Goal: Task Accomplishment & Management: Use online tool/utility

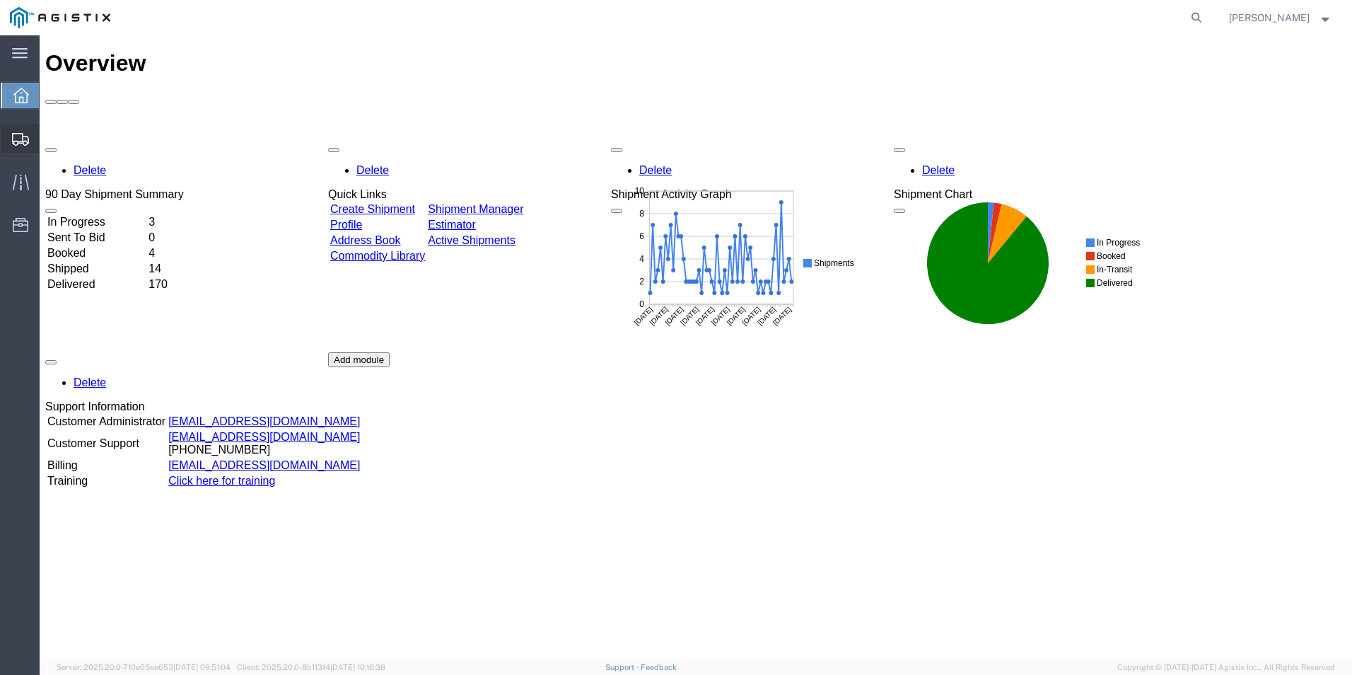
click at [0, 0] on span "Create from Template" at bounding box center [0, 0] width 0 height 0
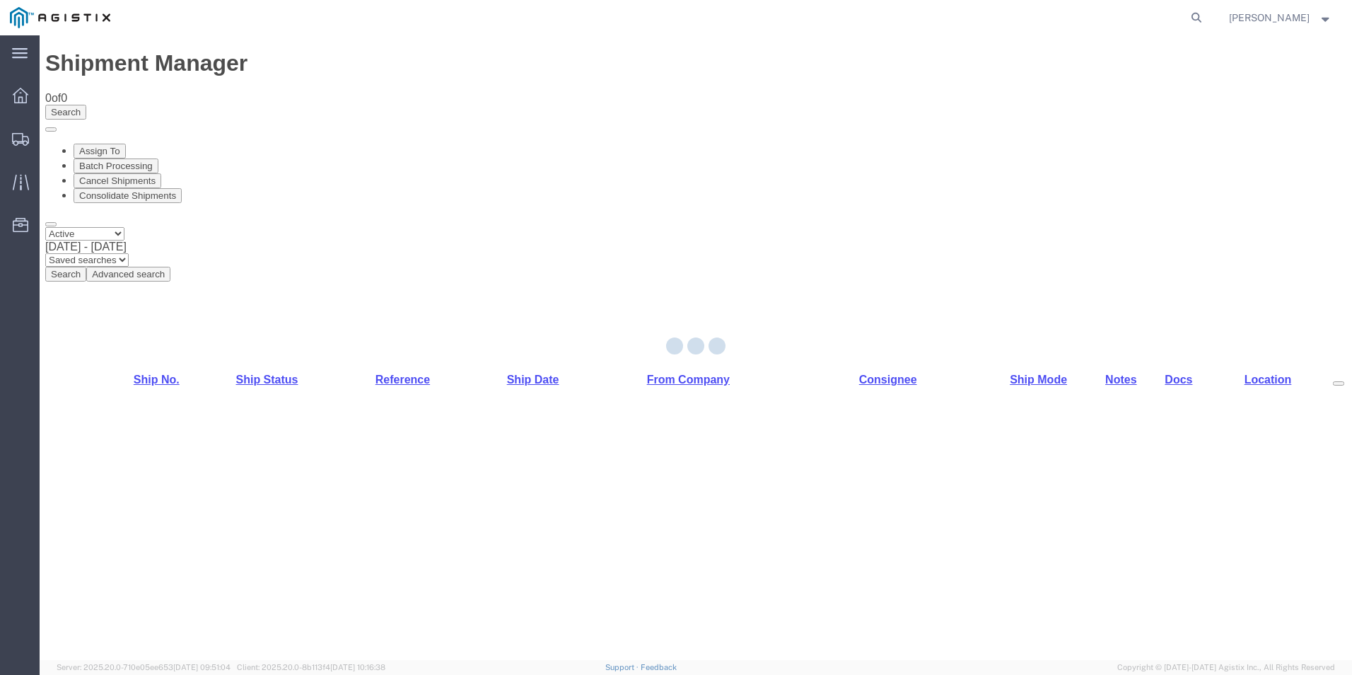
select select "PURCHORD"
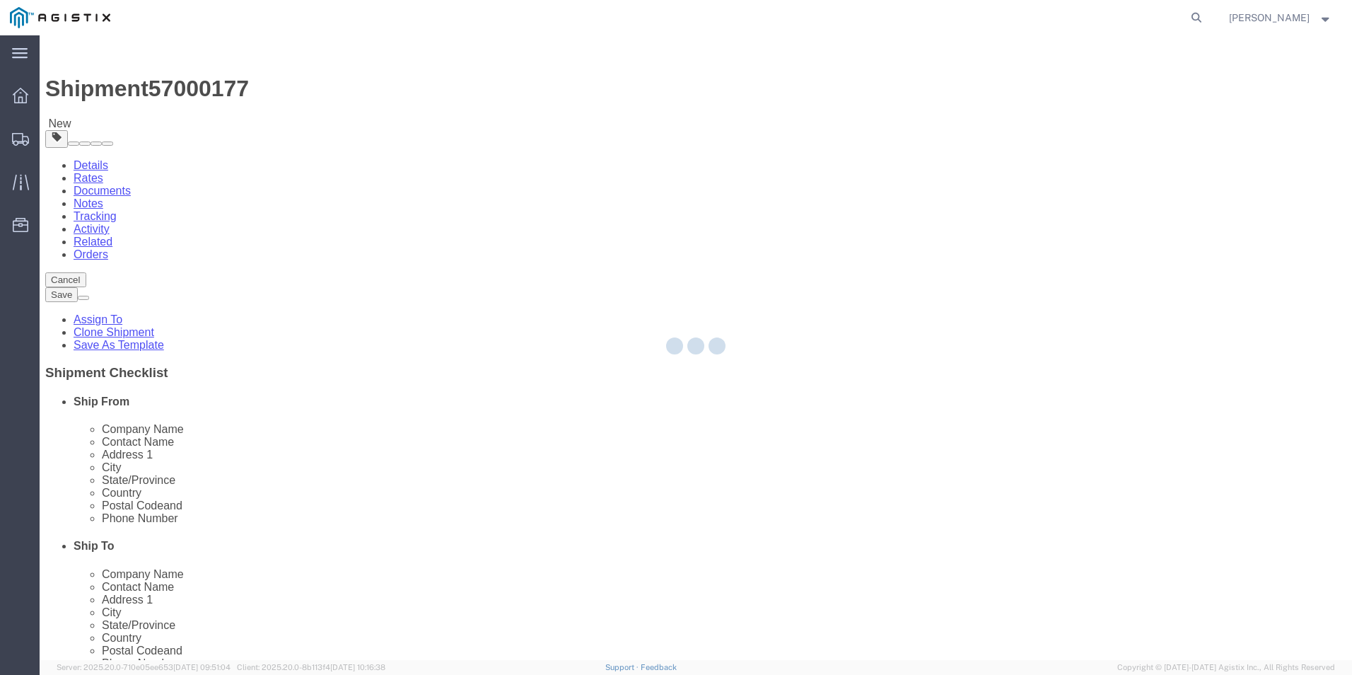
select select
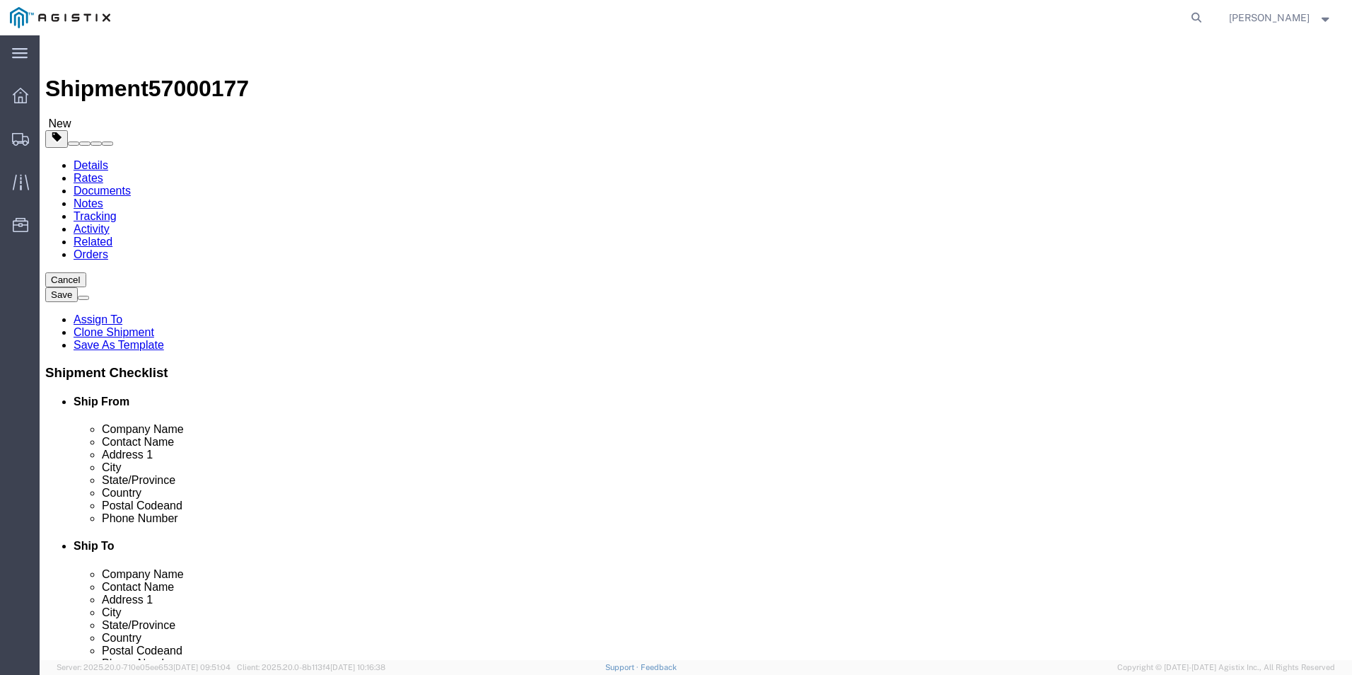
click input "text"
type input "8888888888"
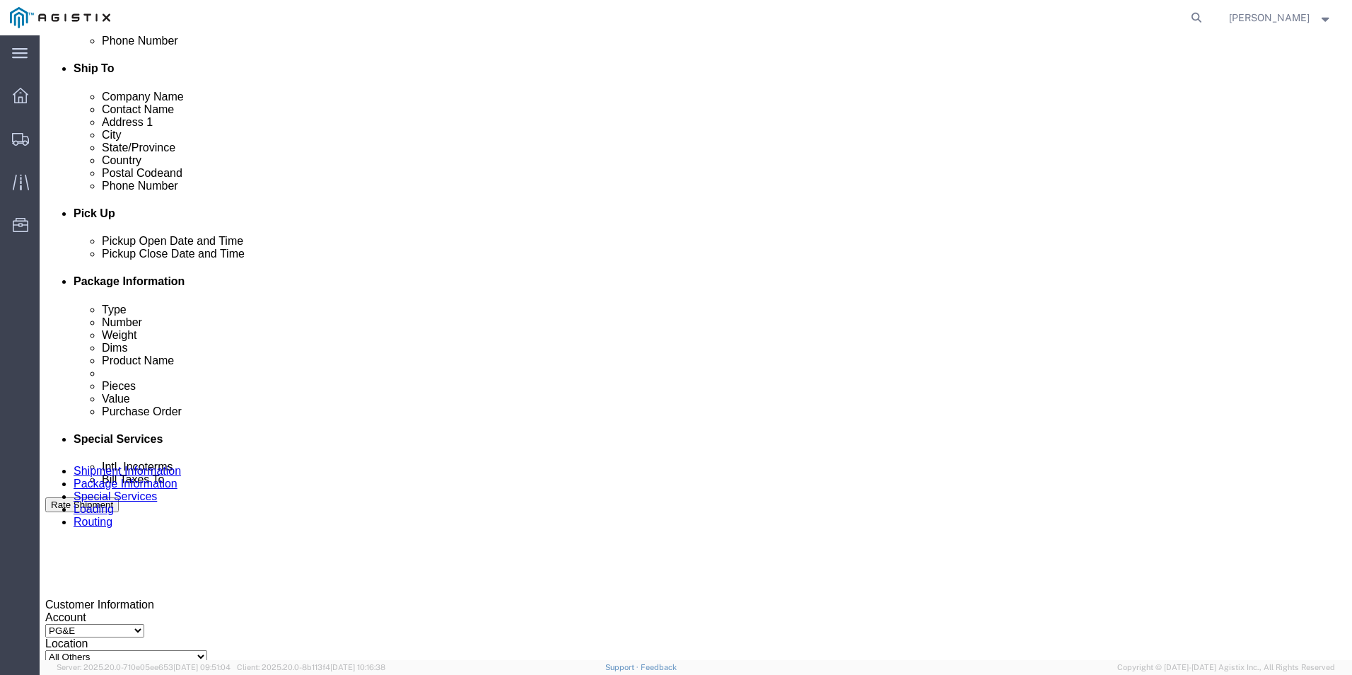
scroll to position [495, 0]
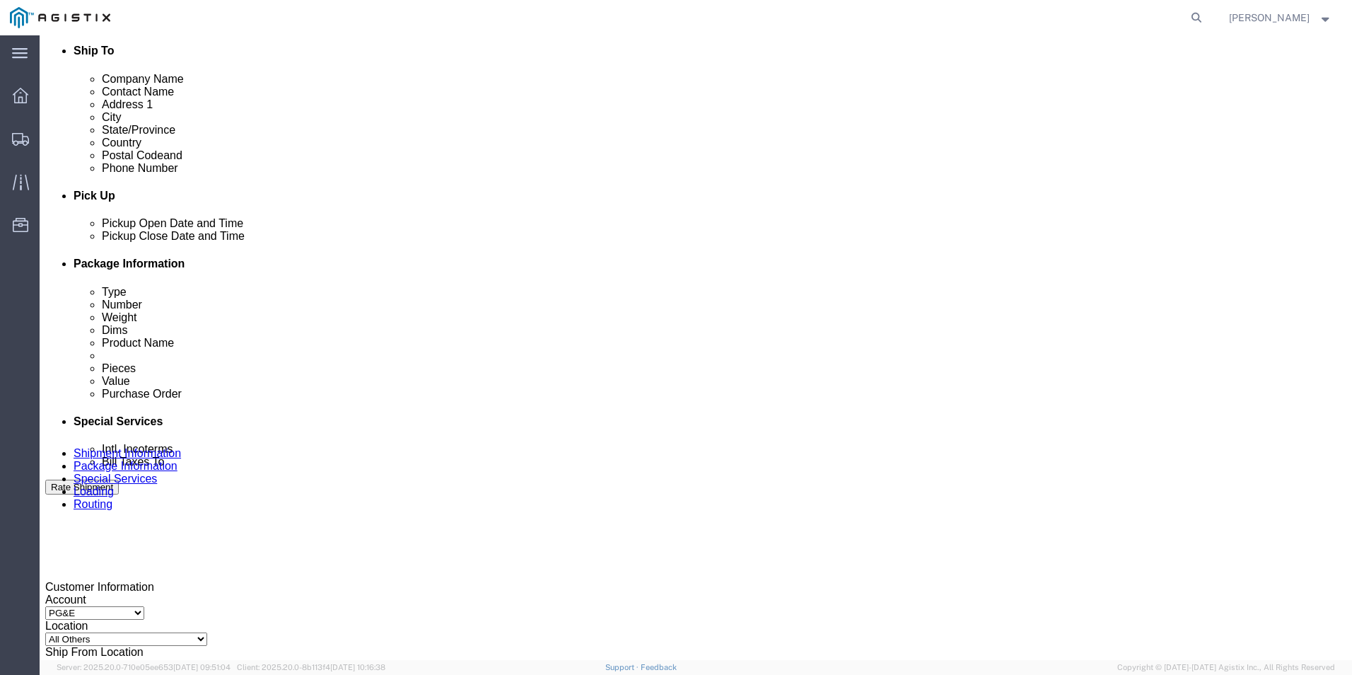
click button "Add Stop"
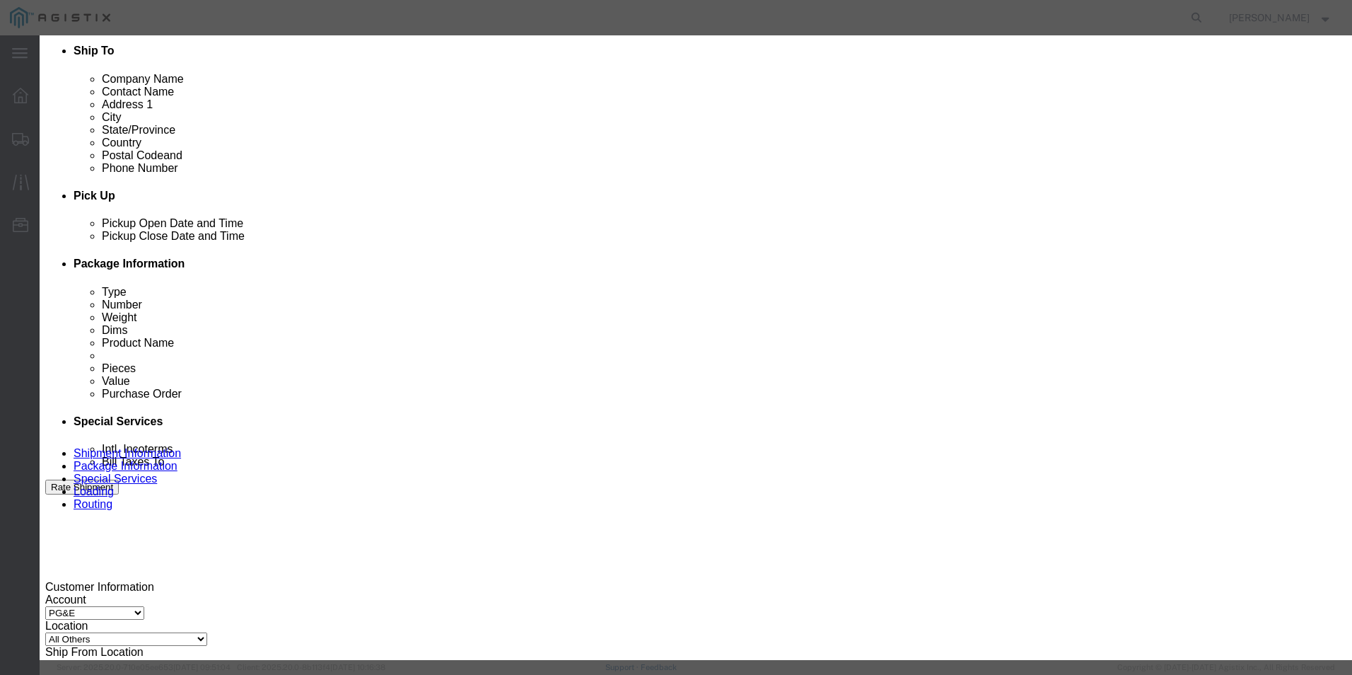
type input "fre"
select select "19745"
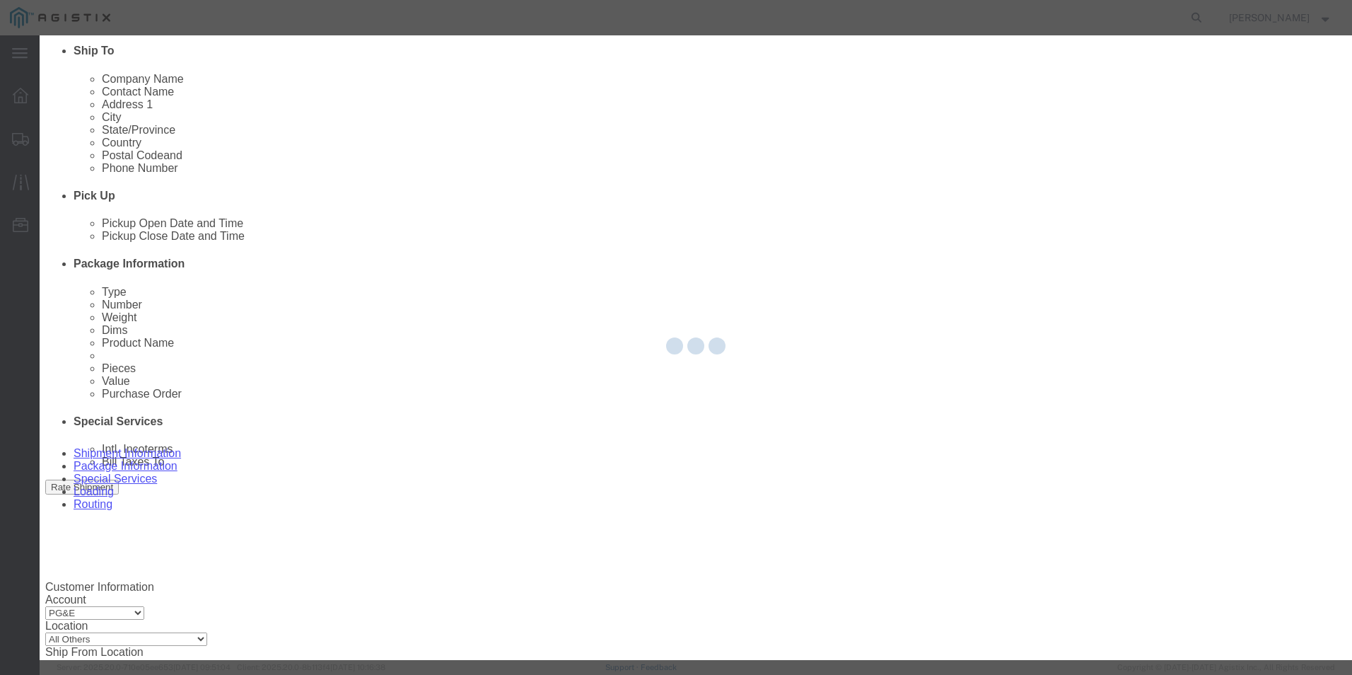
type input "PG&E"
type input "[STREET_ADDRESS]"
type input "[GEOGRAPHIC_DATA]"
type input "93725"
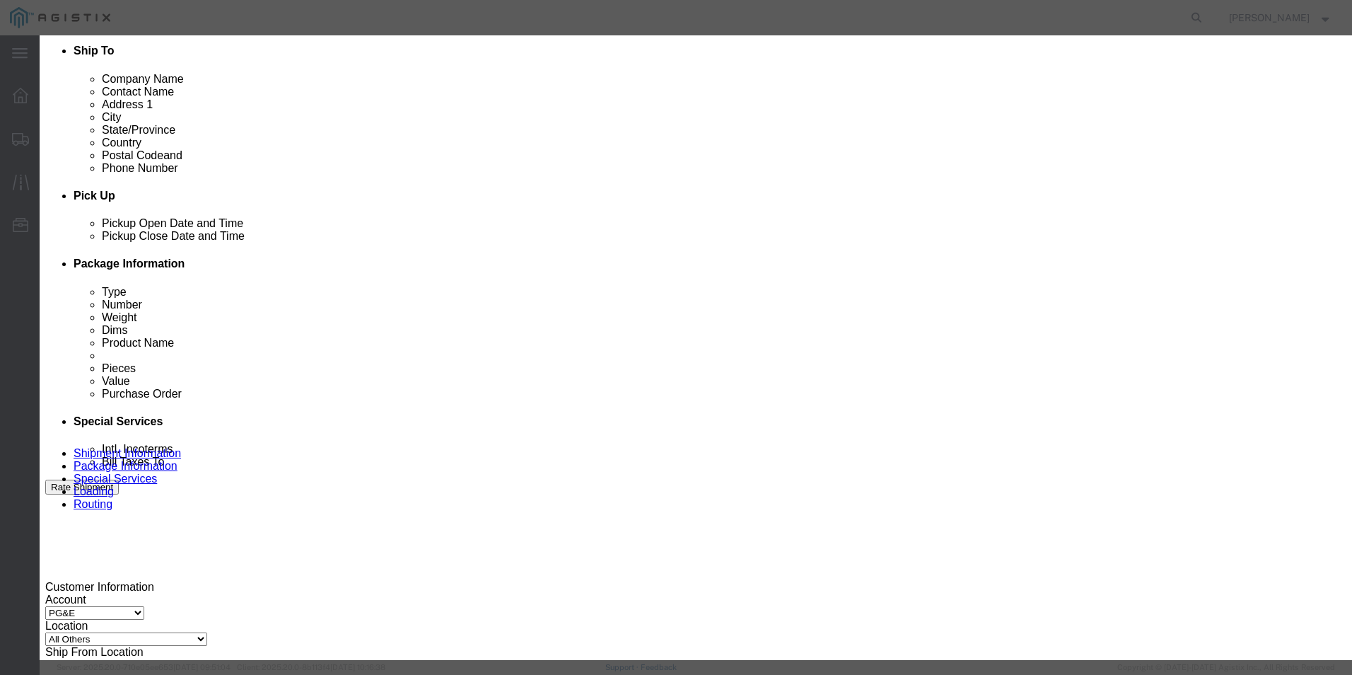
select select "CA"
click button "Save"
click input "Contact Name : This field is required."
type input "Receiving"
type input "8888888888"
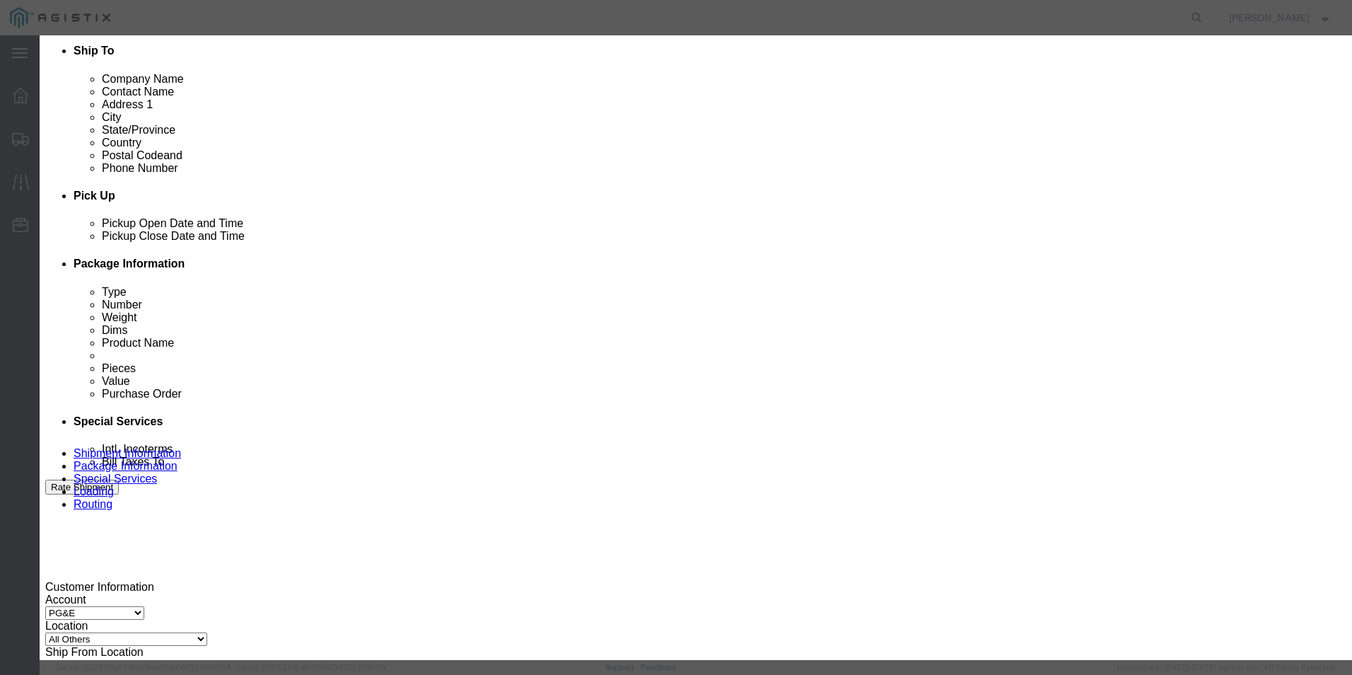
scroll to position [4298, 0]
click input "text"
click button "Save"
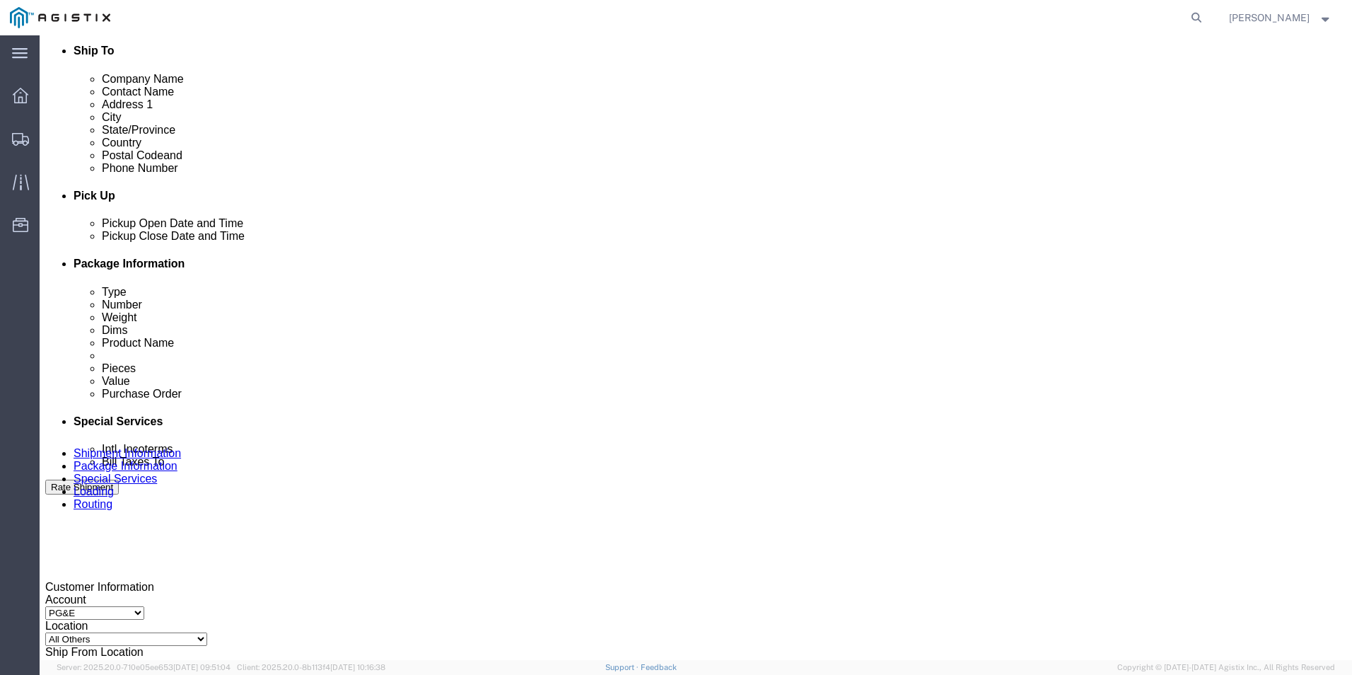
click select "Pickup Delivery"
select select "D"
click select "Pickup Delivery"
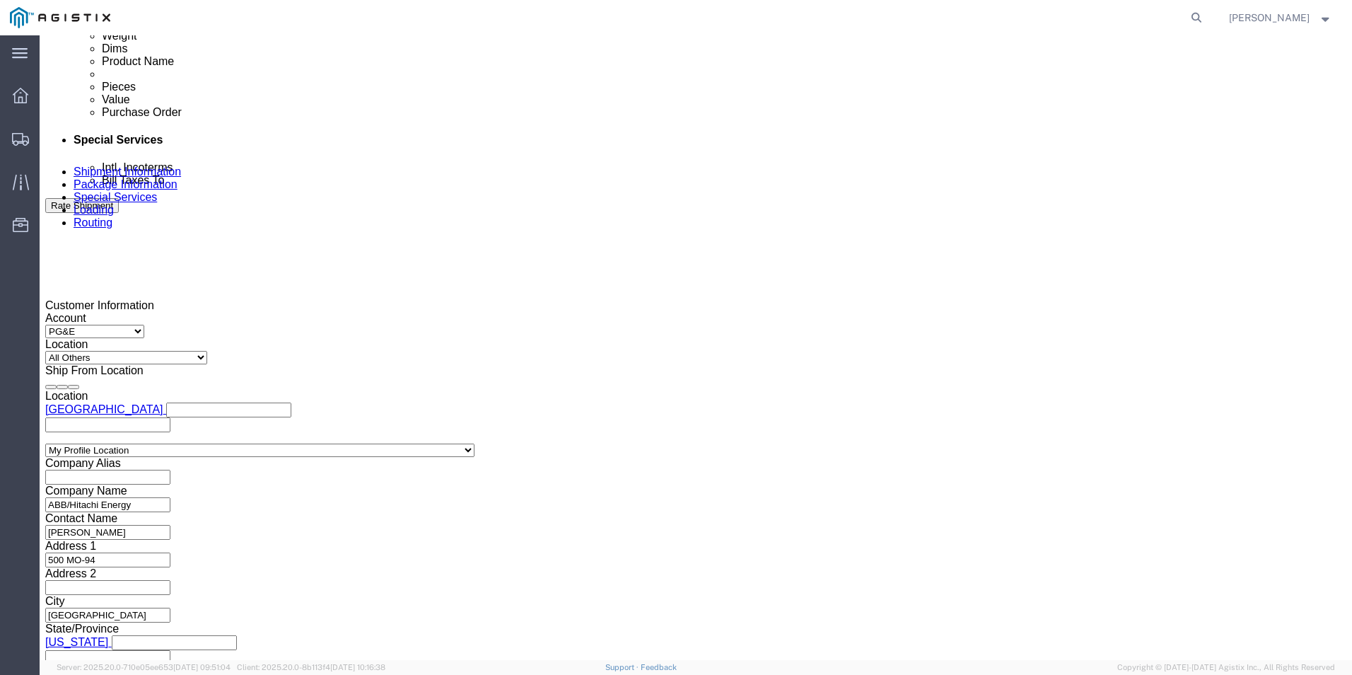
scroll to position [778, 0]
click div
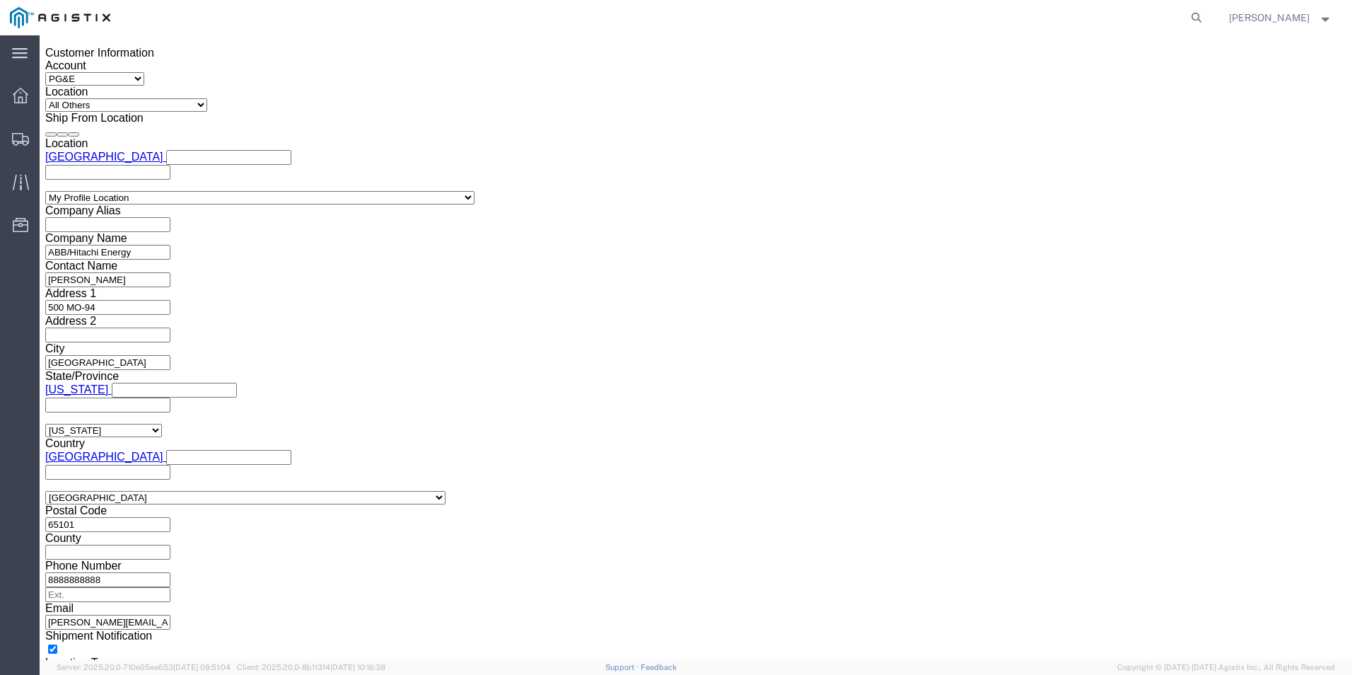
click button "Apply"
click div
click button "Apply"
click input "text"
type input "3501414769"
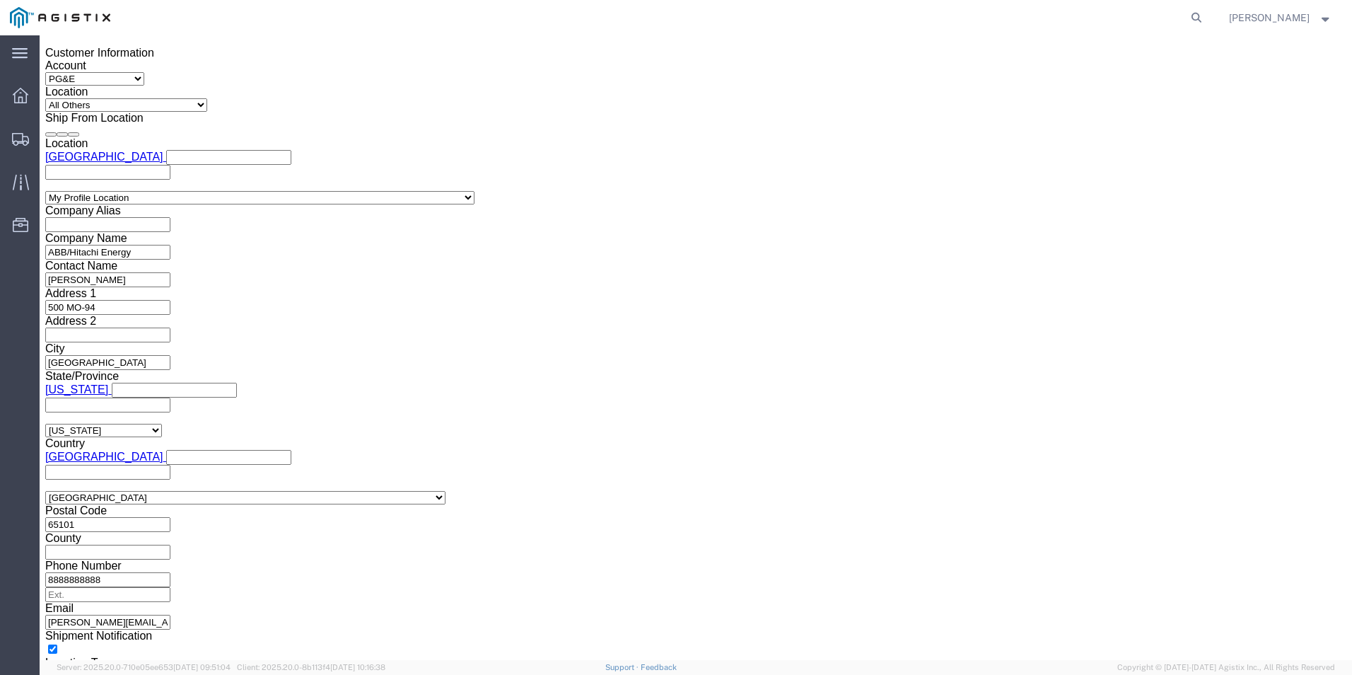
click select "Select Account Type Activity ID Airline Appointment Number ASN Batch Request # …"
select select "BOL"
click select "Select Account Type Activity ID Airline Appointment Number ASN Batch Request # …"
click input "text"
type input "JC0002A34"
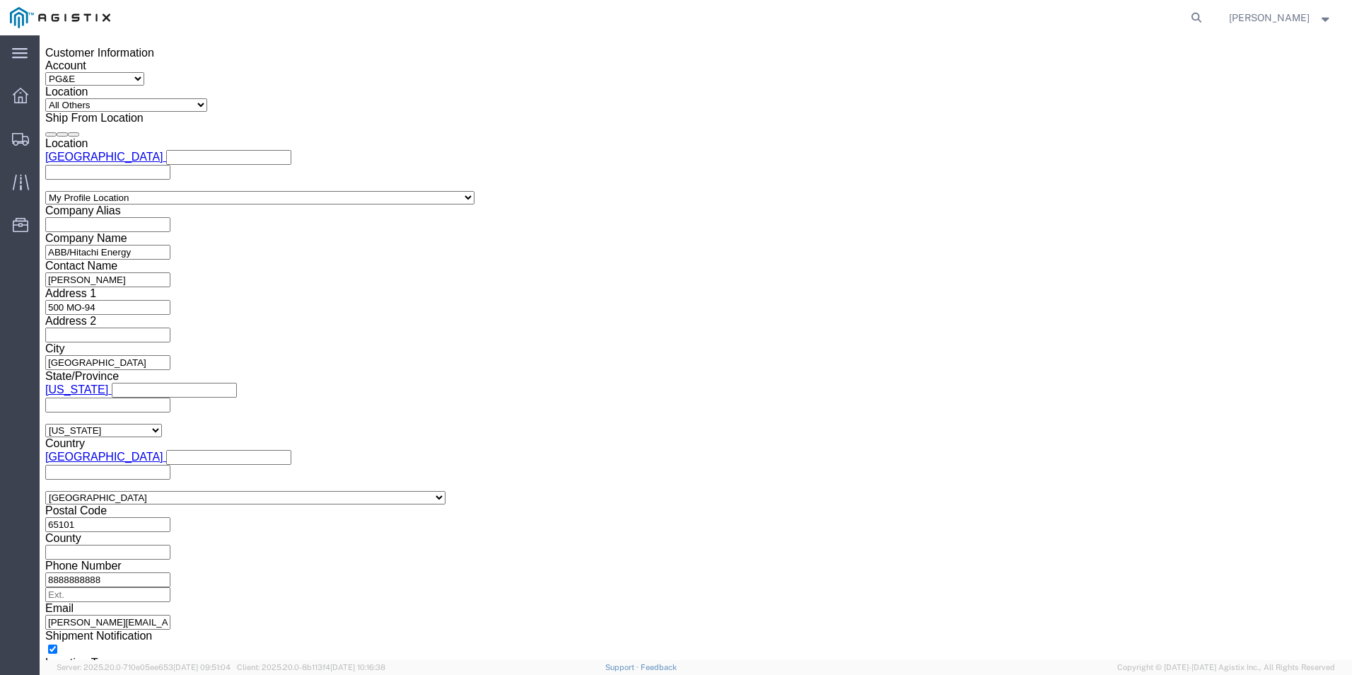
click button "Continue"
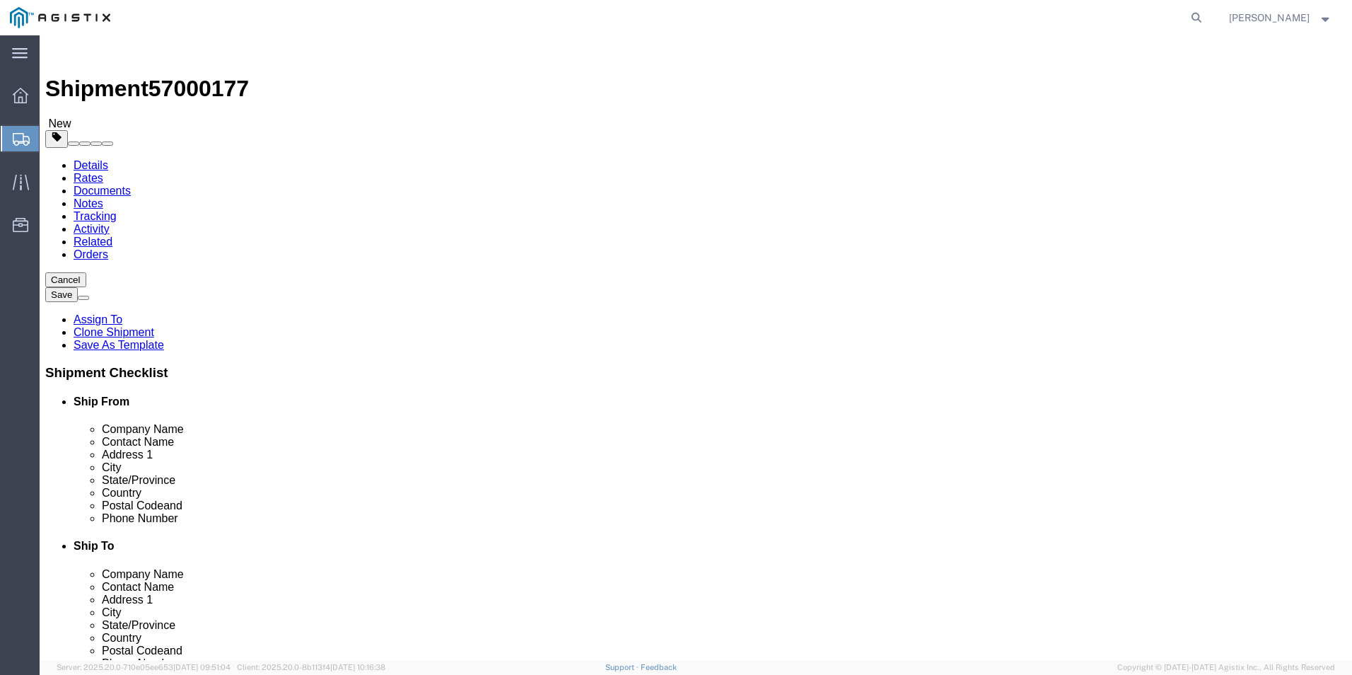
click input "text"
type input "1"
type input "2"
type input "100"
type input "72"
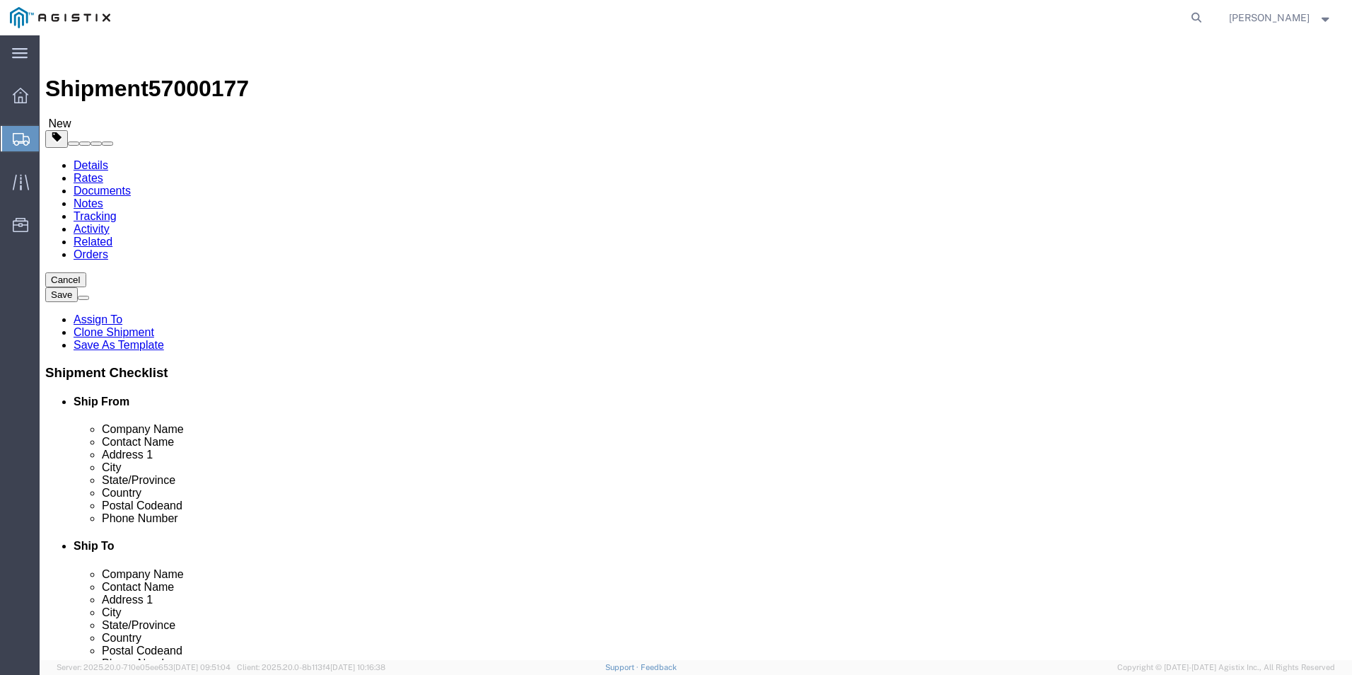
type input "72"
type input "2580.00"
click dd "0.00 Each"
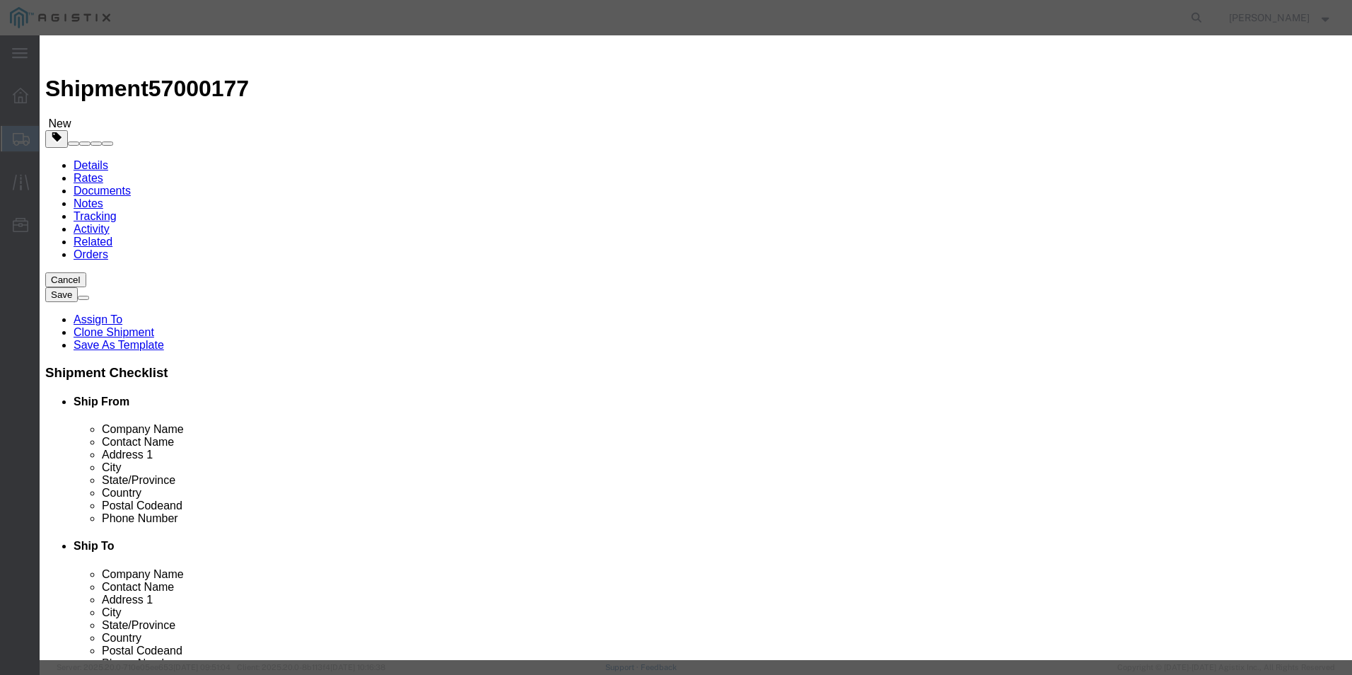
drag, startPoint x: 418, startPoint y: 129, endPoint x: 404, endPoint y: 127, distance: 13.7
click div "0.00"
type input "2"
click button "Save & Close"
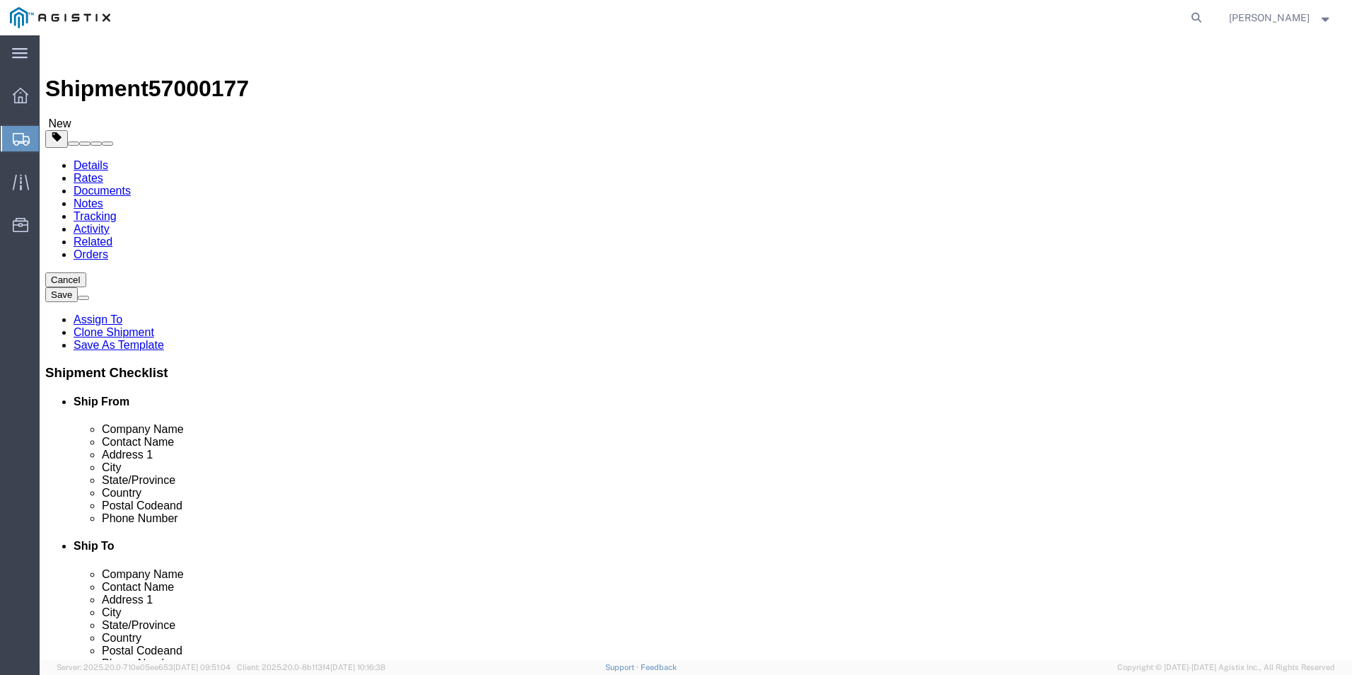
click span "button"
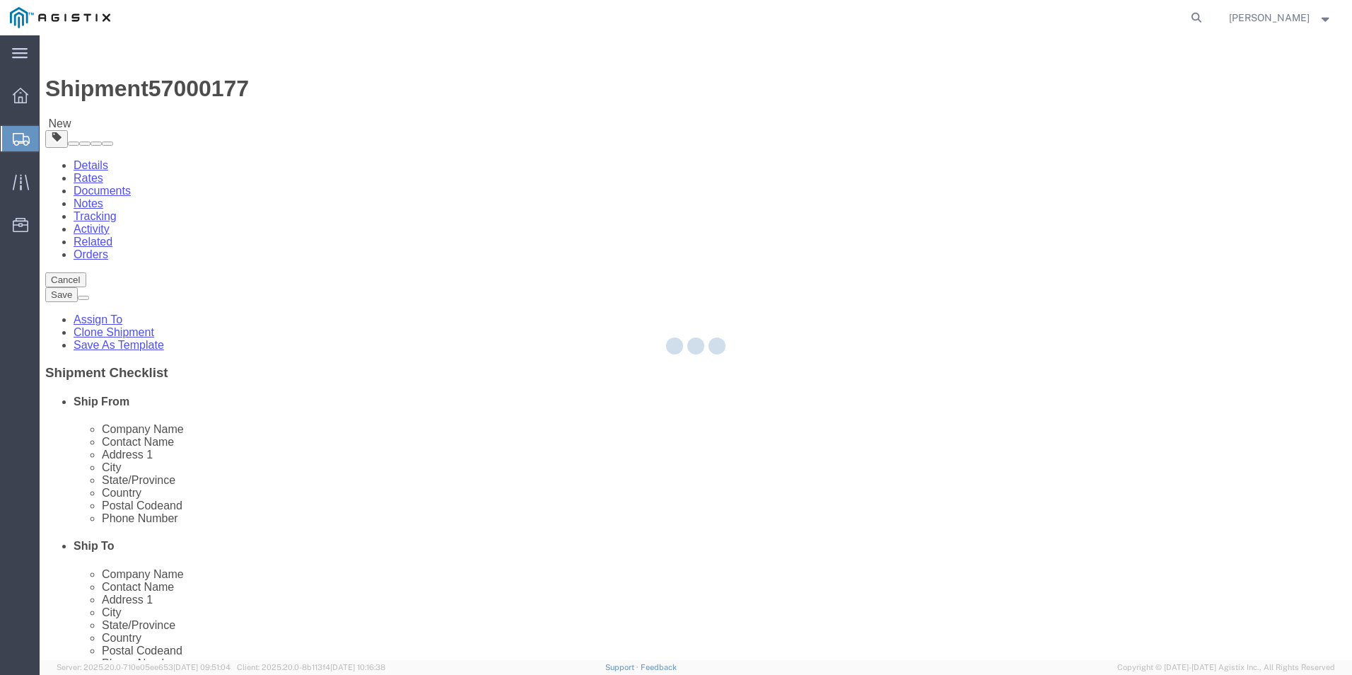
select select "PSNS"
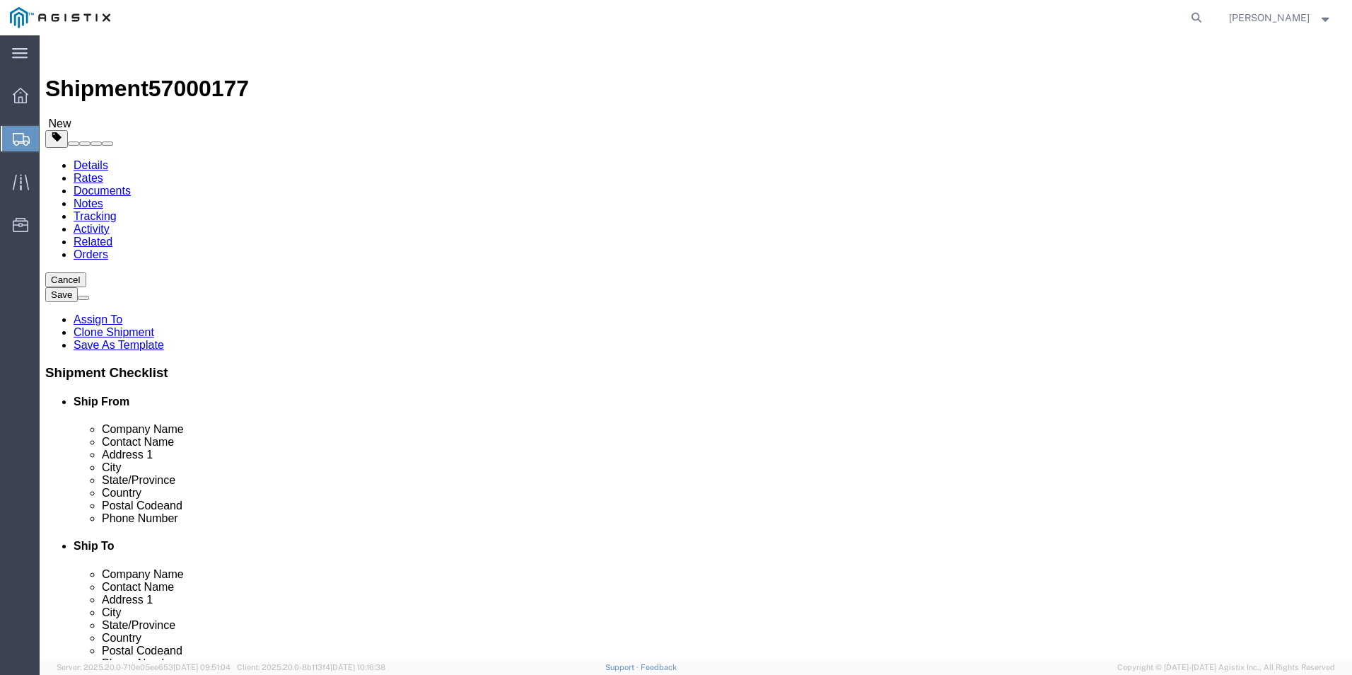
drag, startPoint x: 731, startPoint y: 302, endPoint x: 658, endPoint y: 307, distance: 73.7
click div "Number 2"
type input "11"
type input "352"
type input "19420.00"
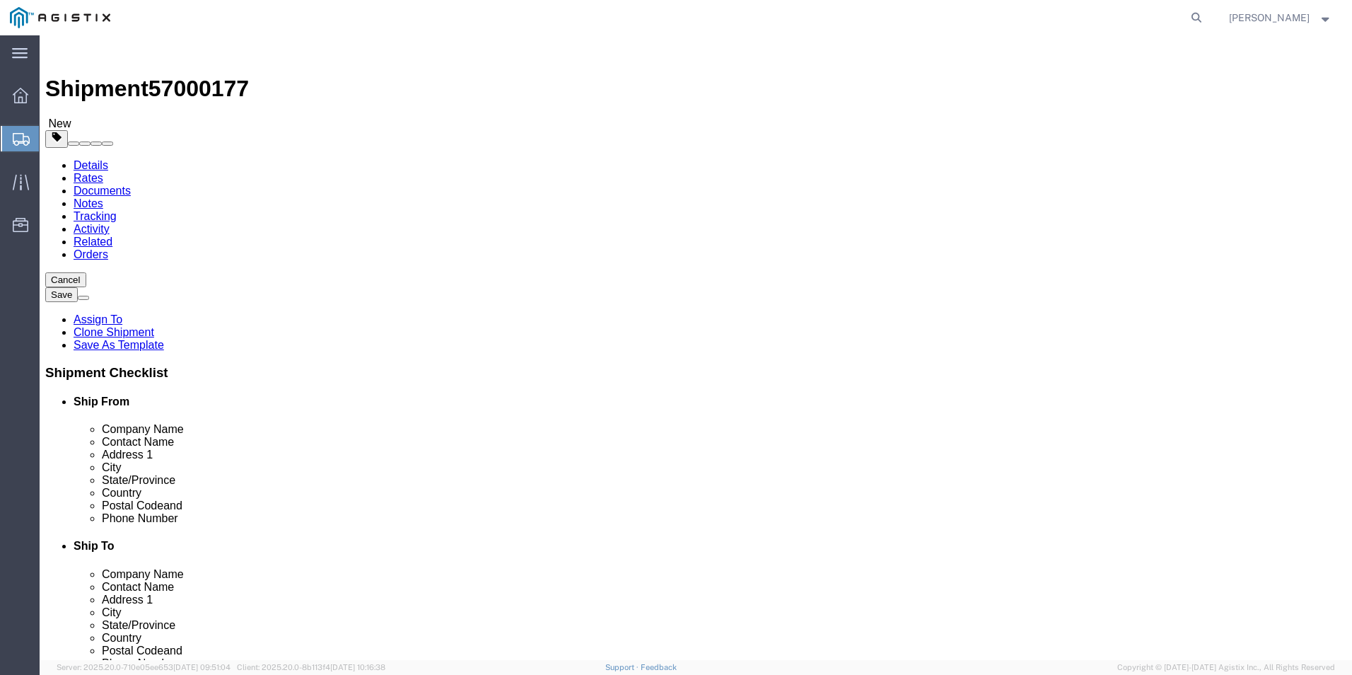
click dd "2.00 Each"
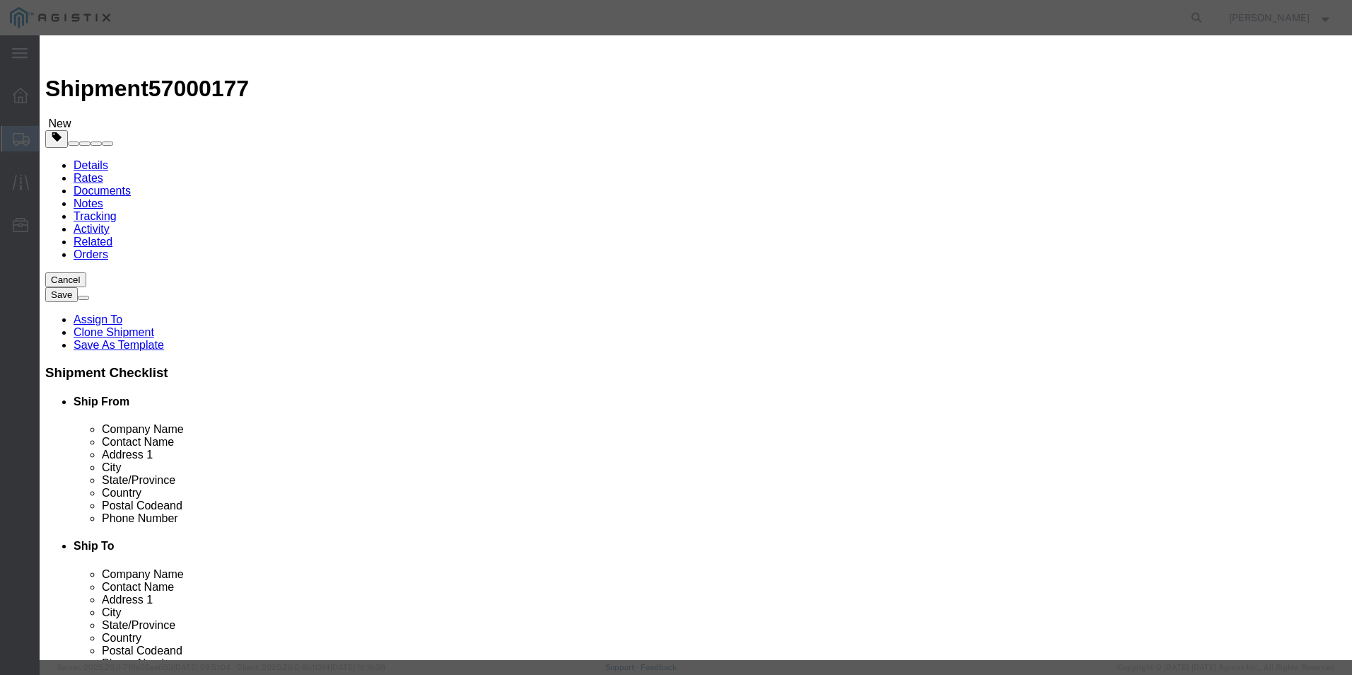
drag, startPoint x: 443, startPoint y: 160, endPoint x: 434, endPoint y: 132, distance: 29.1
click input "2.00"
drag, startPoint x: 435, startPoint y: 128, endPoint x: 375, endPoint y: 128, distance: 59.4
click div "Pieces Number of pieces inside all the packages 2.00 Select Bag Barrels 100Boar…"
type input "11"
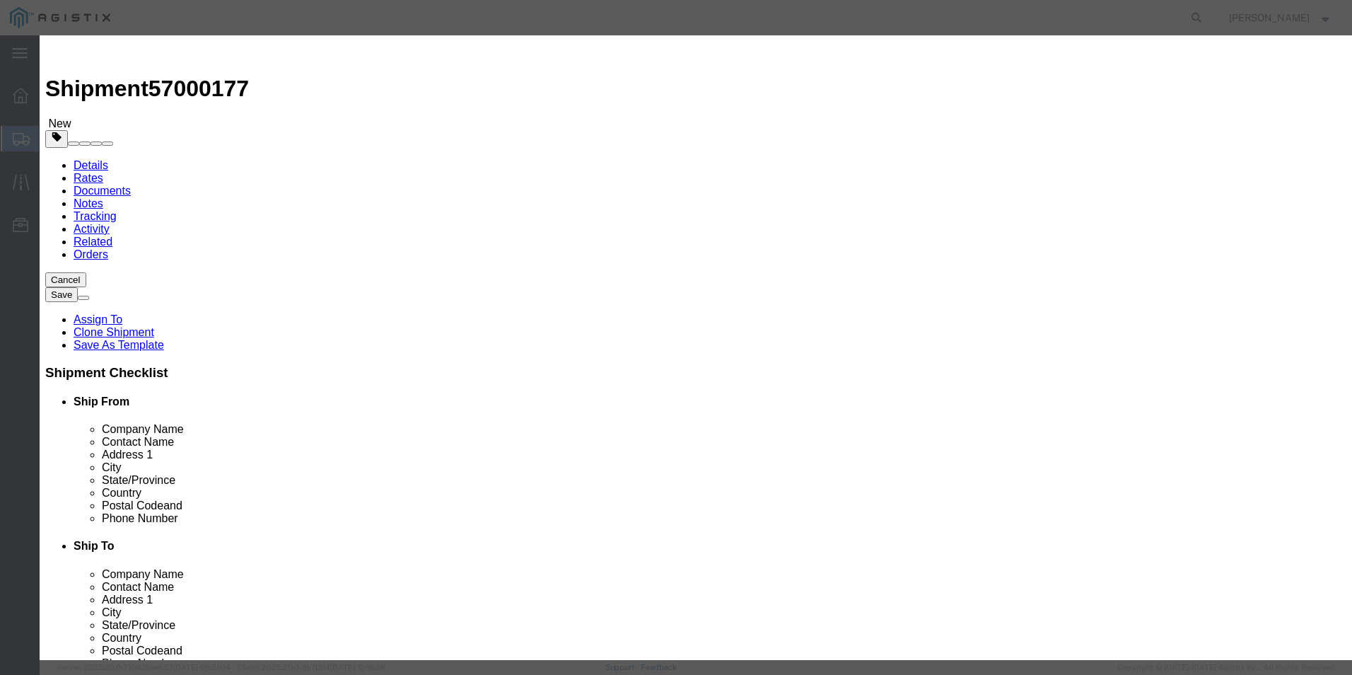
type input "11"
click button "Save & Close"
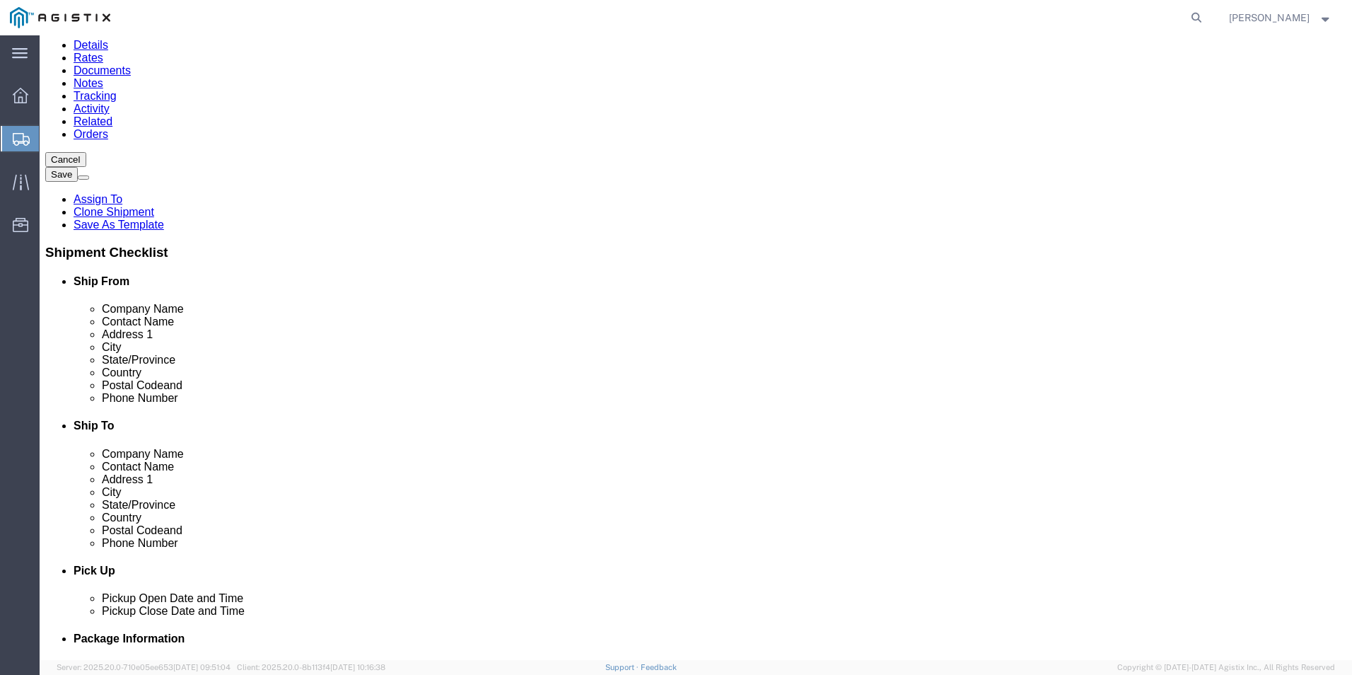
scroll to position [121, 0]
click button "Continue"
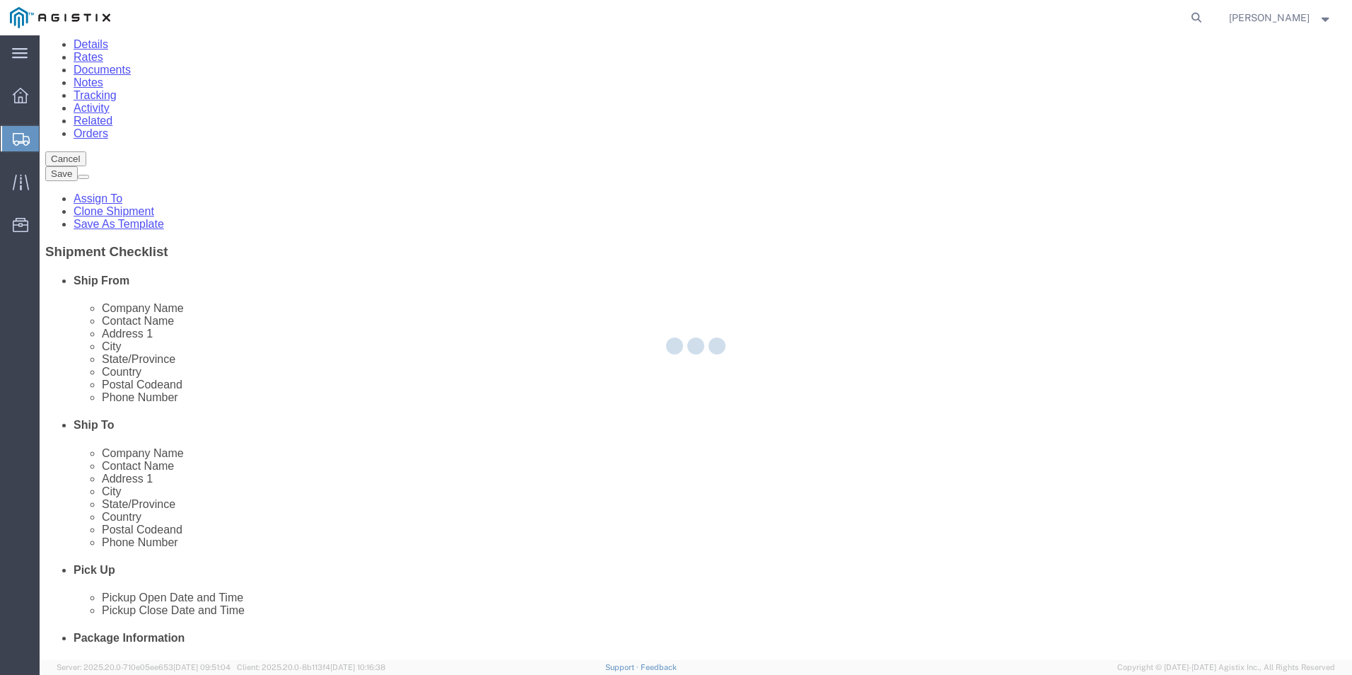
select select
select select "COSTCENTER"
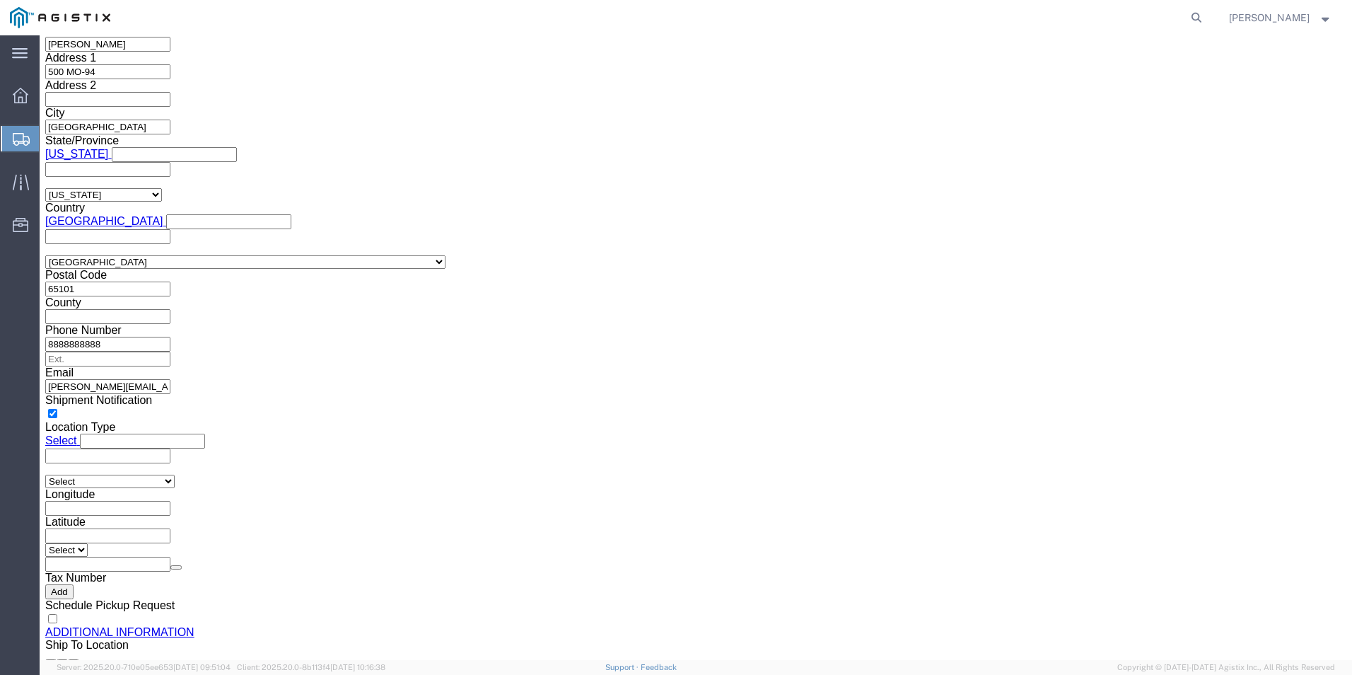
scroll to position [1382, 0]
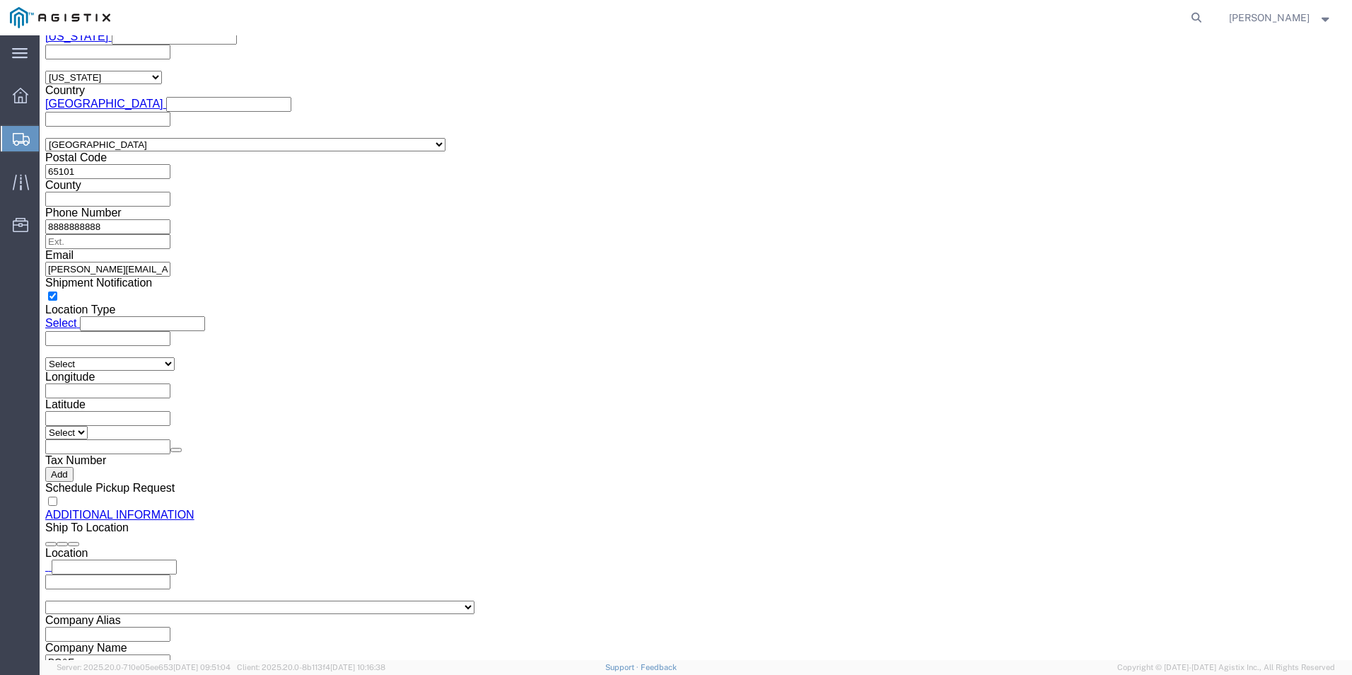
click button "Continue"
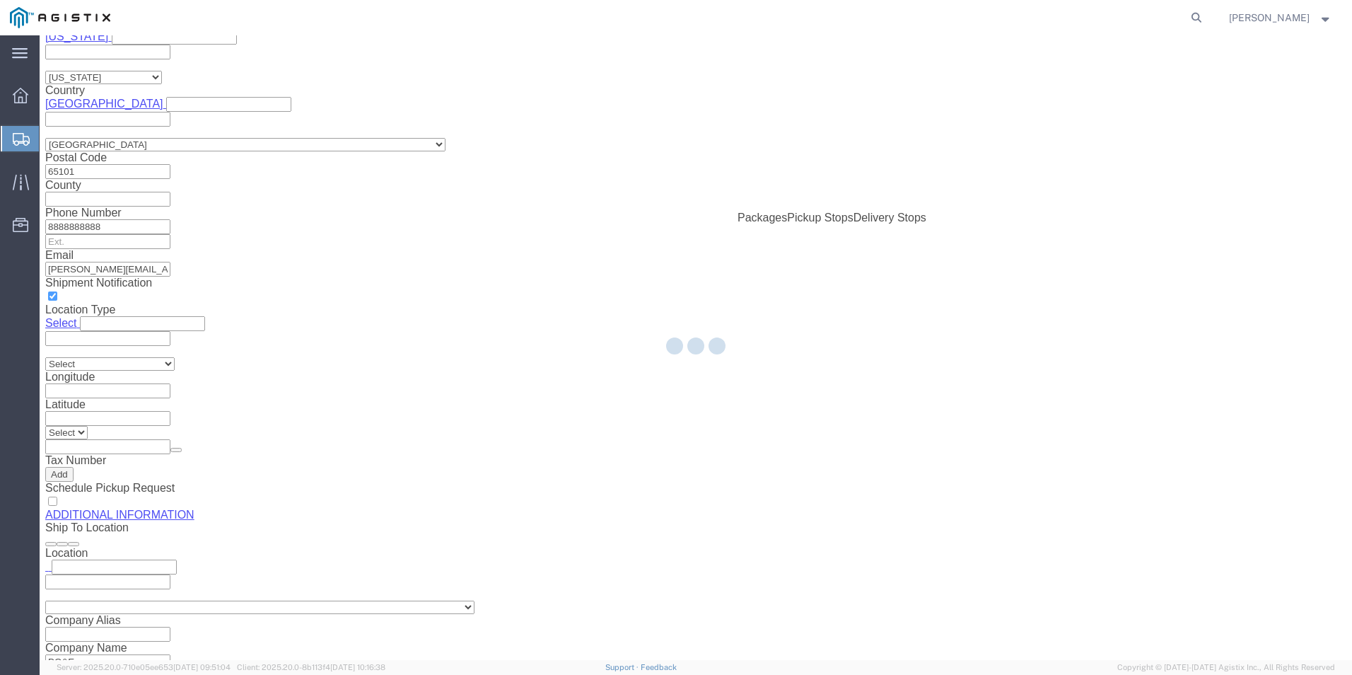
scroll to position [474, 0]
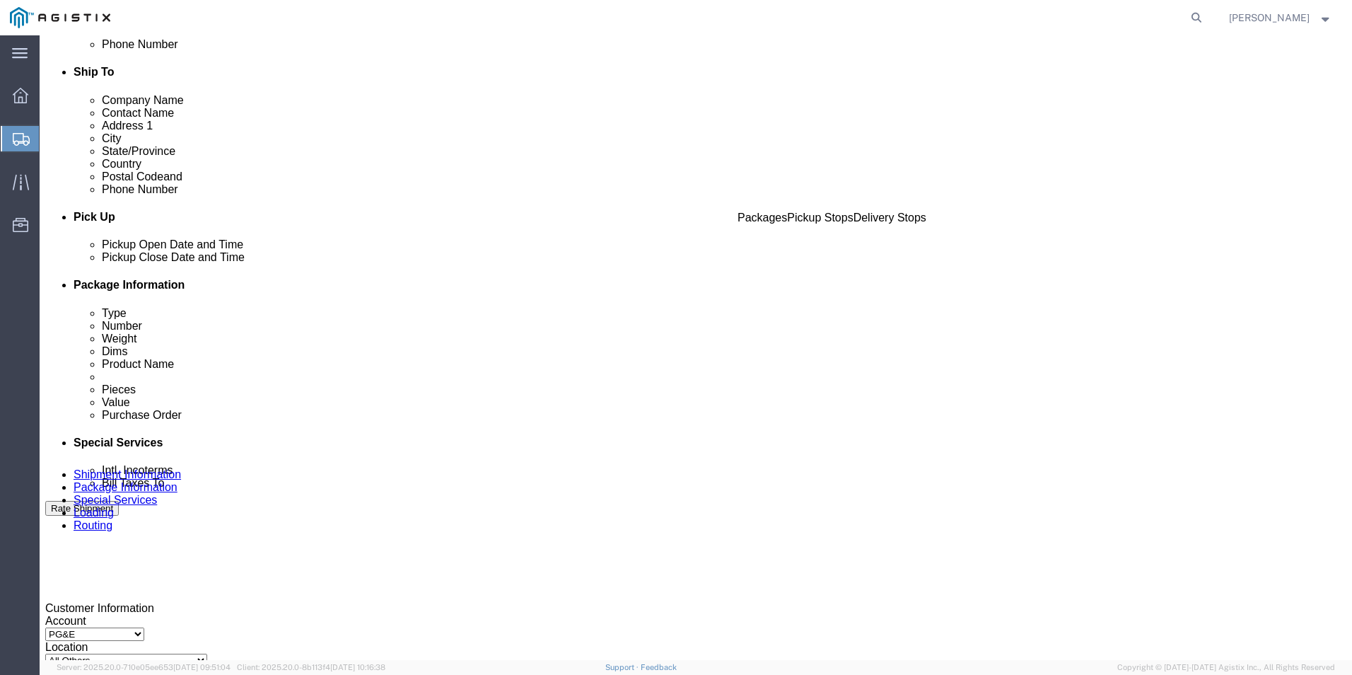
click link "Documents"
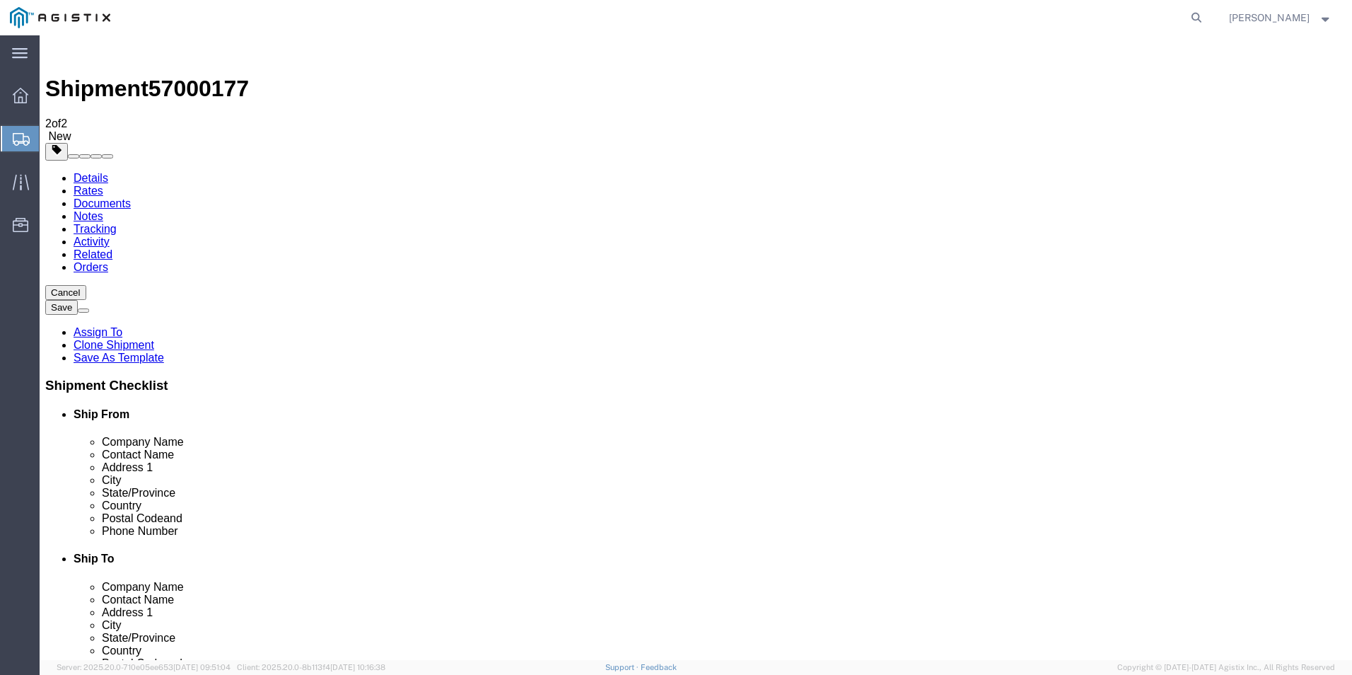
click at [100, 172] on link "Details" at bounding box center [91, 178] width 35 height 12
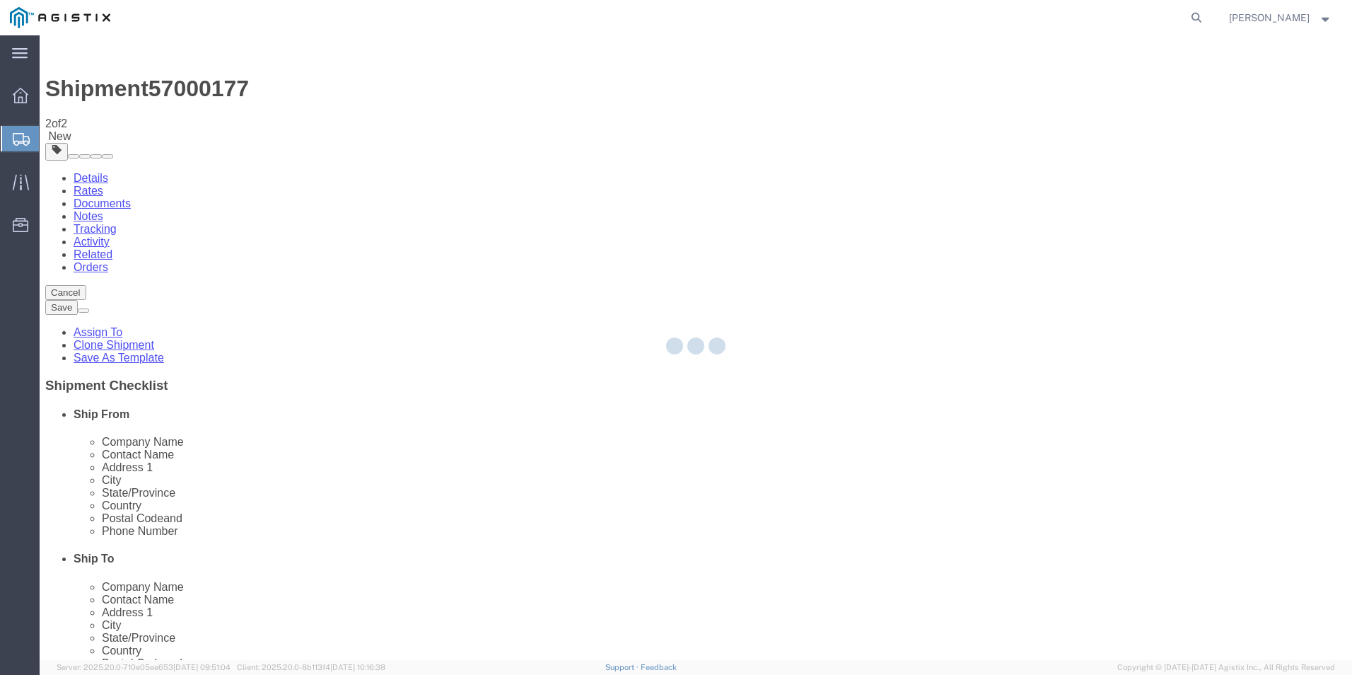
select select "54011"
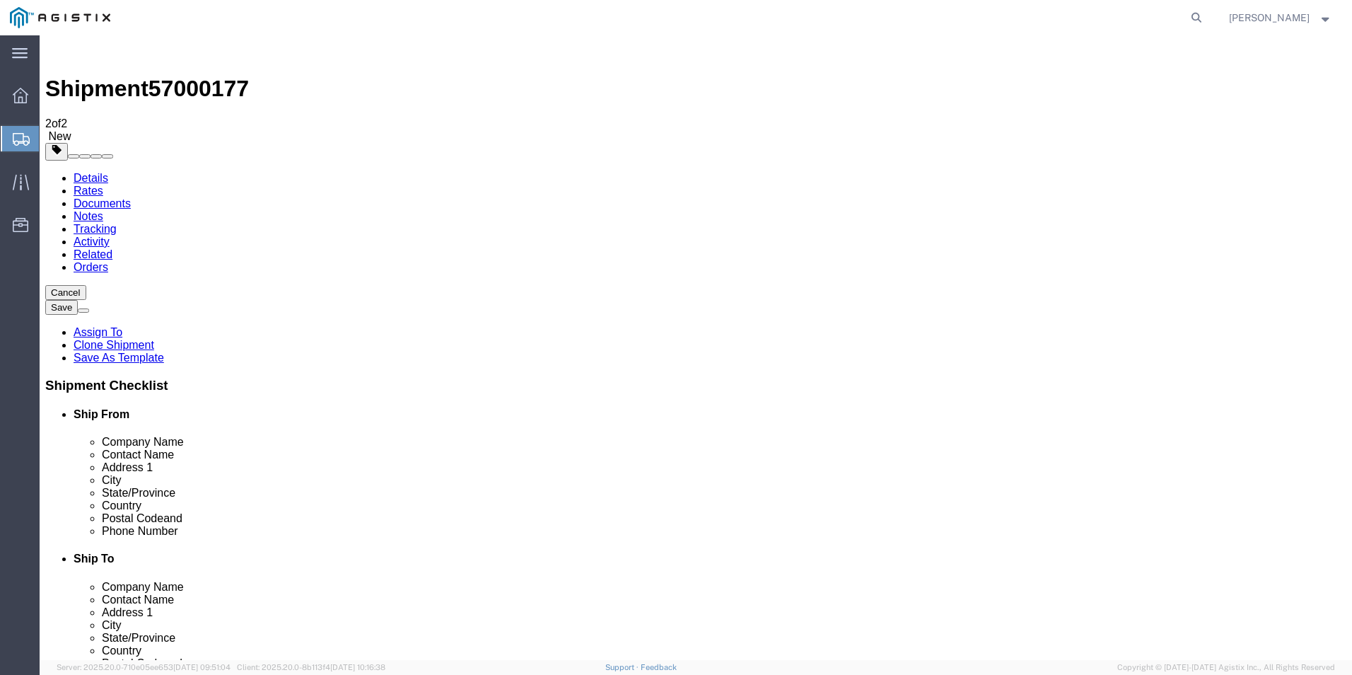
click icon
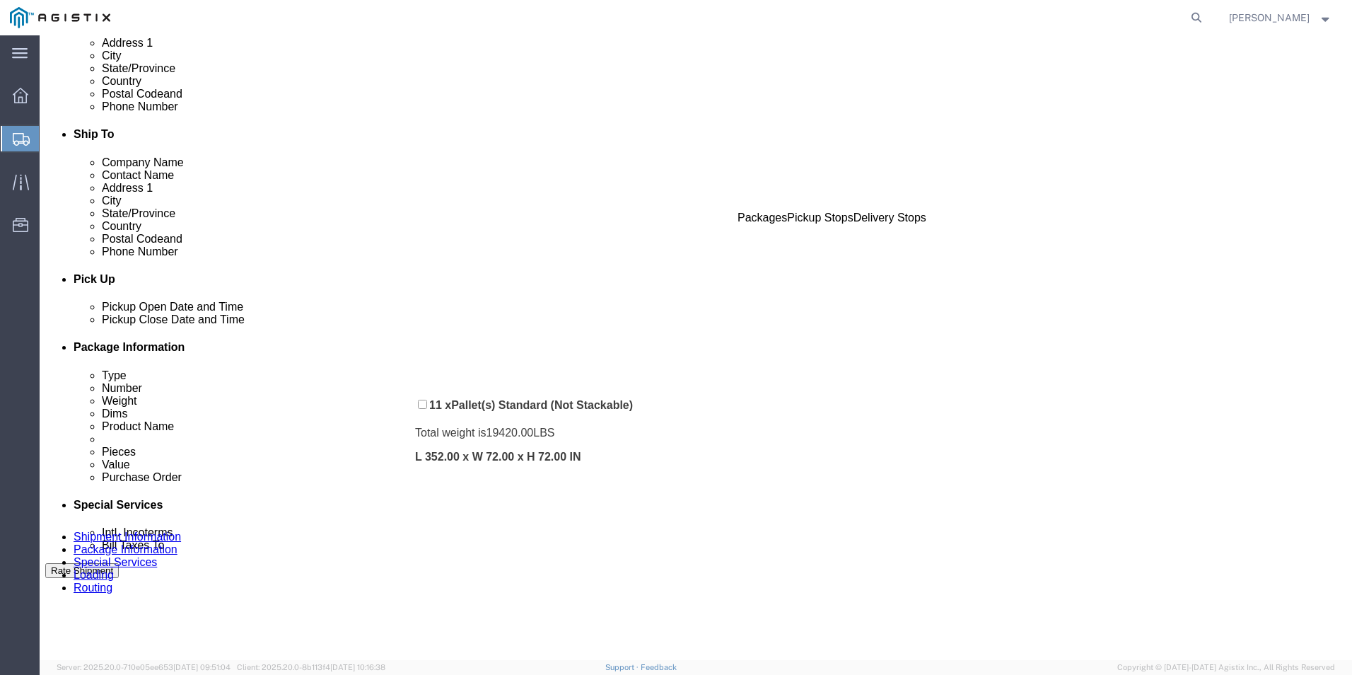
scroll to position [380, 0]
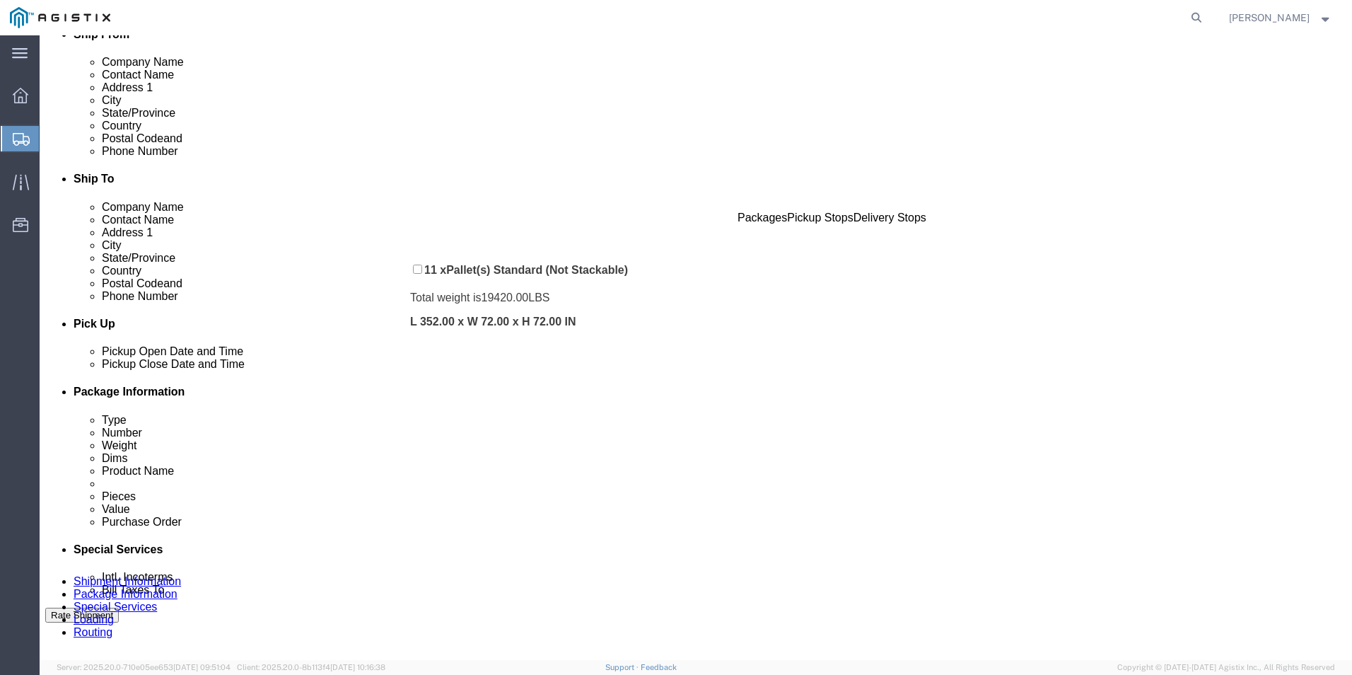
drag, startPoint x: 386, startPoint y: 411, endPoint x: 381, endPoint y: 231, distance: 180.4
click div "Pickups + Add Stop From : ABB/Hitachi Energy 500 MO-94, [GEOGRAPHIC_DATA], [GEO…"
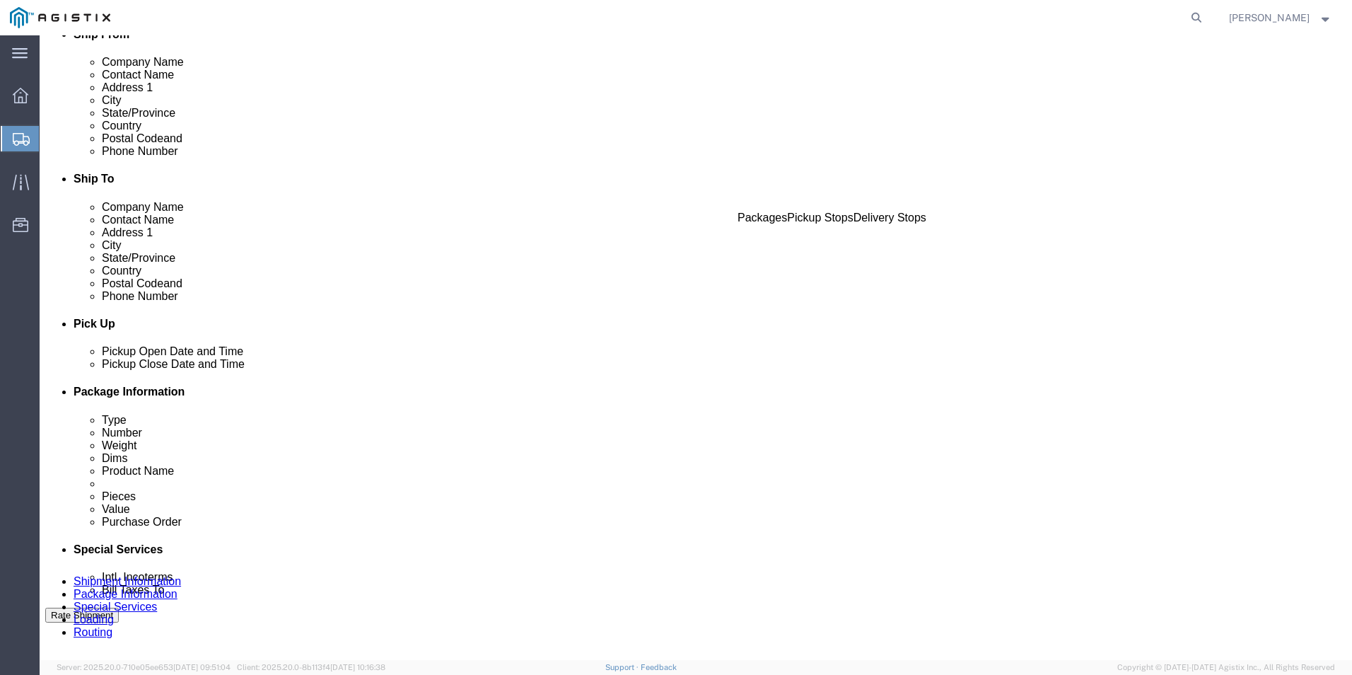
click span "57000177"
copy span "57000177"
click button "Rate Shipment"
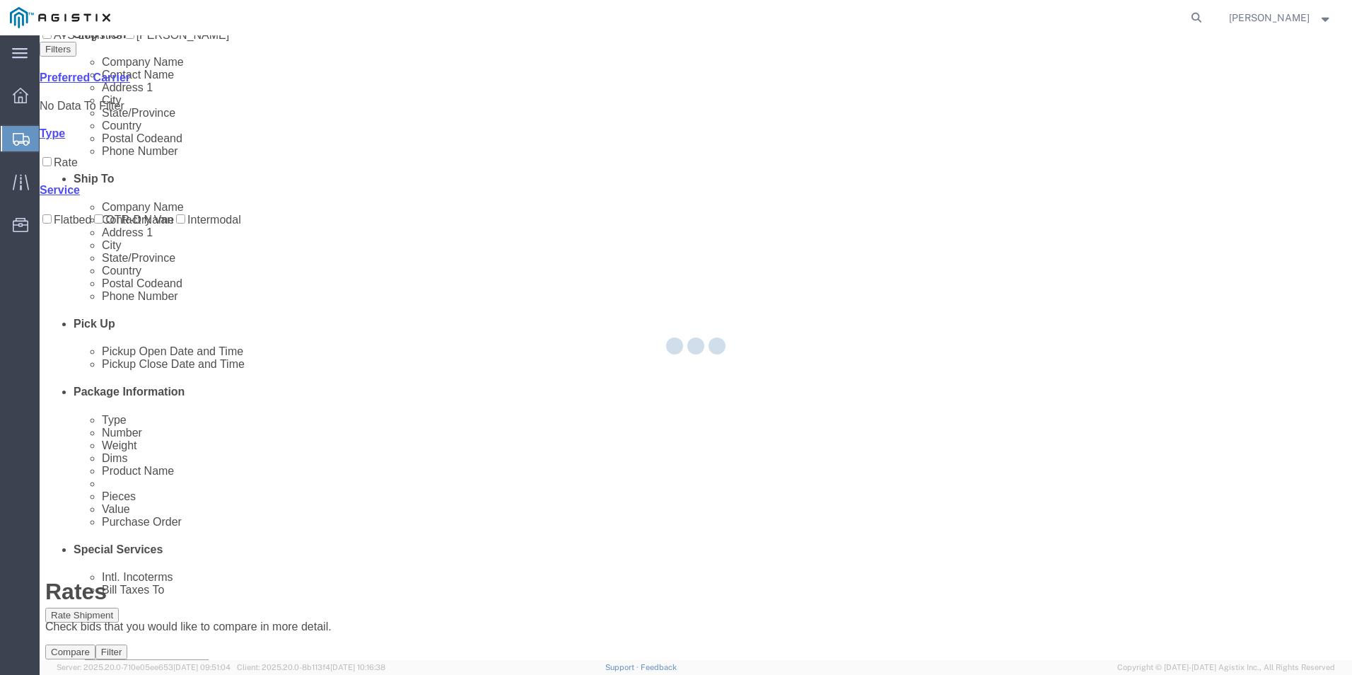
scroll to position [0, 0]
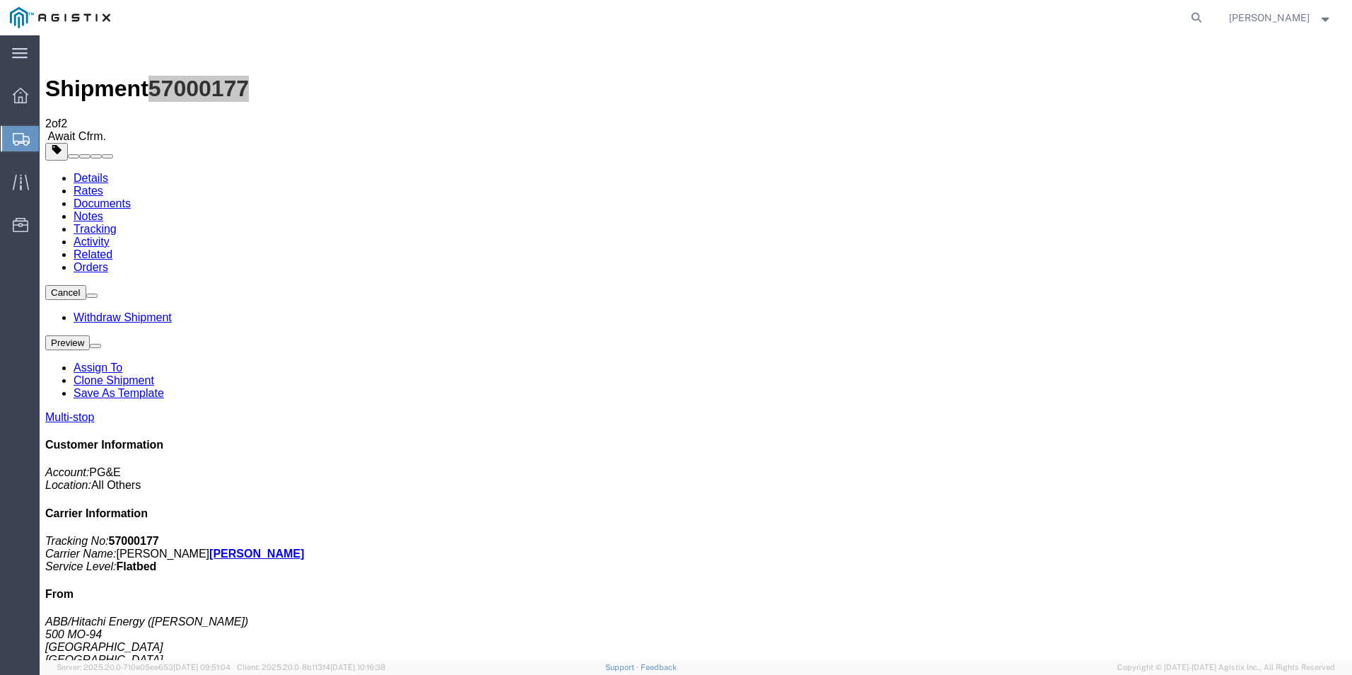
click at [0, 0] on span "Create from Template" at bounding box center [0, 0] width 0 height 0
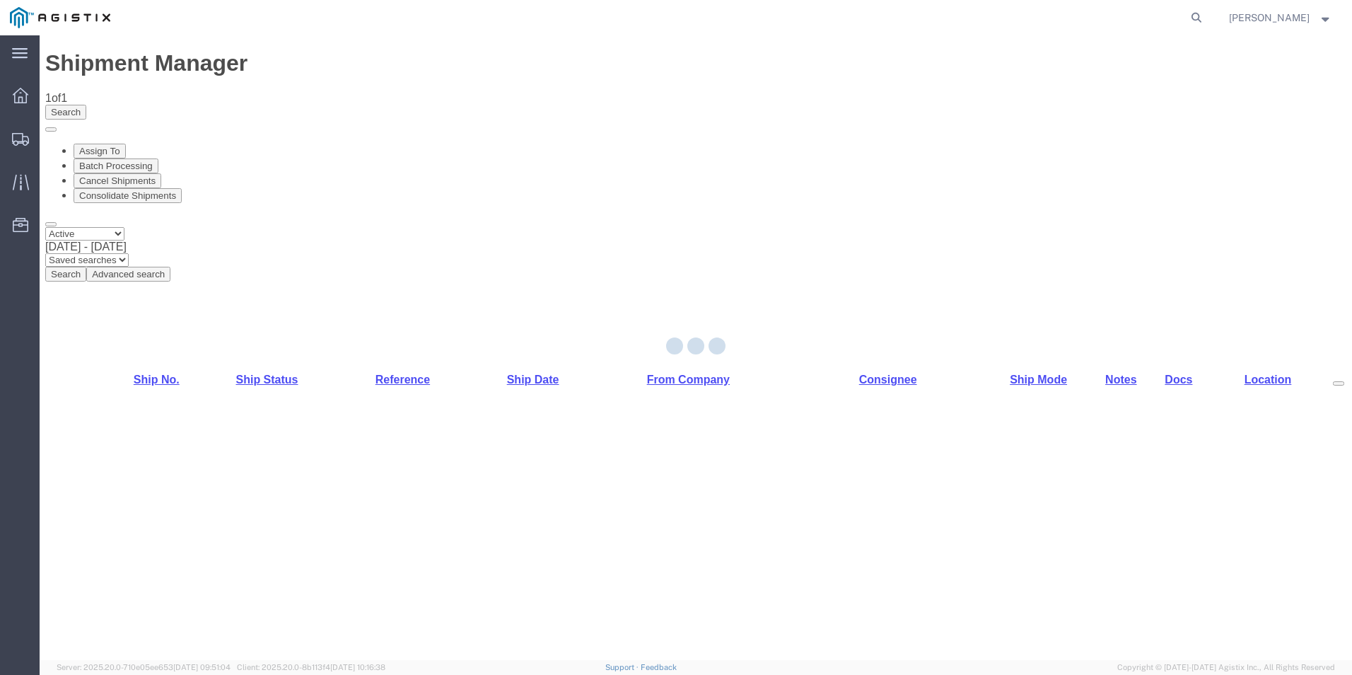
select select "54011"
select select "PURCHORD"
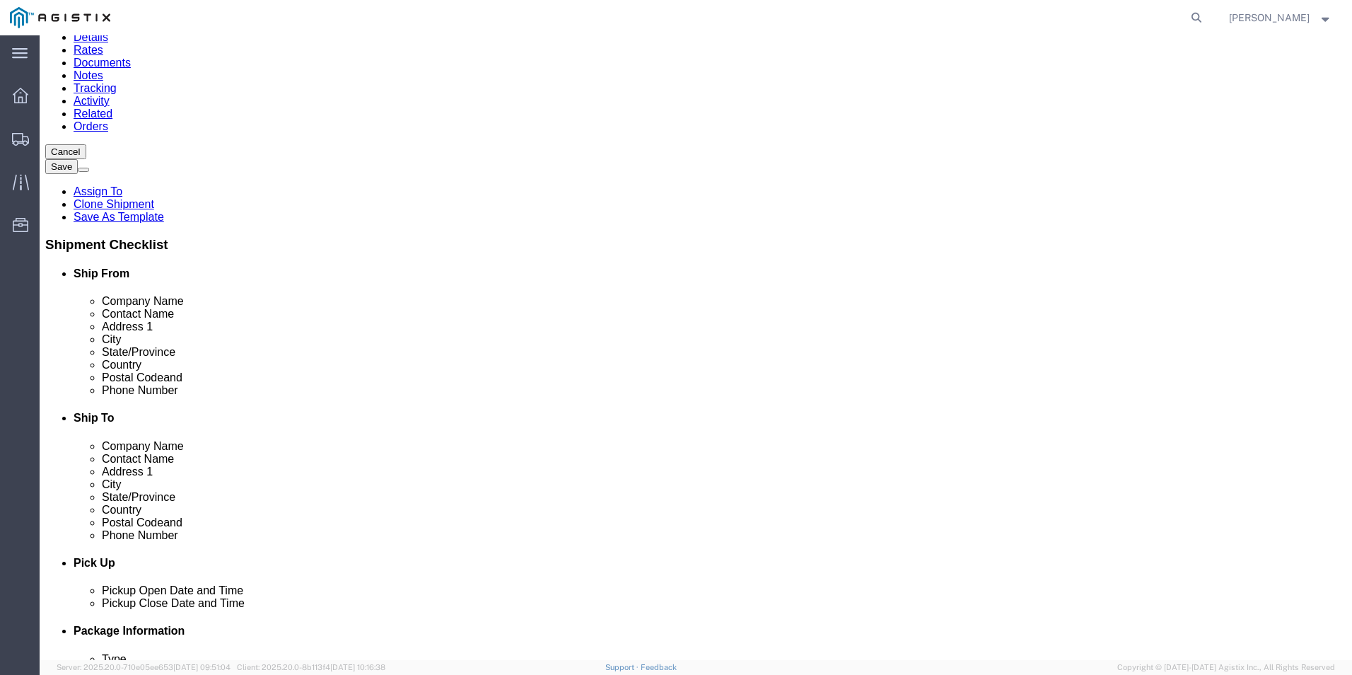
scroll to position [141, 0]
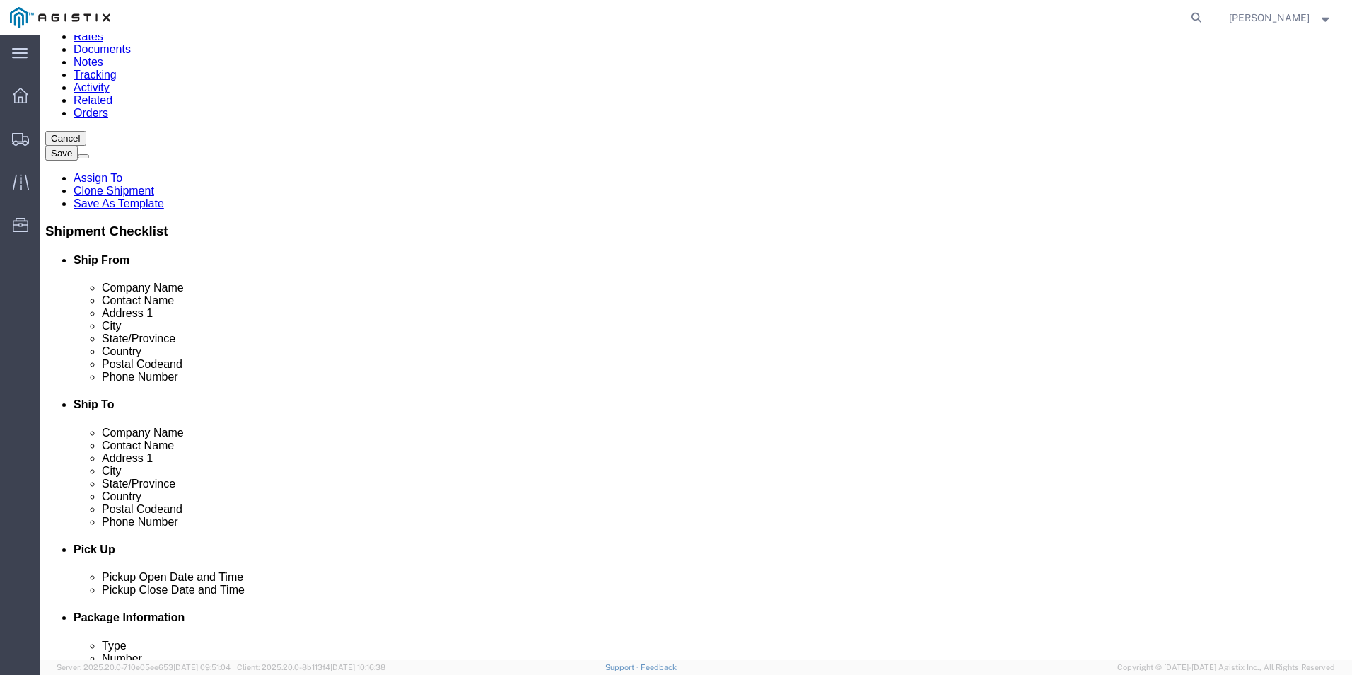
click input "text"
type input "8888888888"
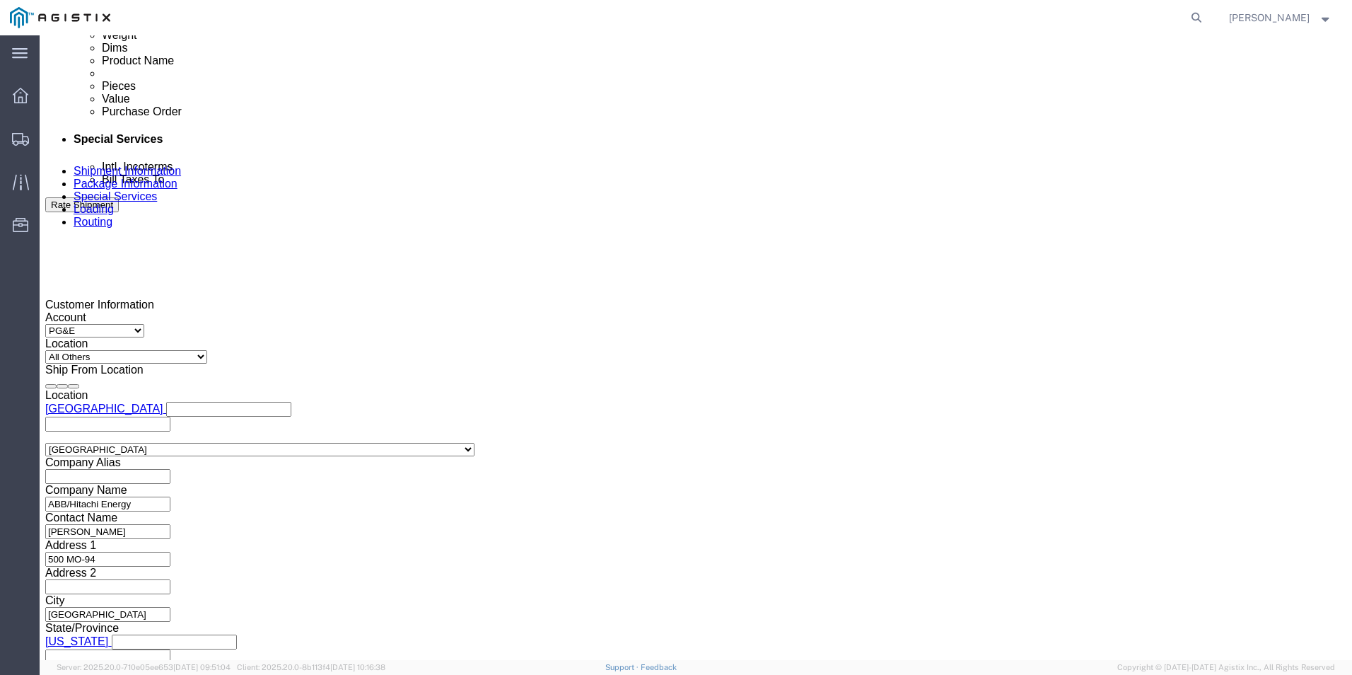
scroll to position [778, 0]
click div
click button "Apply"
click input "text"
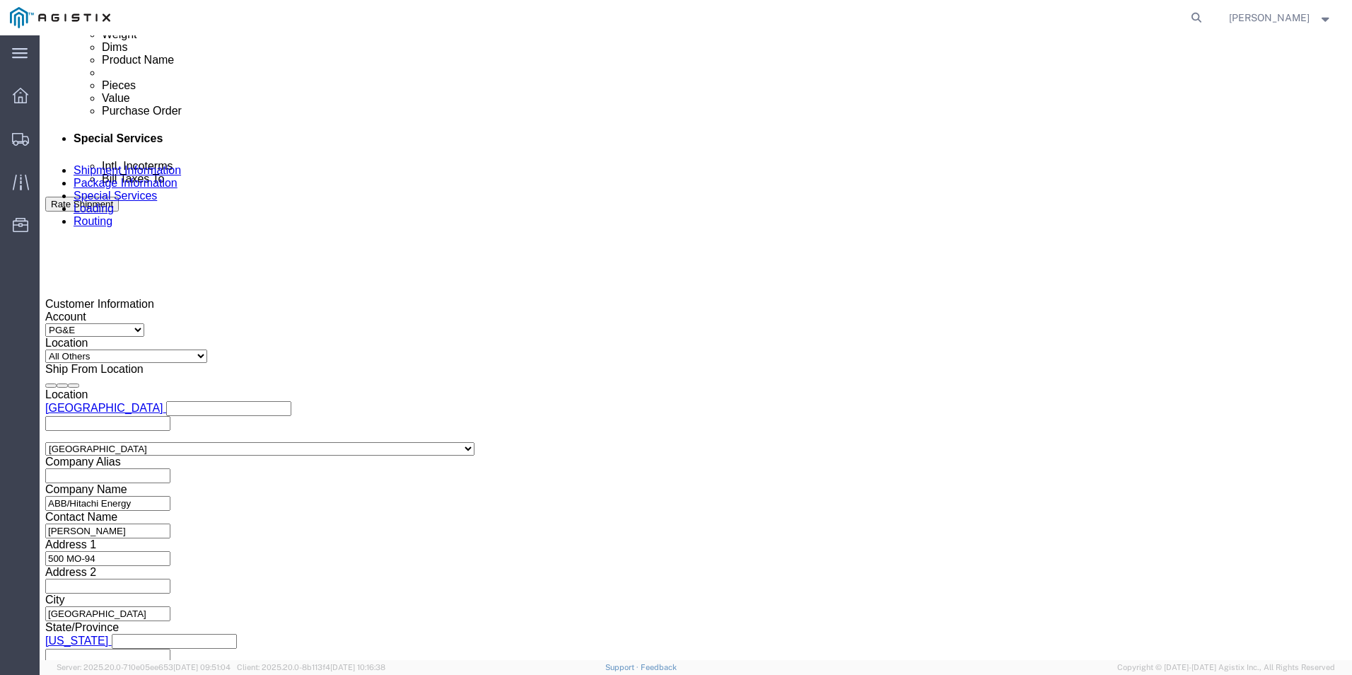
type input "3501417382"
select select "BOL"
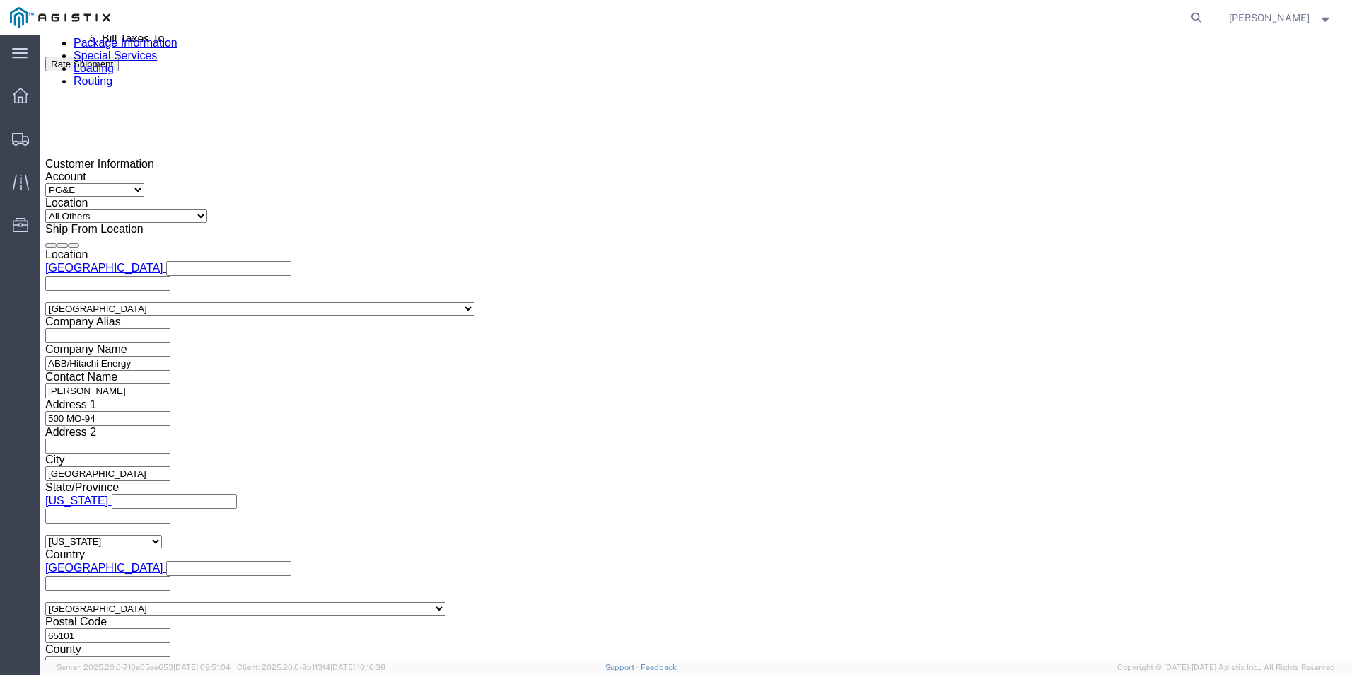
scroll to position [930, 0]
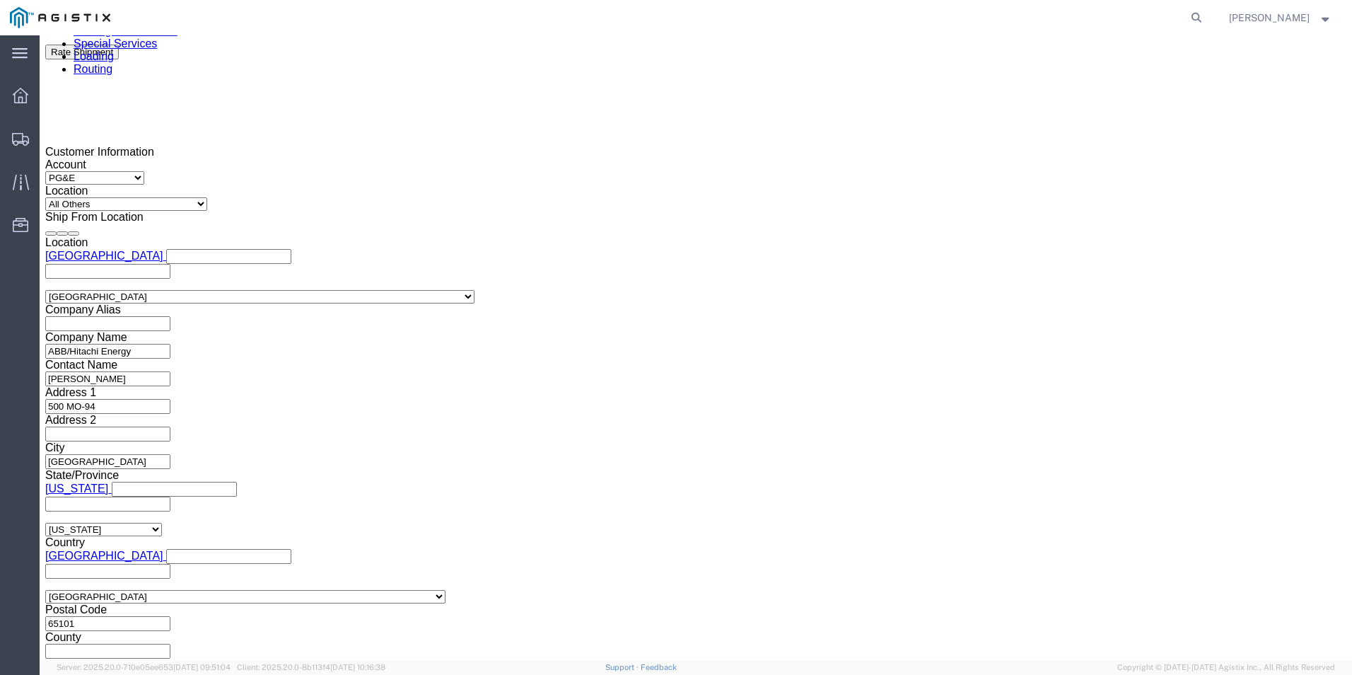
type input "JC0002A31"
click button "Continue"
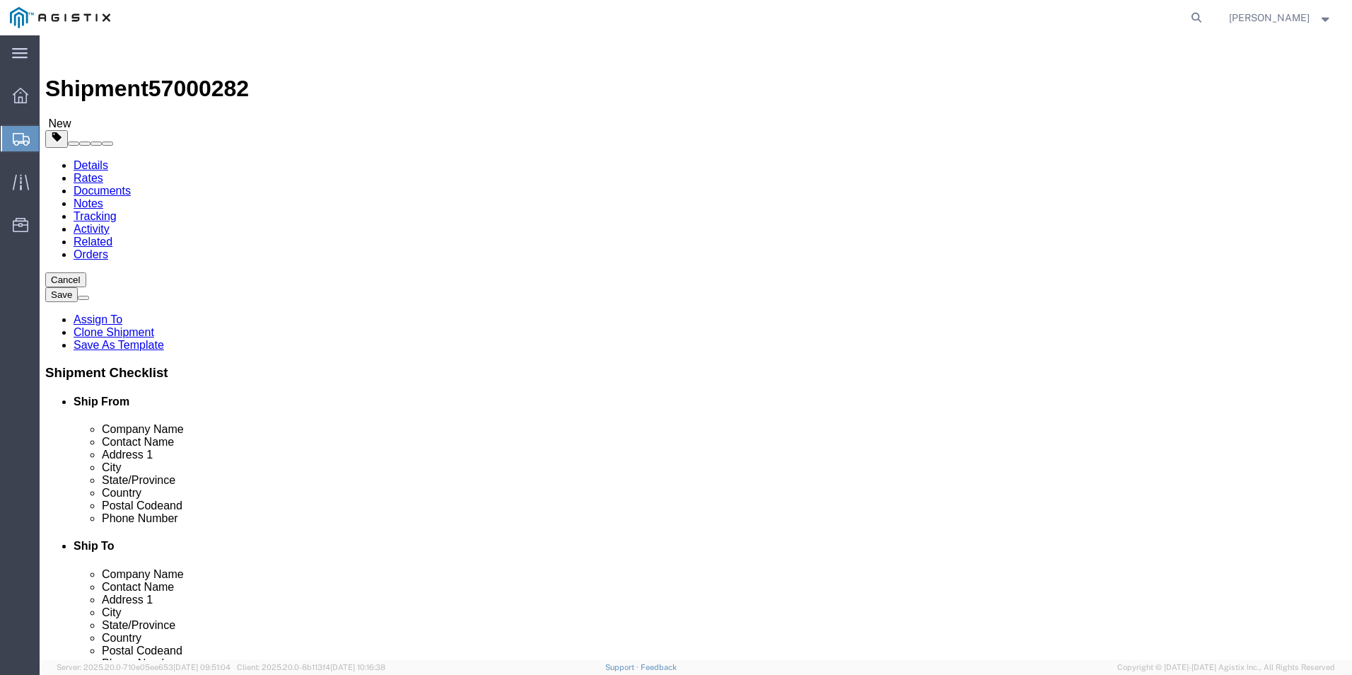
click input "text"
type input "1"
drag, startPoint x: 208, startPoint y: 298, endPoint x: 189, endPoint y: 301, distance: 18.6
click input "1"
type input "28"
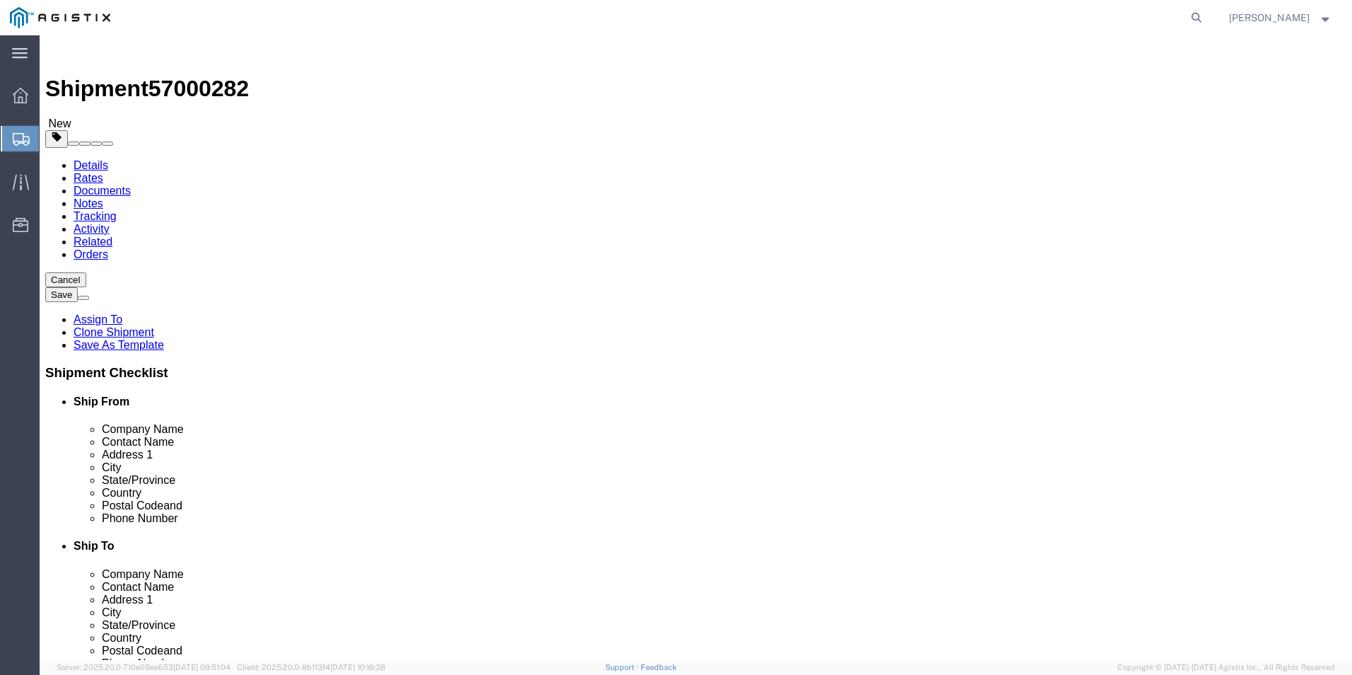
type input "560"
type input "72"
type input "32300.00"
click dd "0.00 Each"
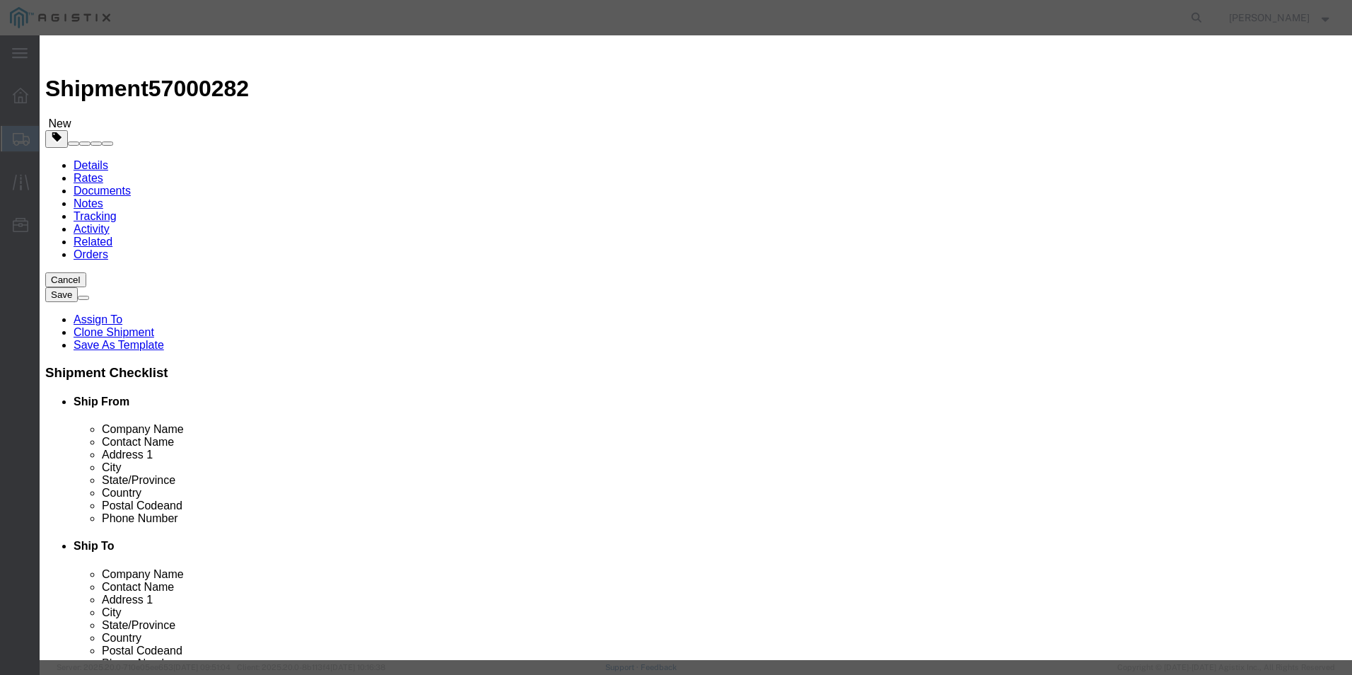
drag, startPoint x: 439, startPoint y: 132, endPoint x: 385, endPoint y: 132, distance: 53.7
click div "Pieces 0.00 Select Bag Barrels 100Board Feet Bottle Box Blister Pack Carats Can…"
type input "28"
click button "Save & Close"
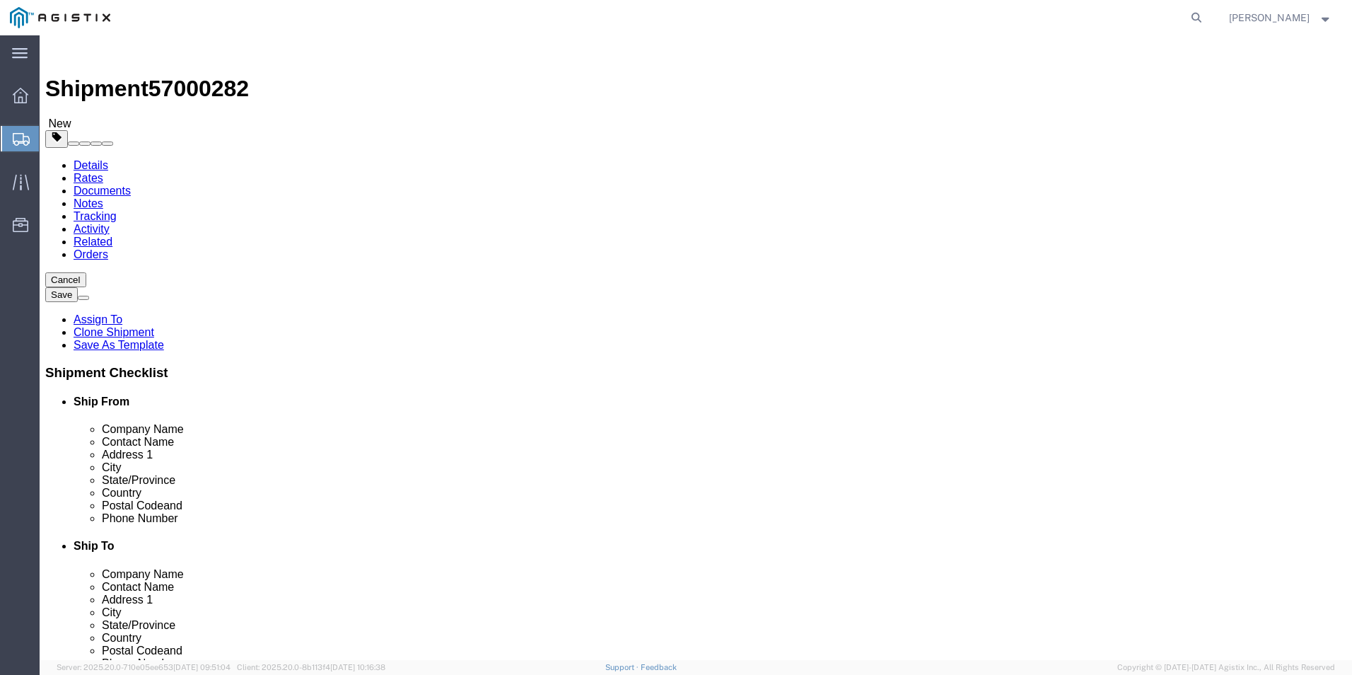
click button "Continue"
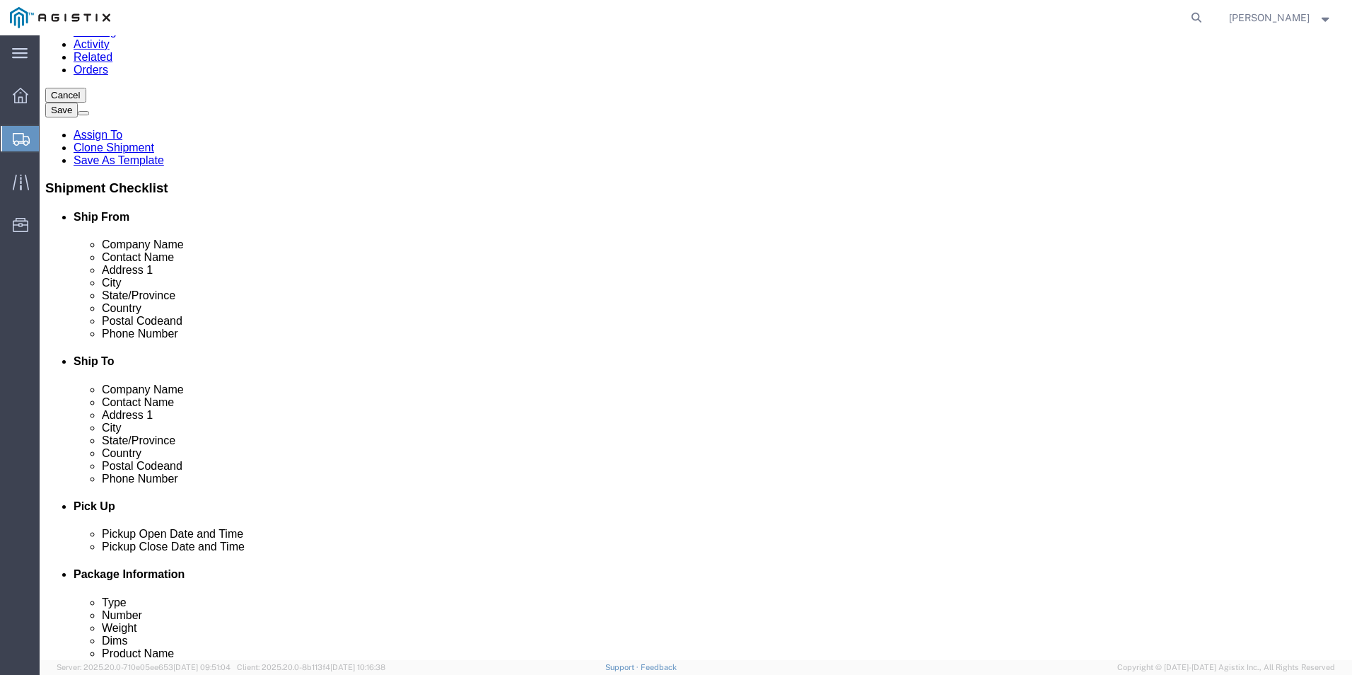
scroll to position [141, 0]
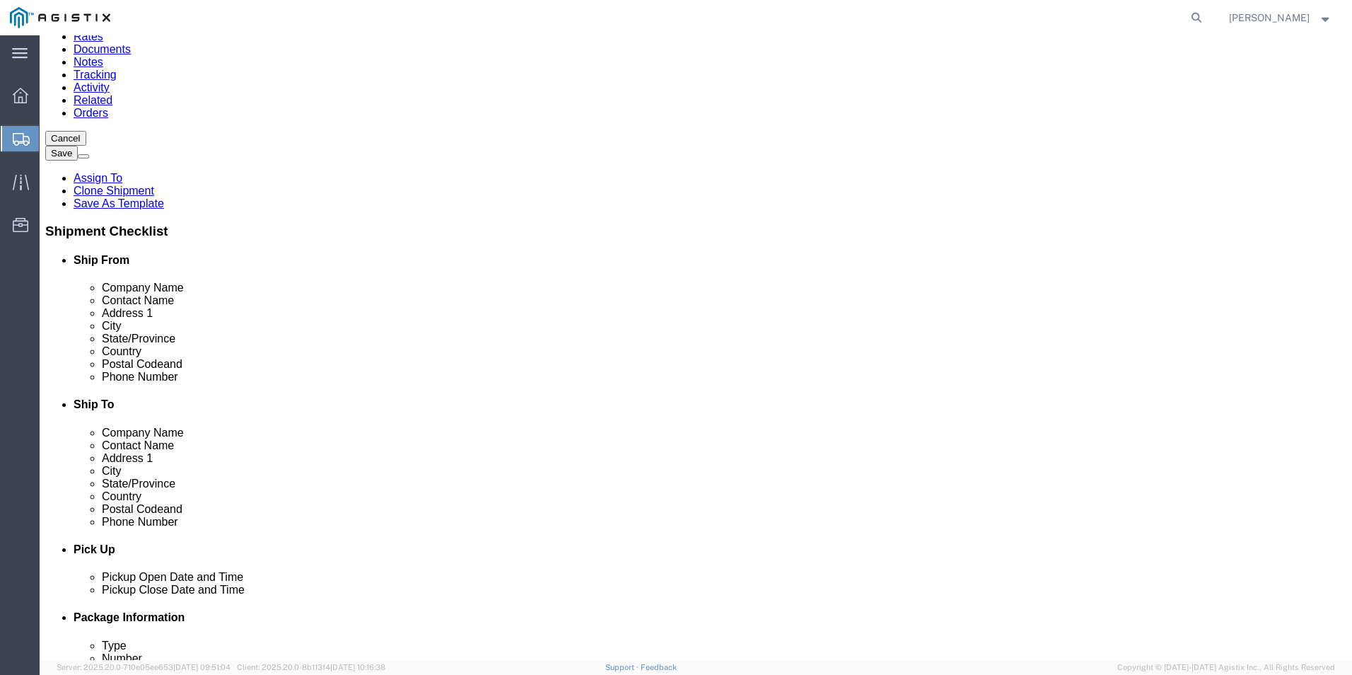
click span "57000282"
copy span "57000282"
click button "Rate Shipment"
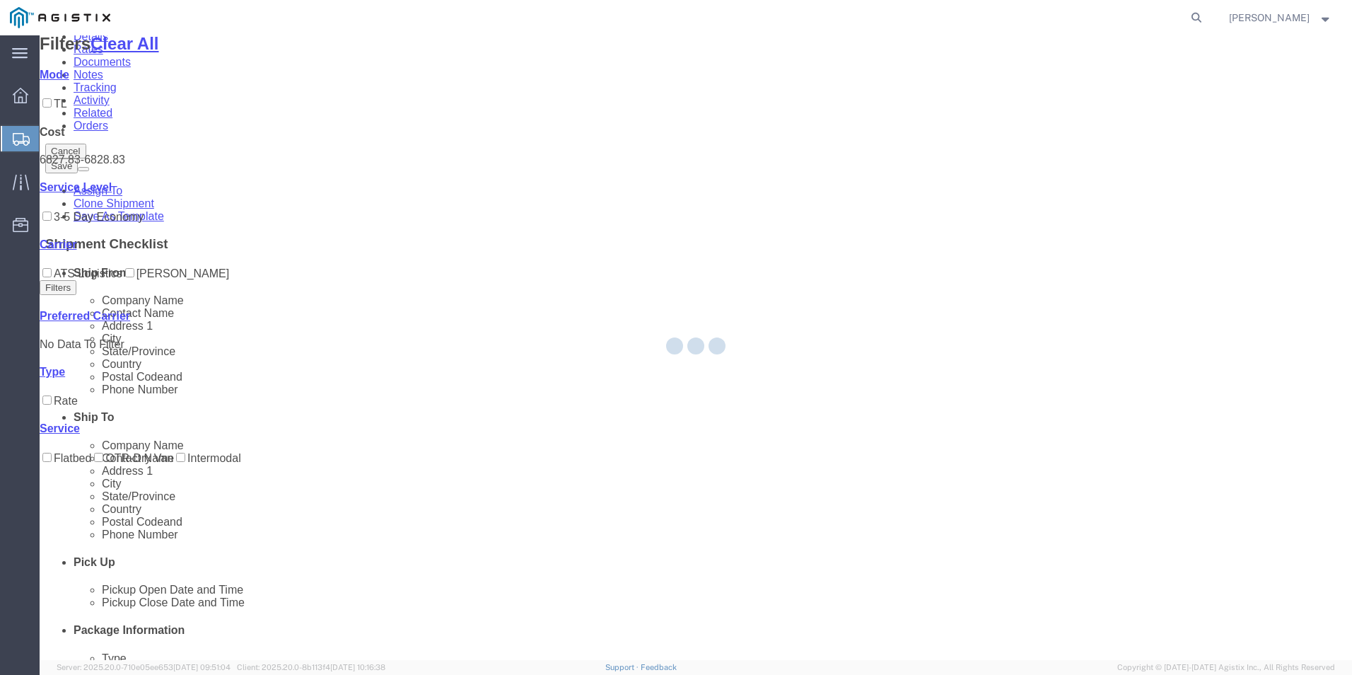
scroll to position [0, 0]
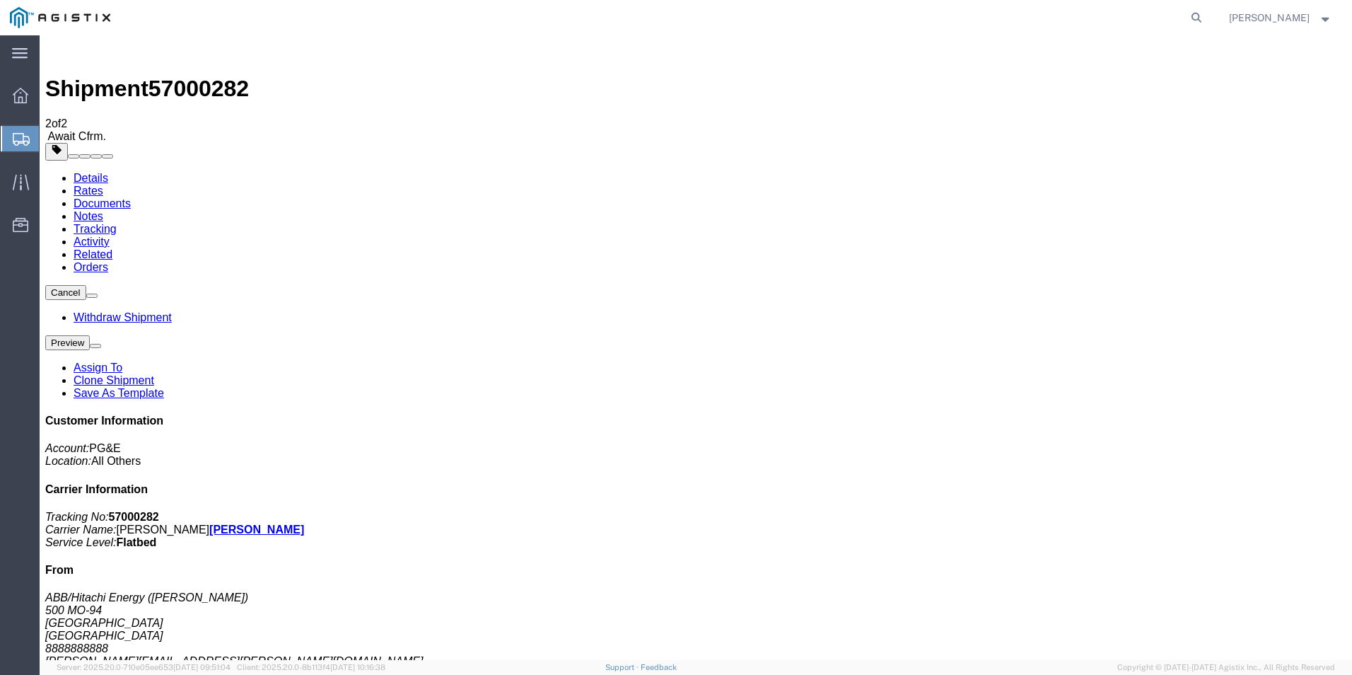
click at [50, 136] on span "Shipments" at bounding box center [44, 138] width 11 height 28
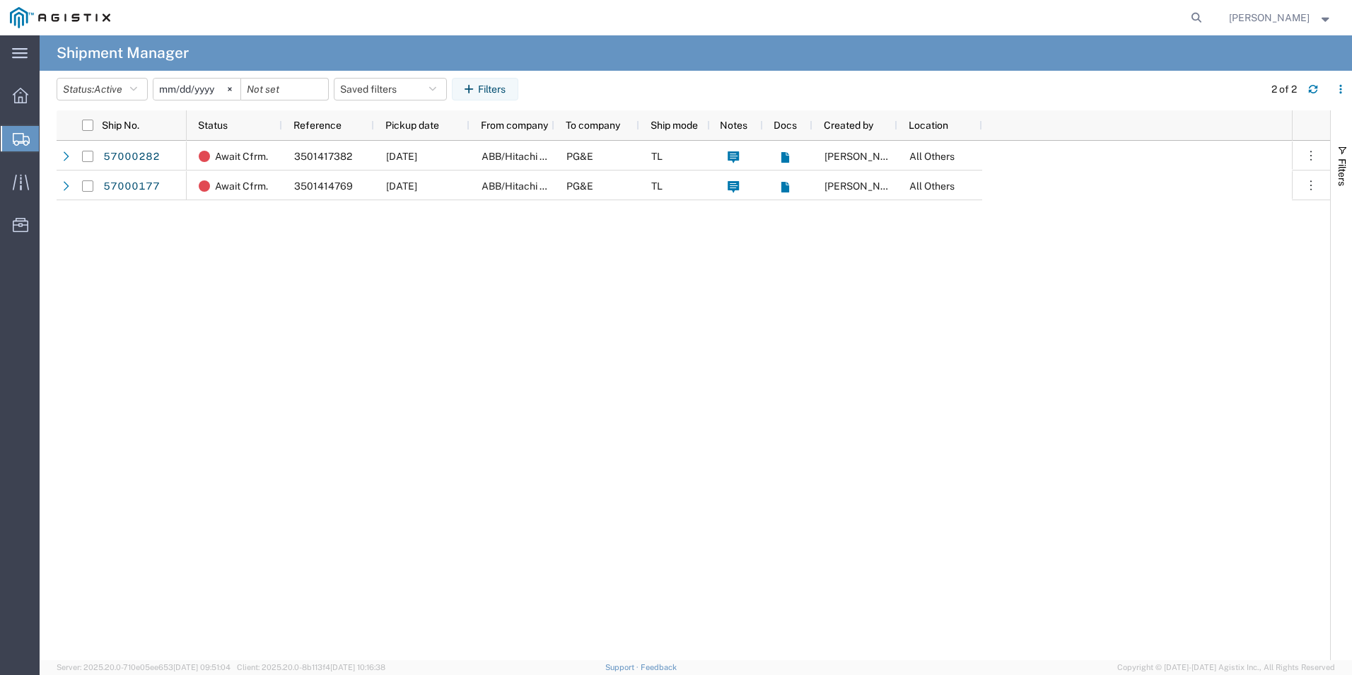
click at [0, 0] on span "Create from Template" at bounding box center [0, 0] width 0 height 0
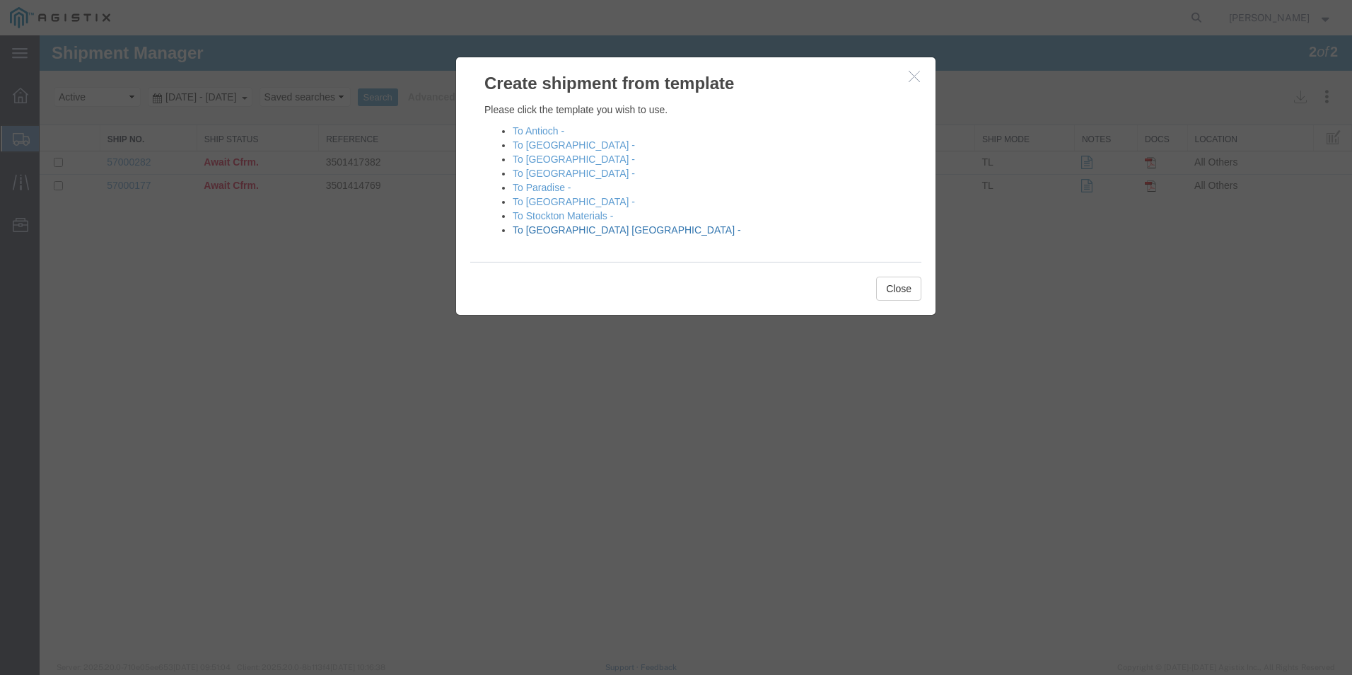
click at [562, 231] on link "To [GEOGRAPHIC_DATA] [GEOGRAPHIC_DATA] -" at bounding box center [627, 229] width 228 height 11
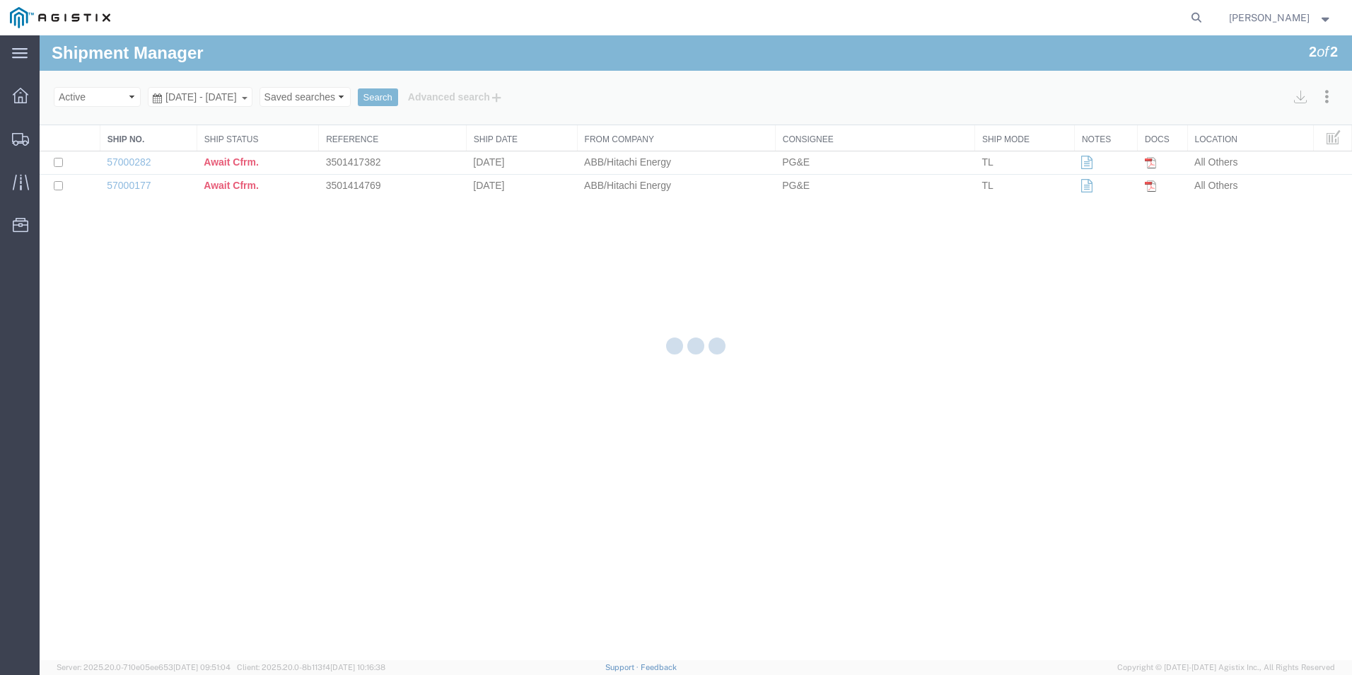
select select "PURCHORD"
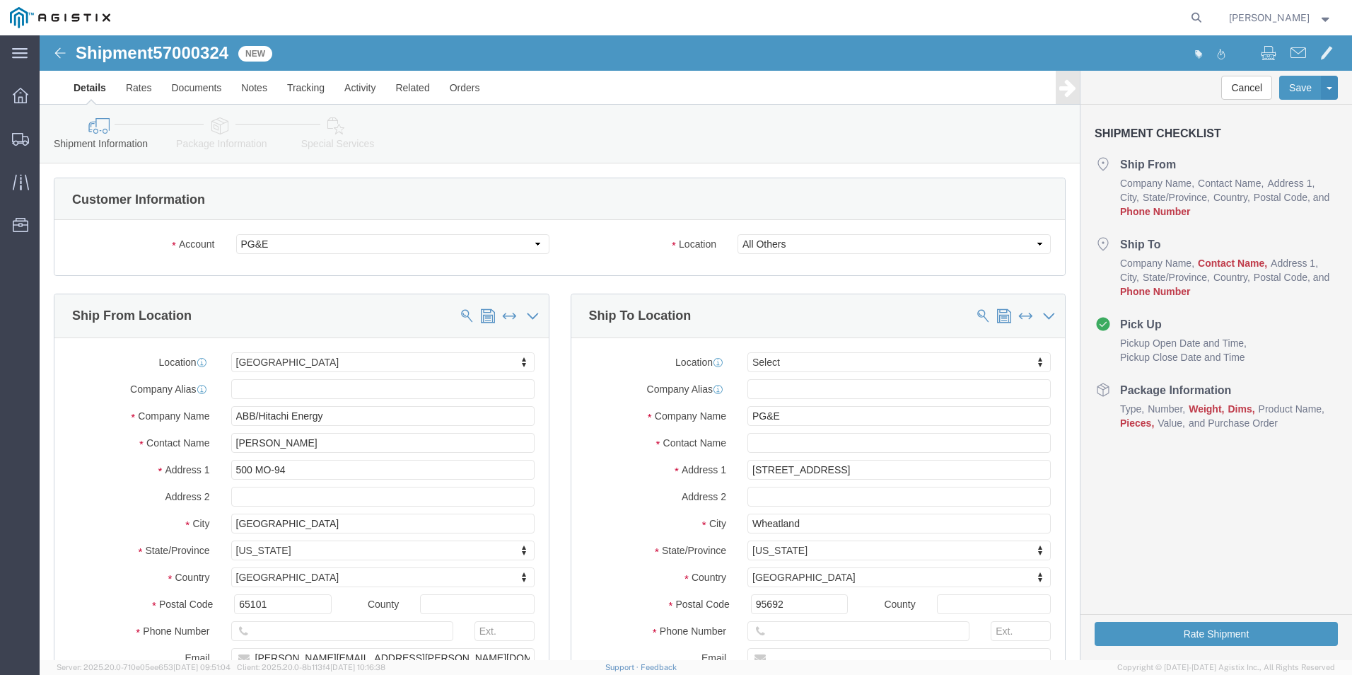
select select
click input "text"
type input "8888888888"
click input "text"
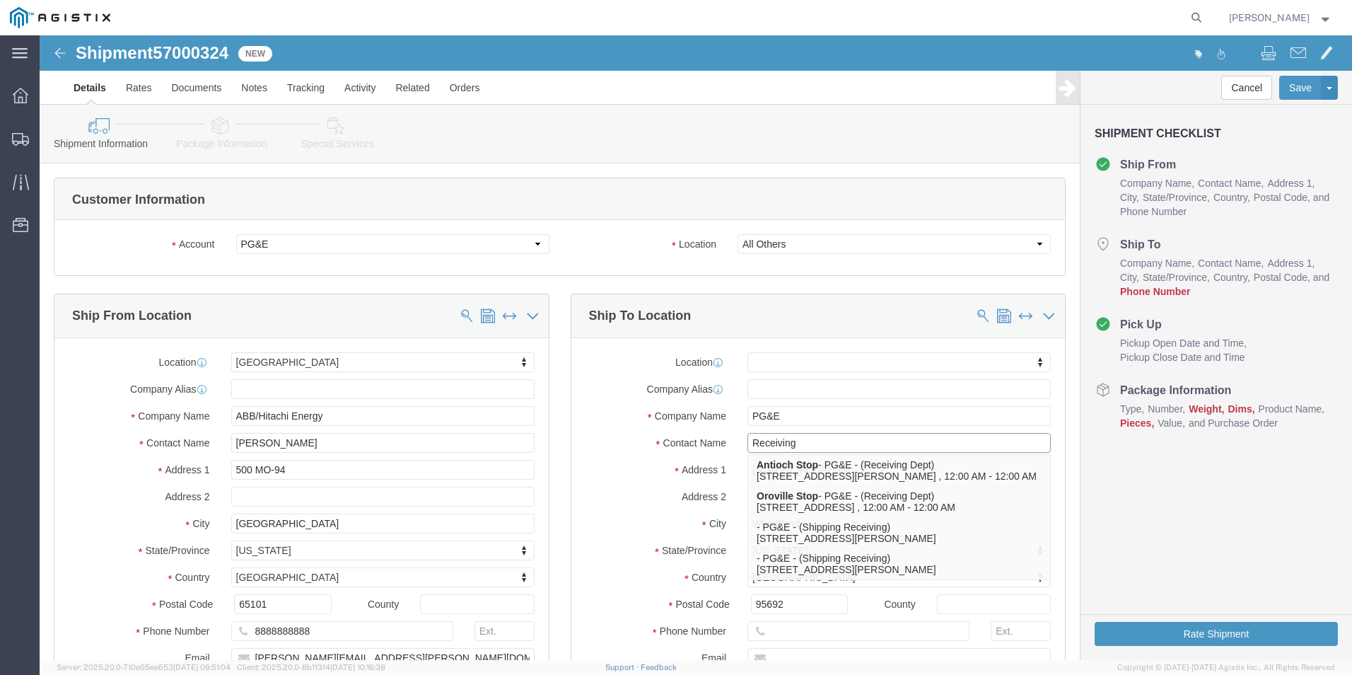
type input "Receiving"
click input "text"
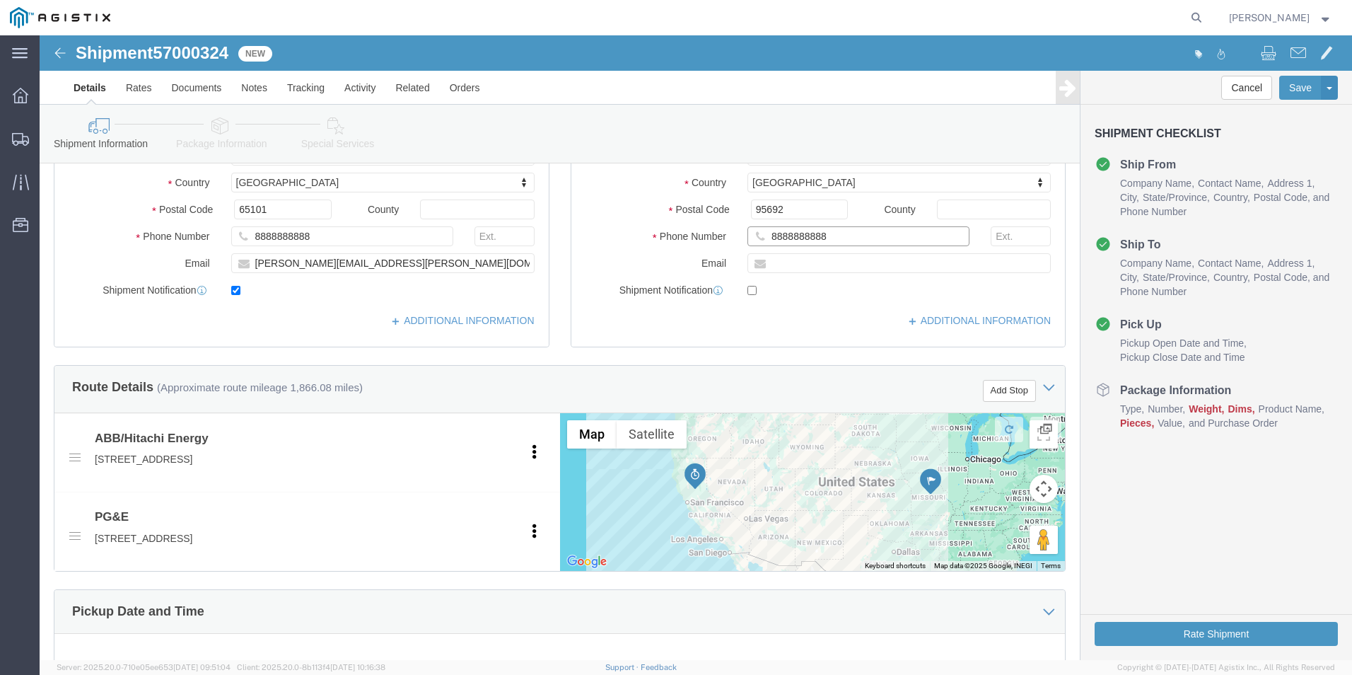
type input "8888888888"
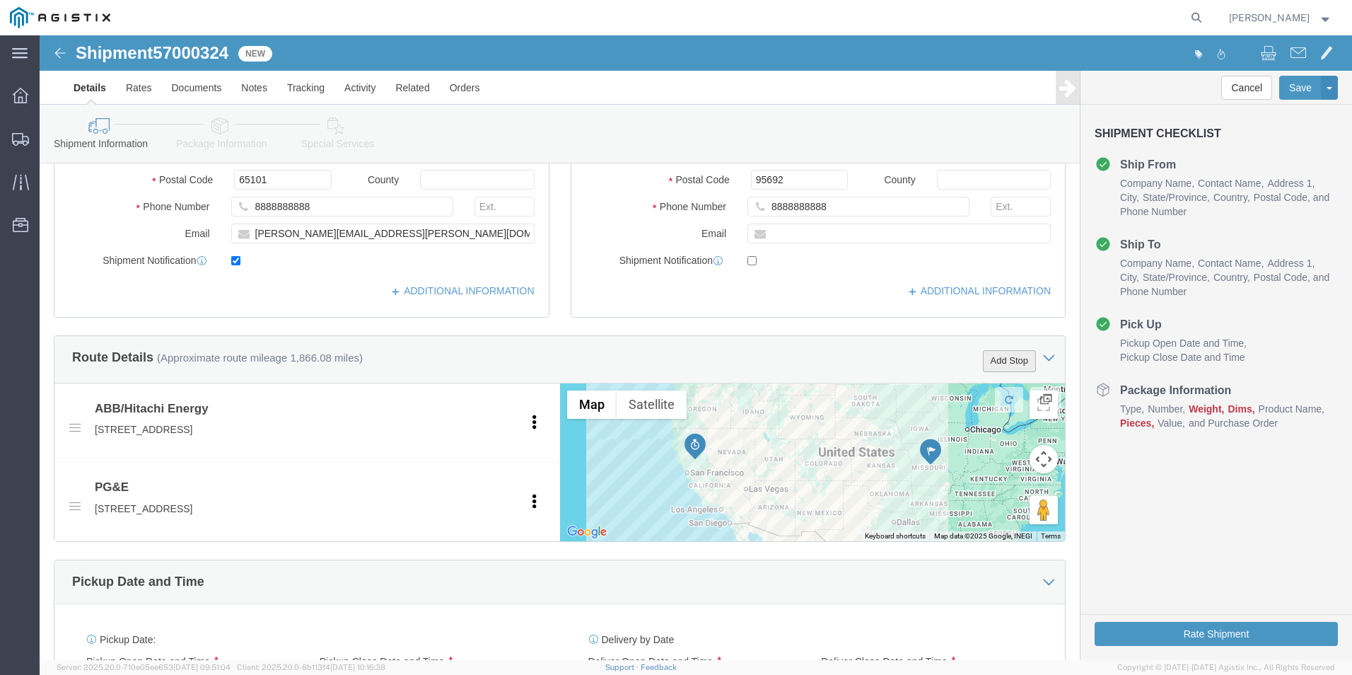
click button "Add Stop"
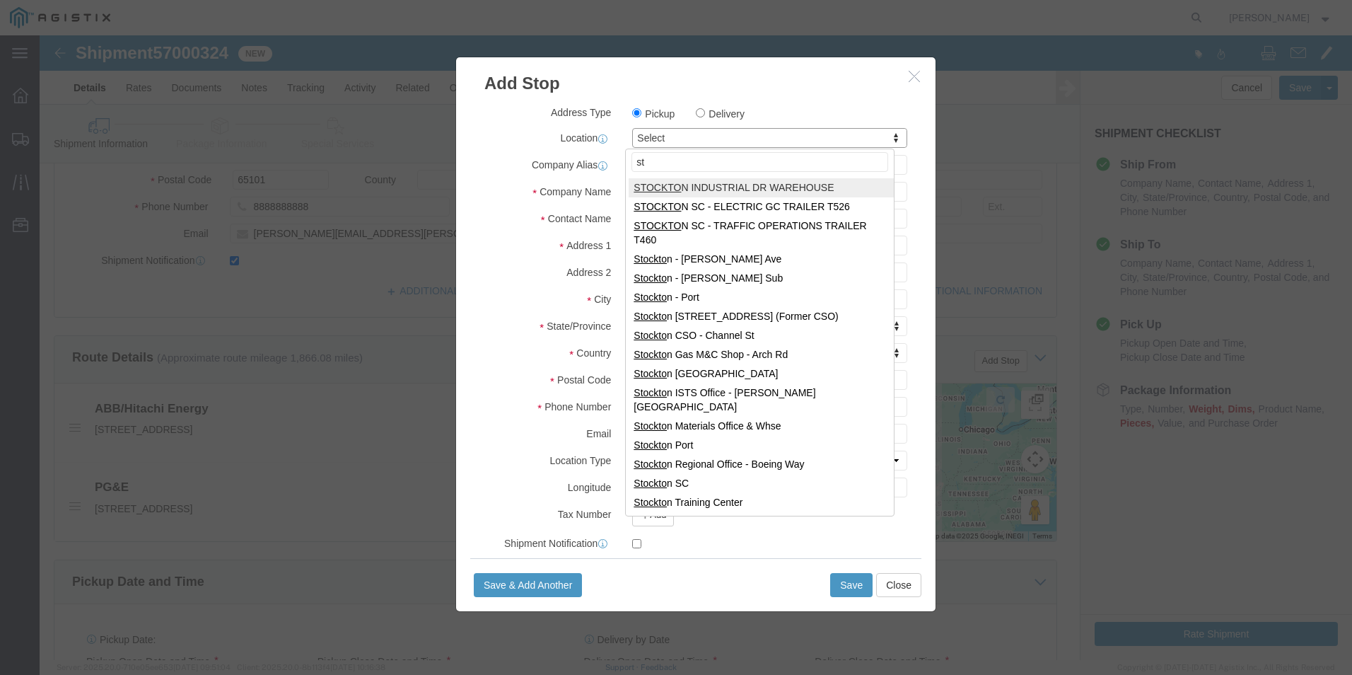
type input "s"
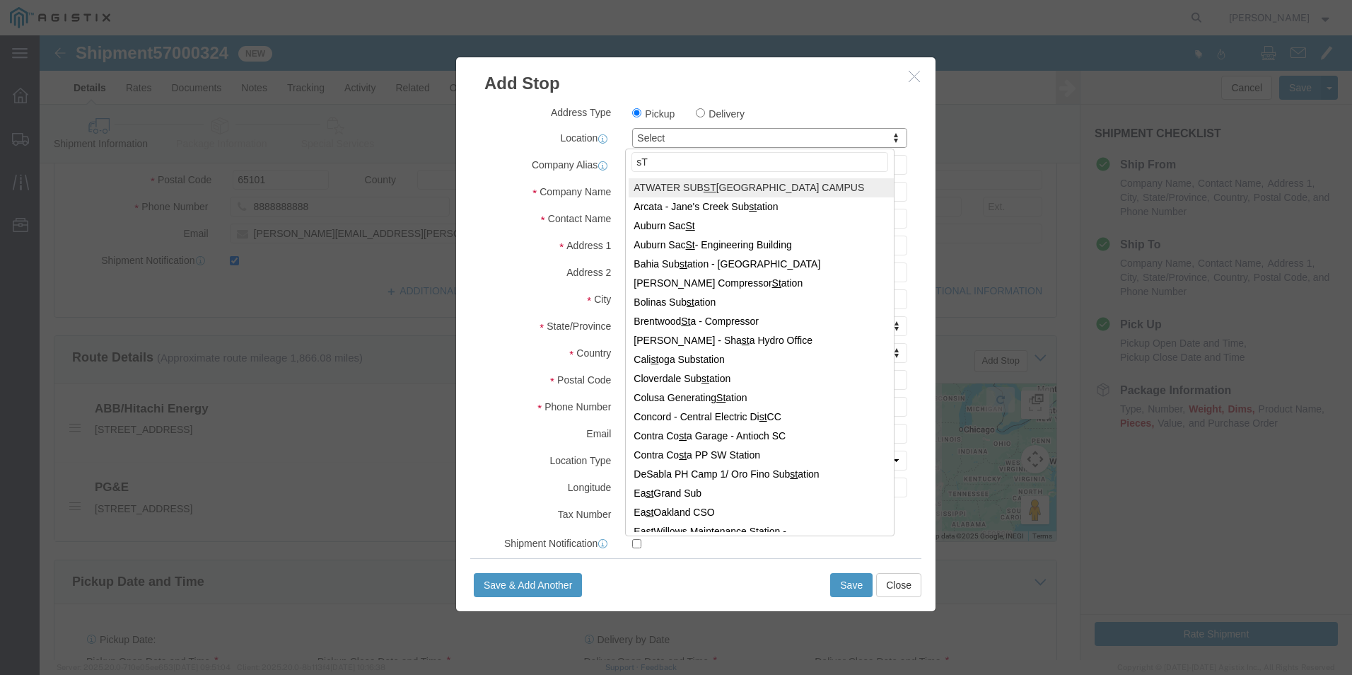
type input "s"
type input "Sto"
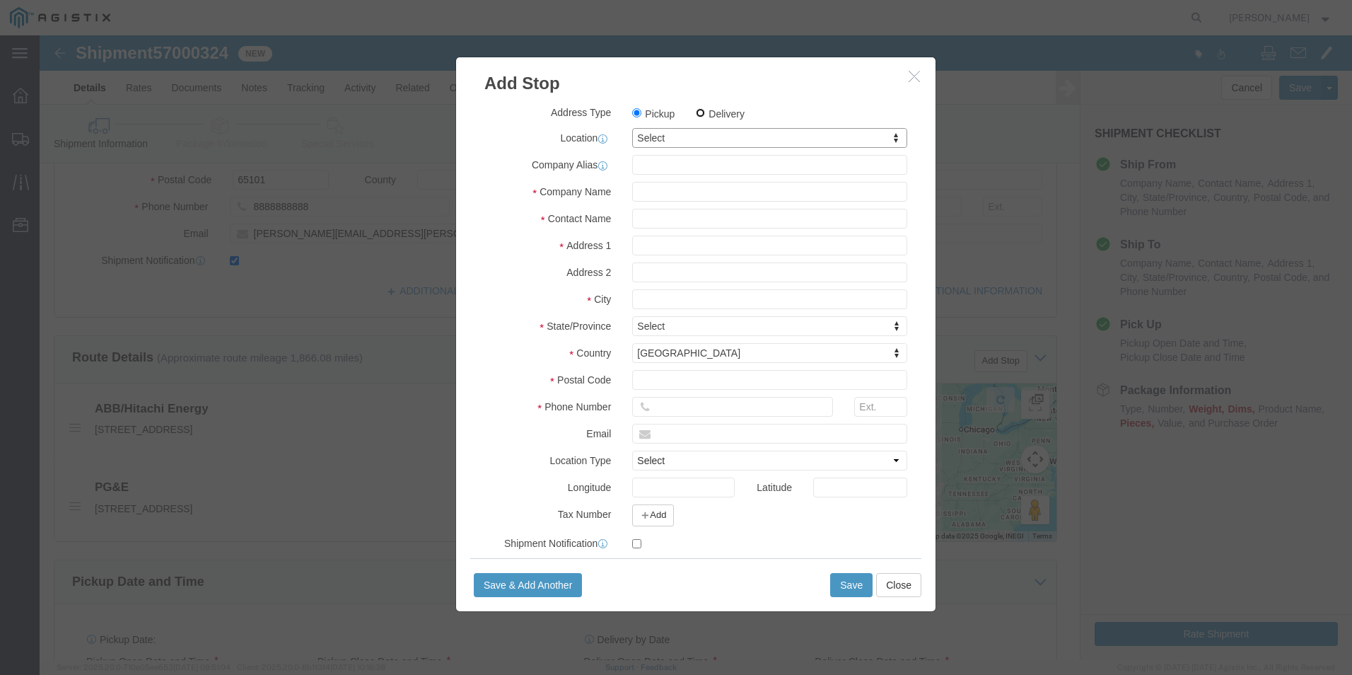
click input "Delivery"
radio input "true"
select select
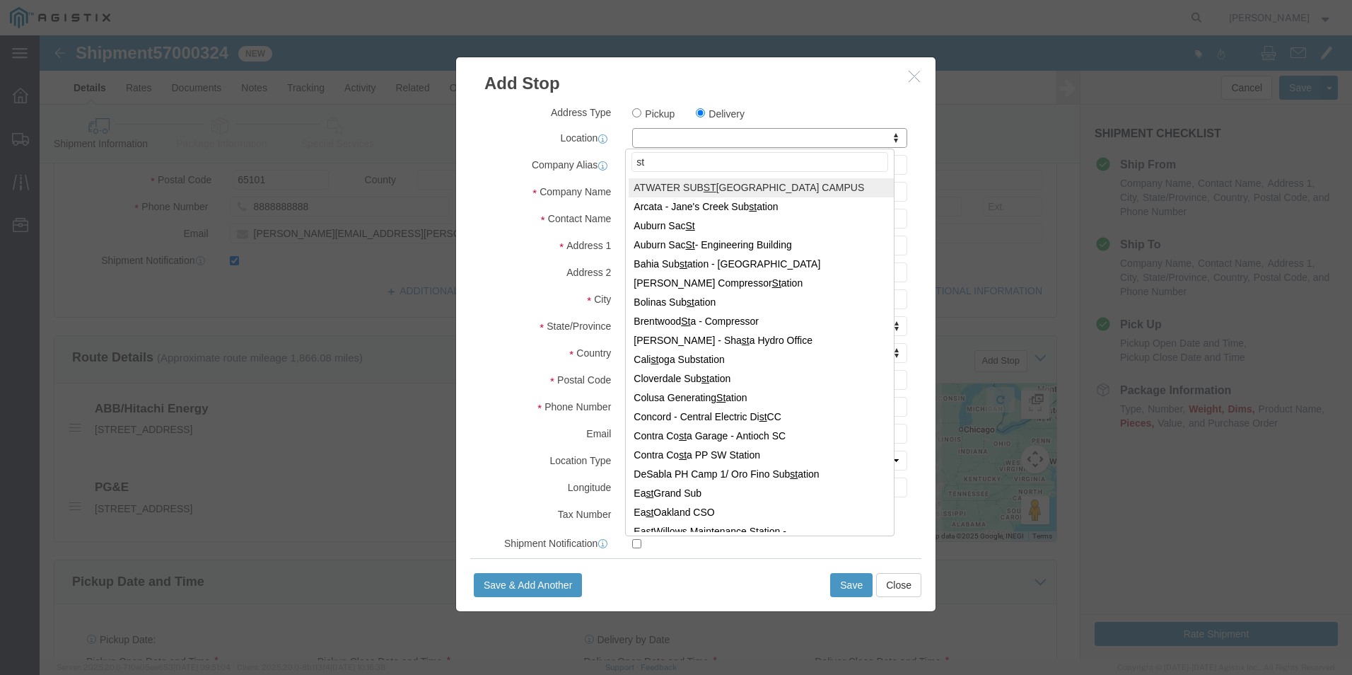
type input "sto"
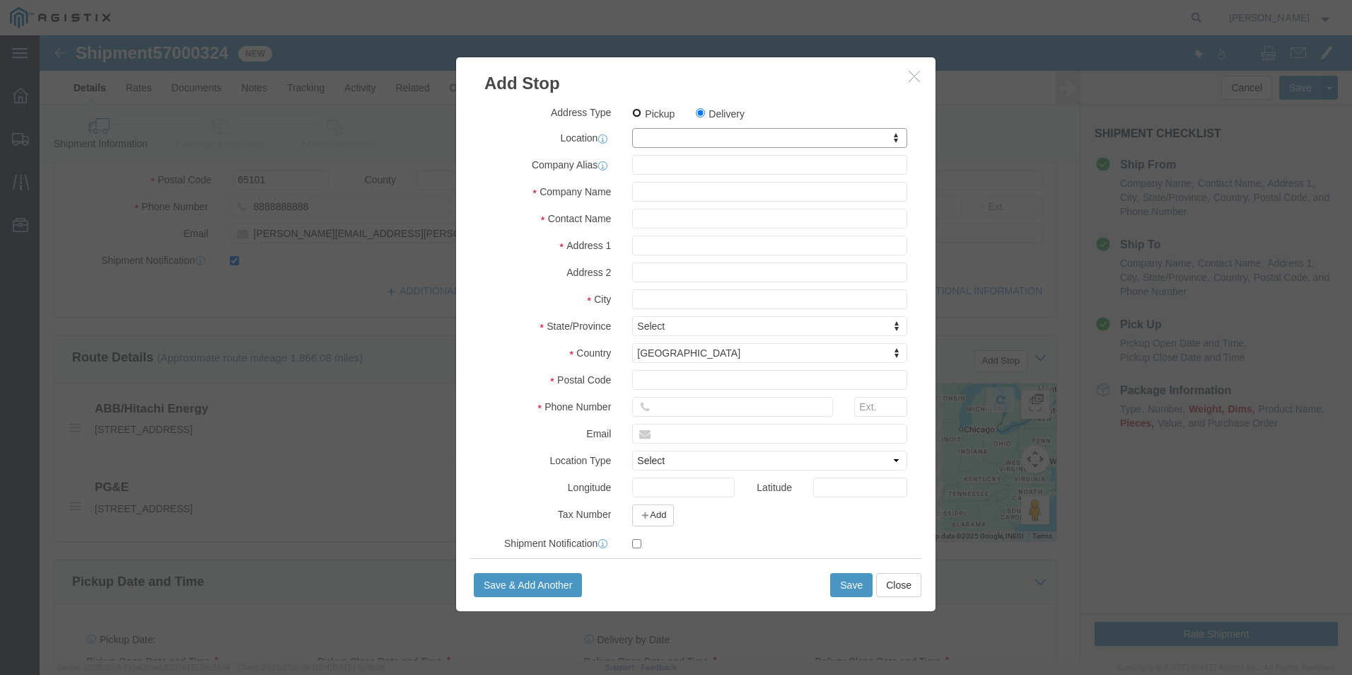
click input "Pickup"
radio input "true"
select select
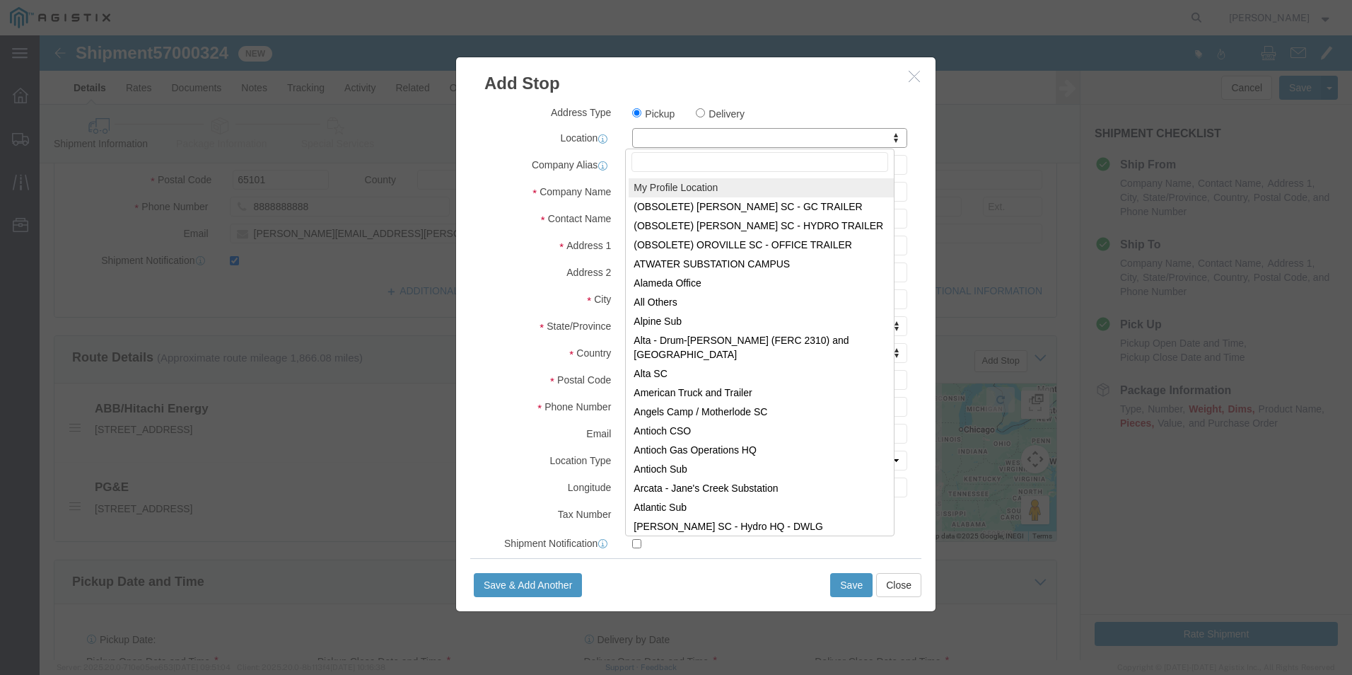
type input "s"
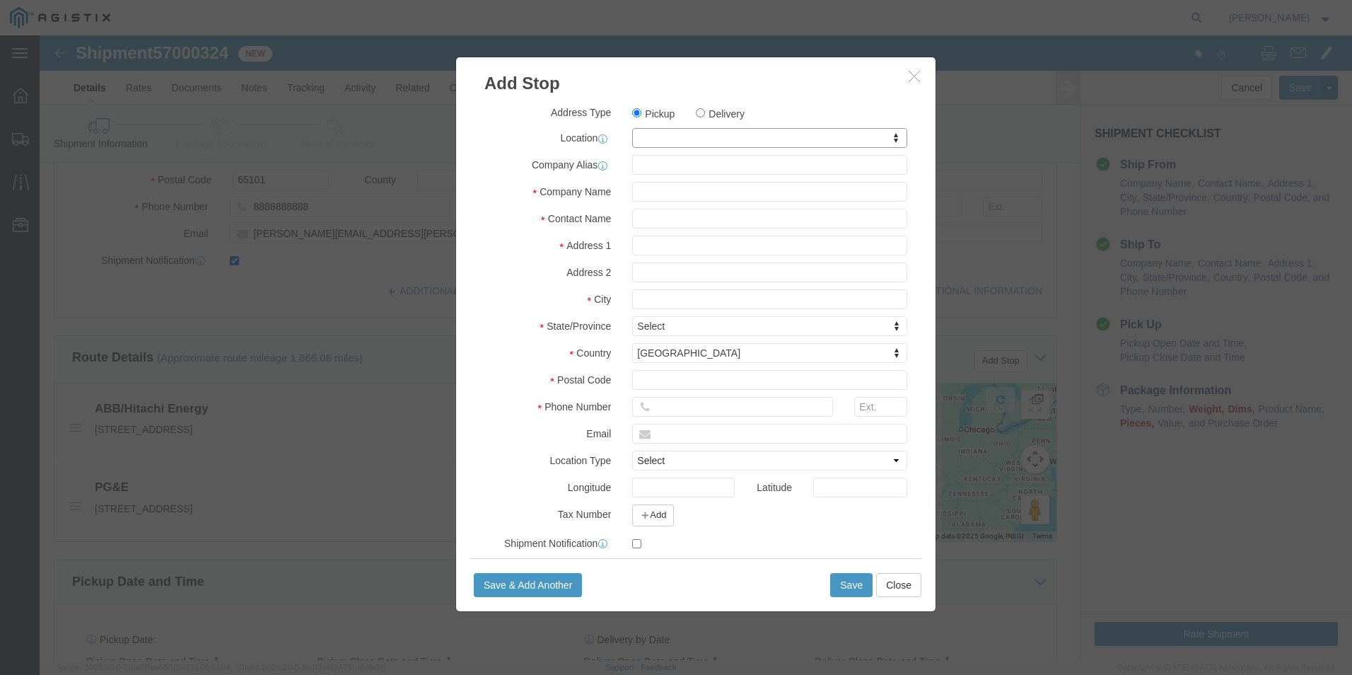
type input "a"
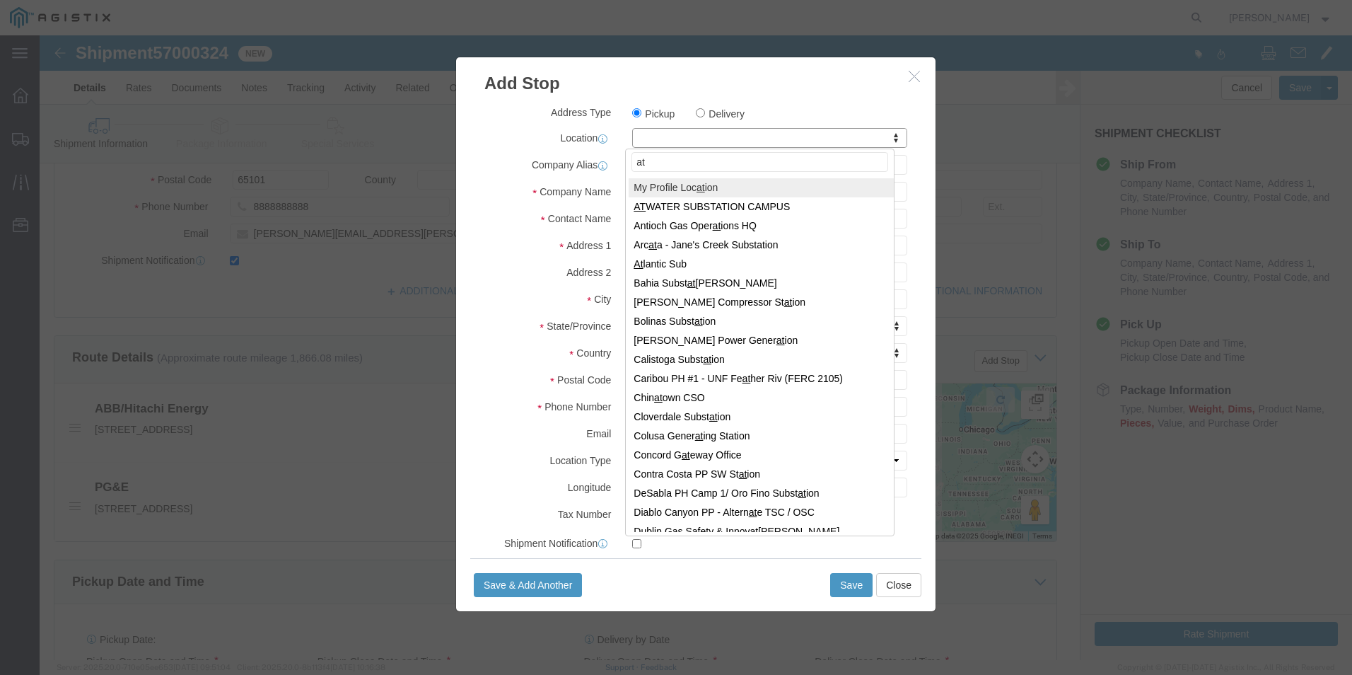
type input "a"
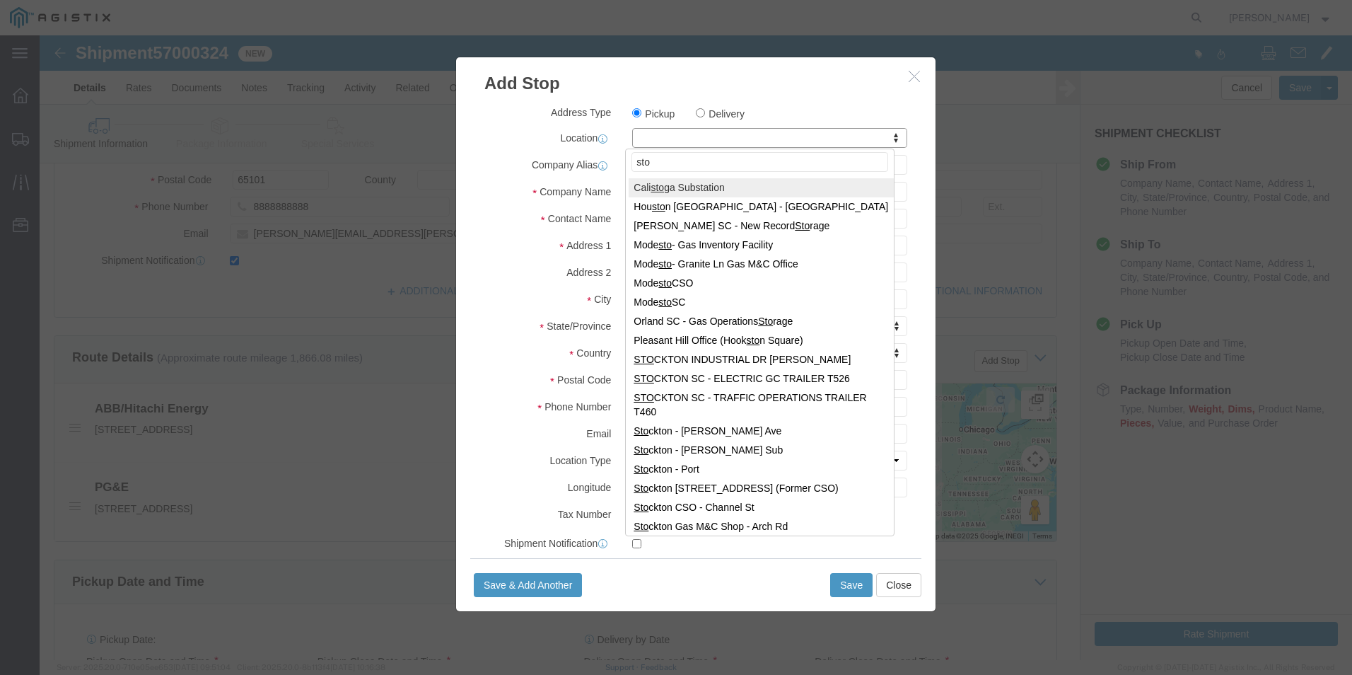
type input "stoc"
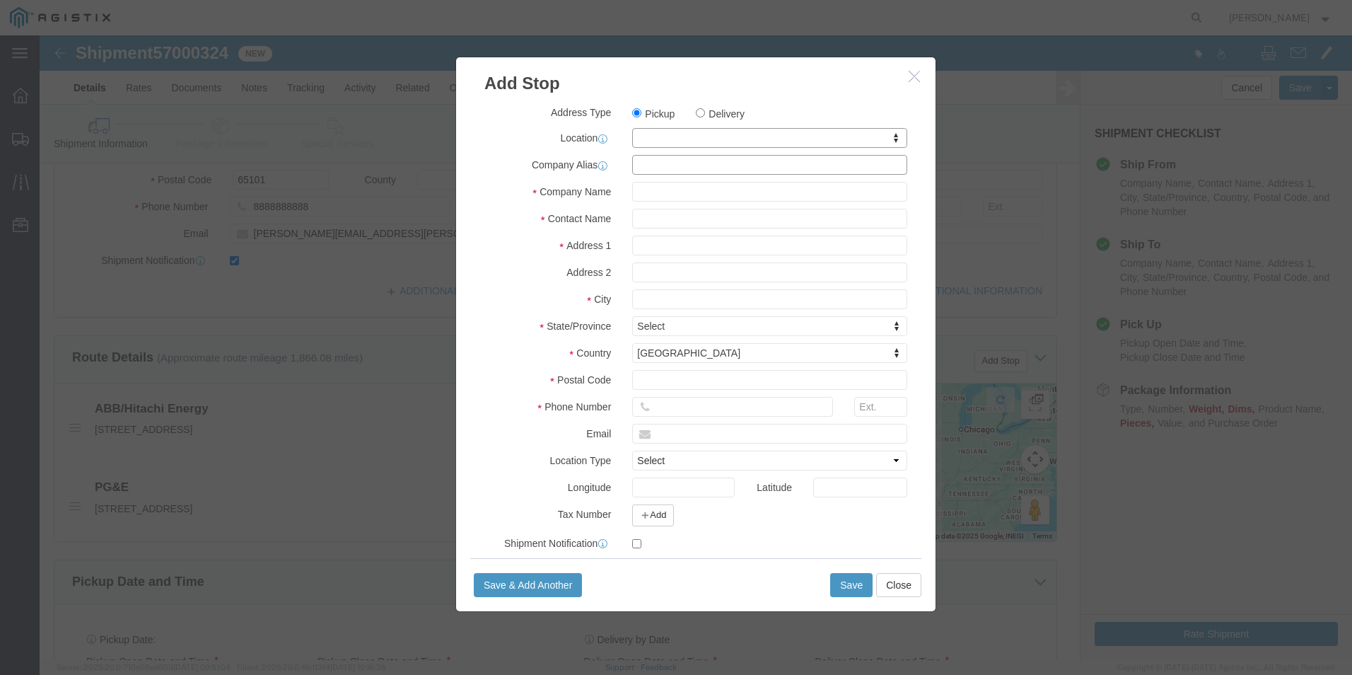
click input "text"
click div "Pickup Delivery"
click input "st"
type input "s"
click input "text"
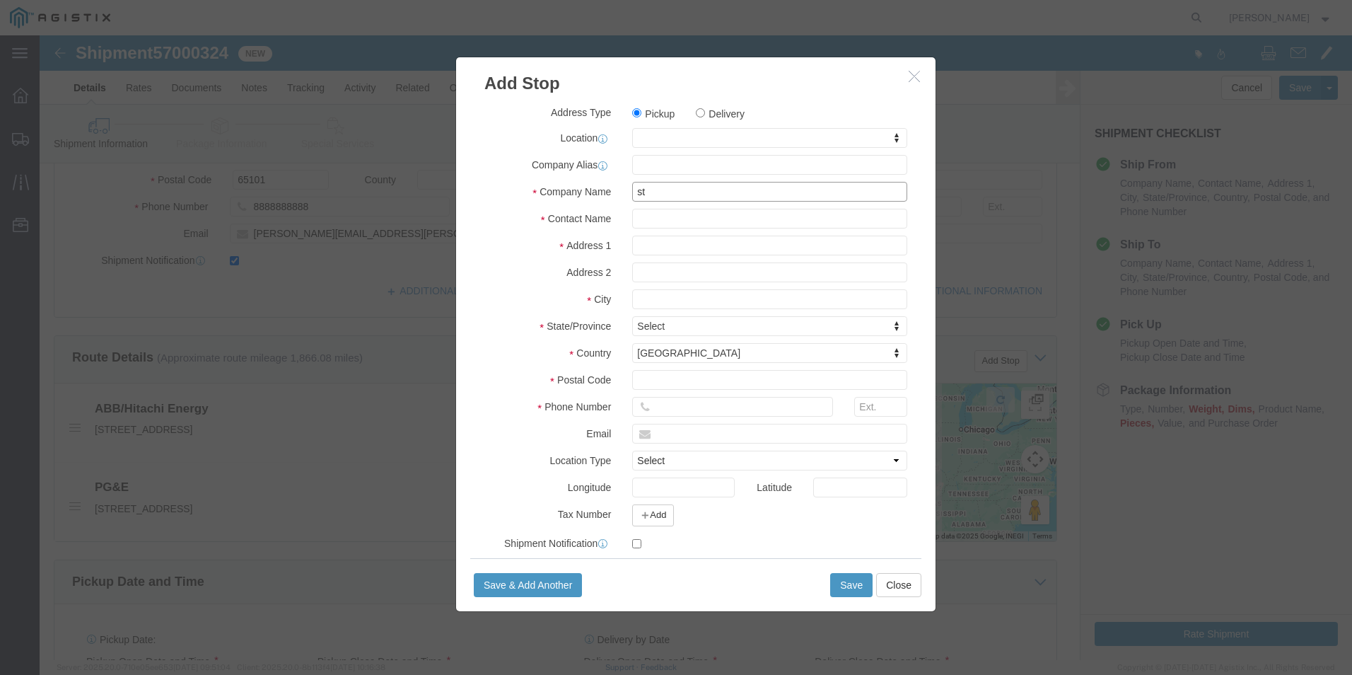
type input "s"
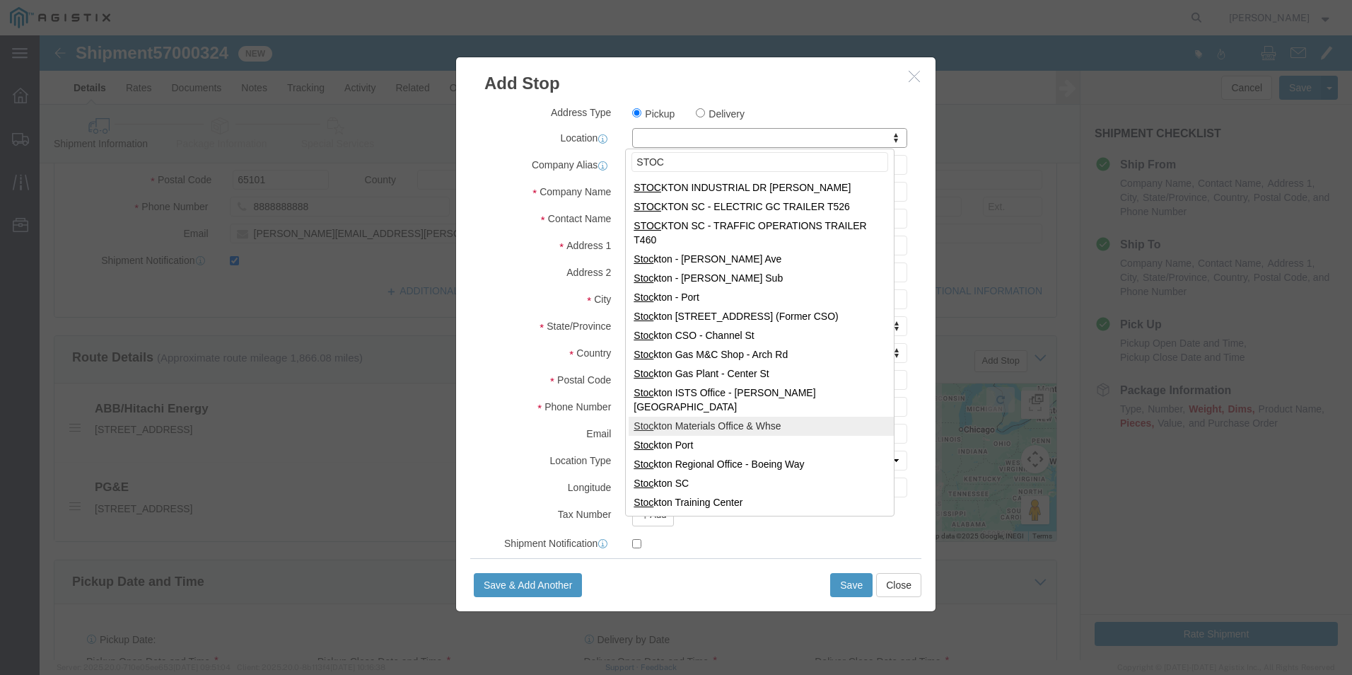
type input "STOC"
select select "71760"
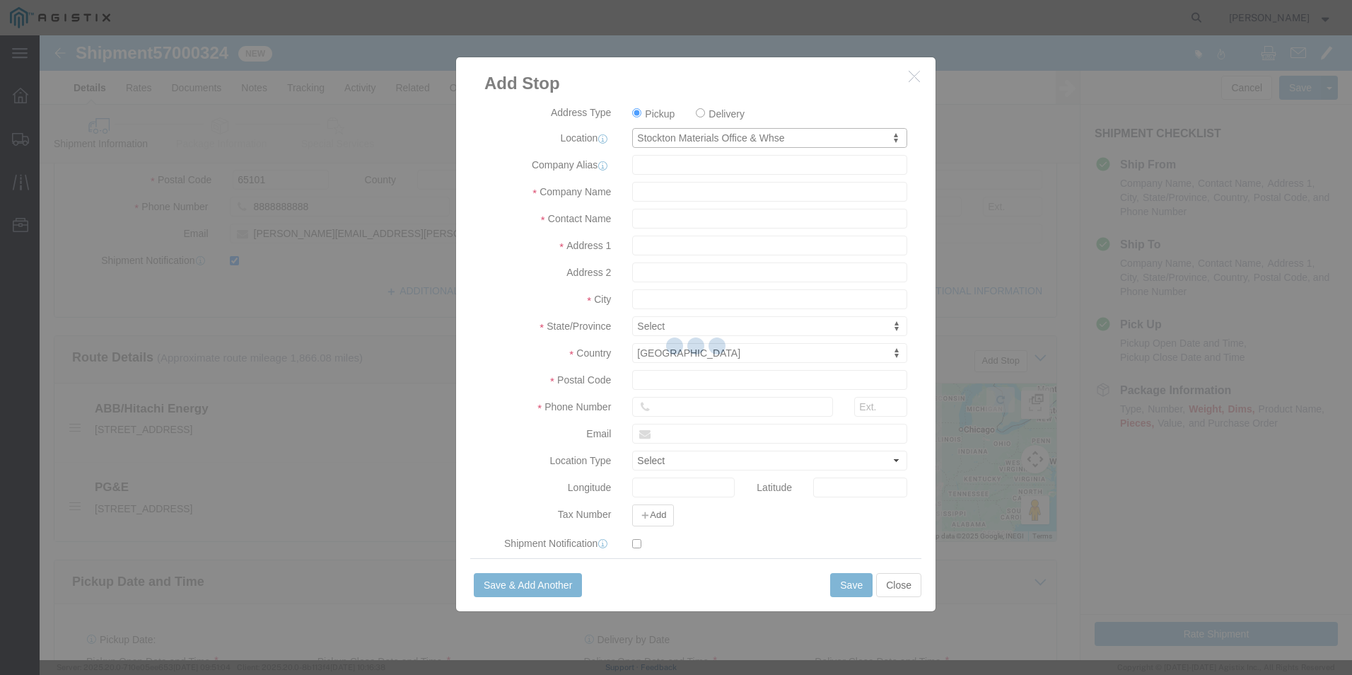
type input "PG&E"
type input "[STREET_ADDRESS]"
type input "Stockton"
type input "95206"
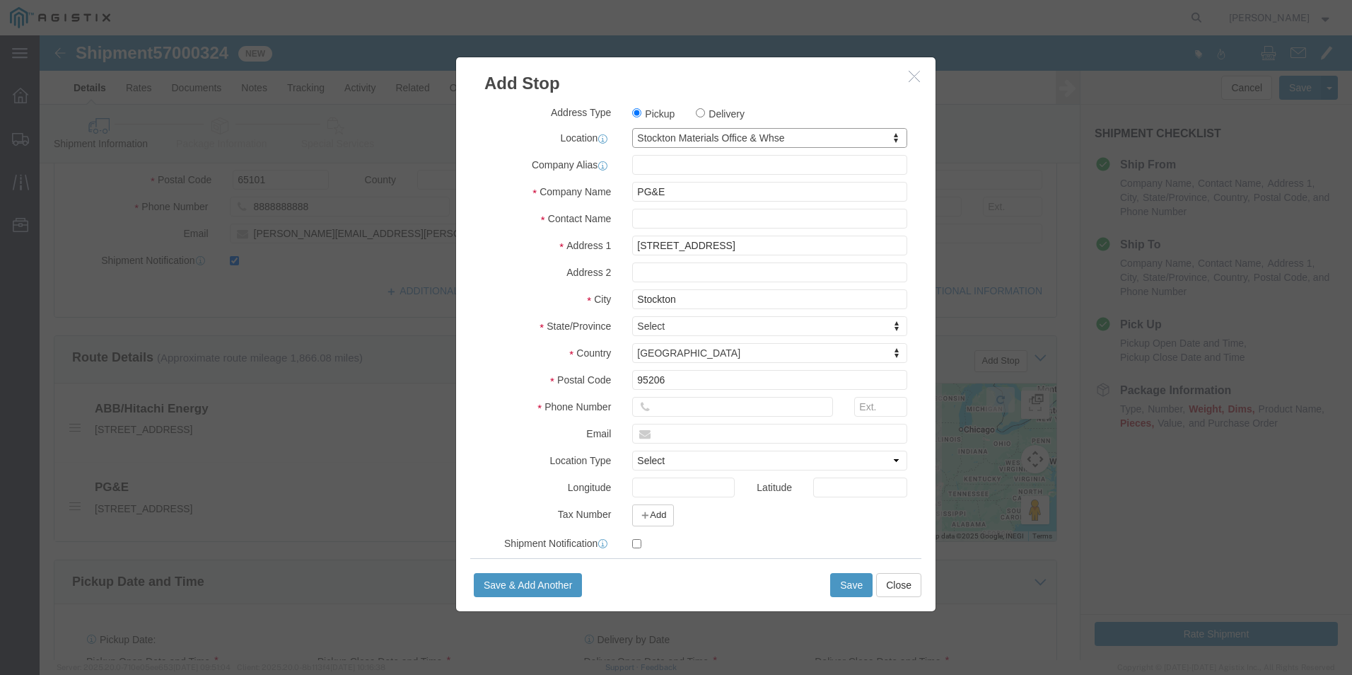
select select "CA"
click input "text"
type input "Receiving"
type input "8888888888"
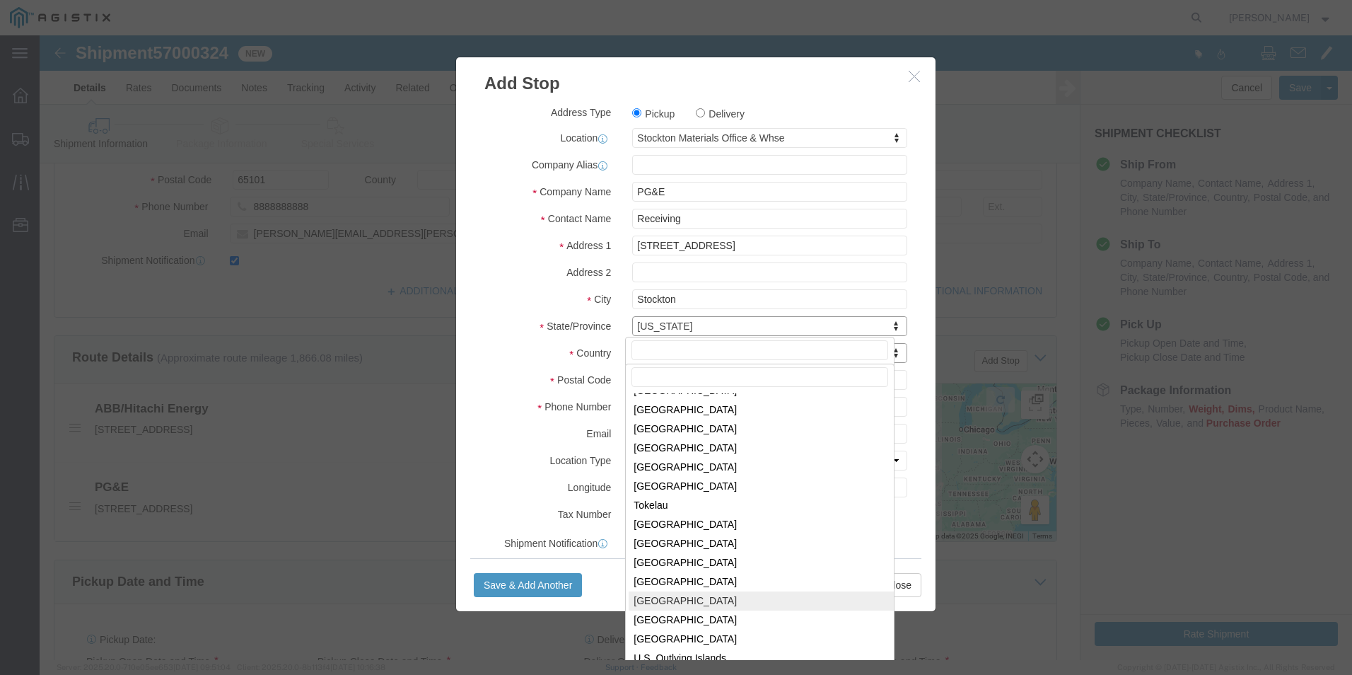
scroll to position [4296, 0]
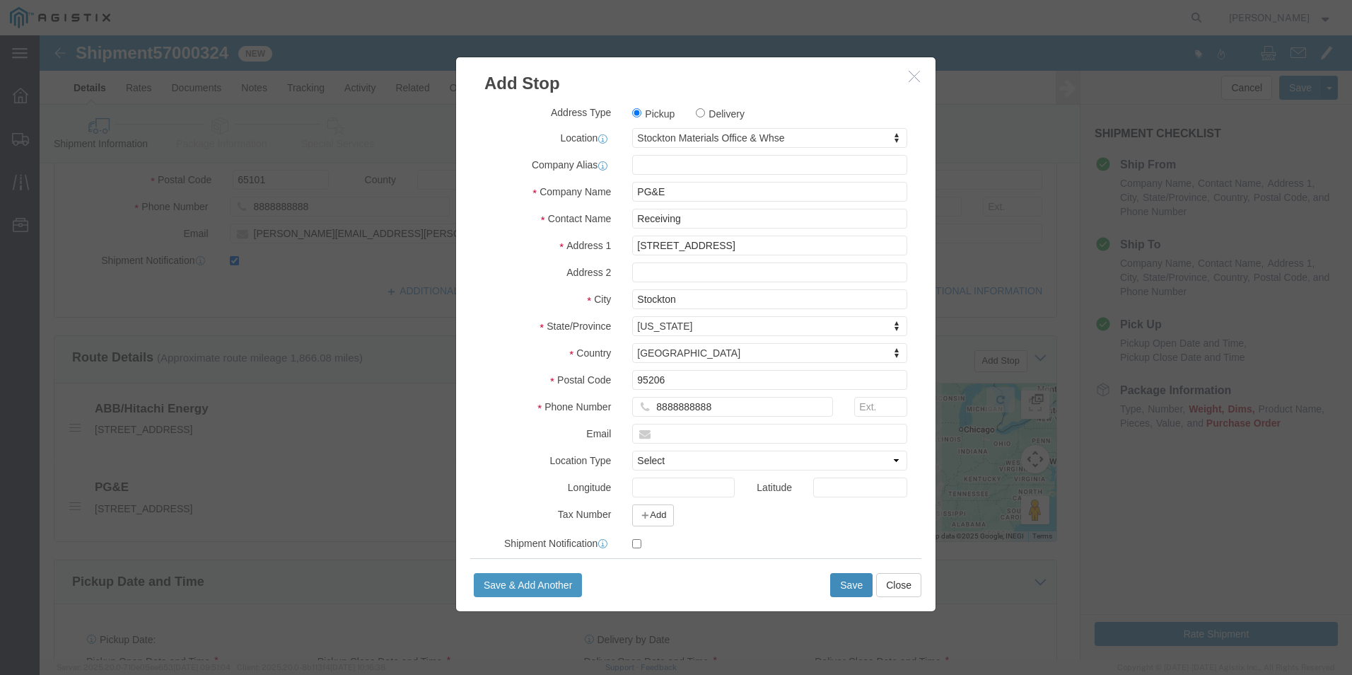
click button "Save"
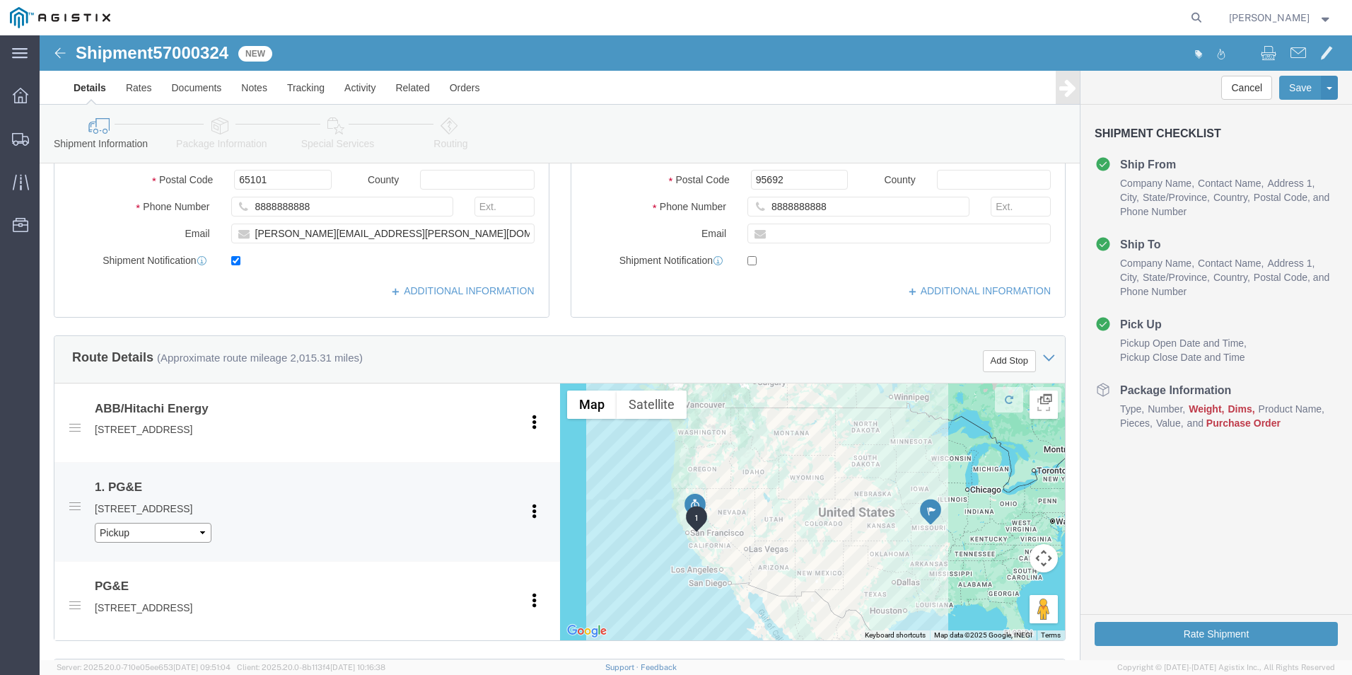
click select "Pickup Delivery"
select select "D"
click select "Pickup Delivery"
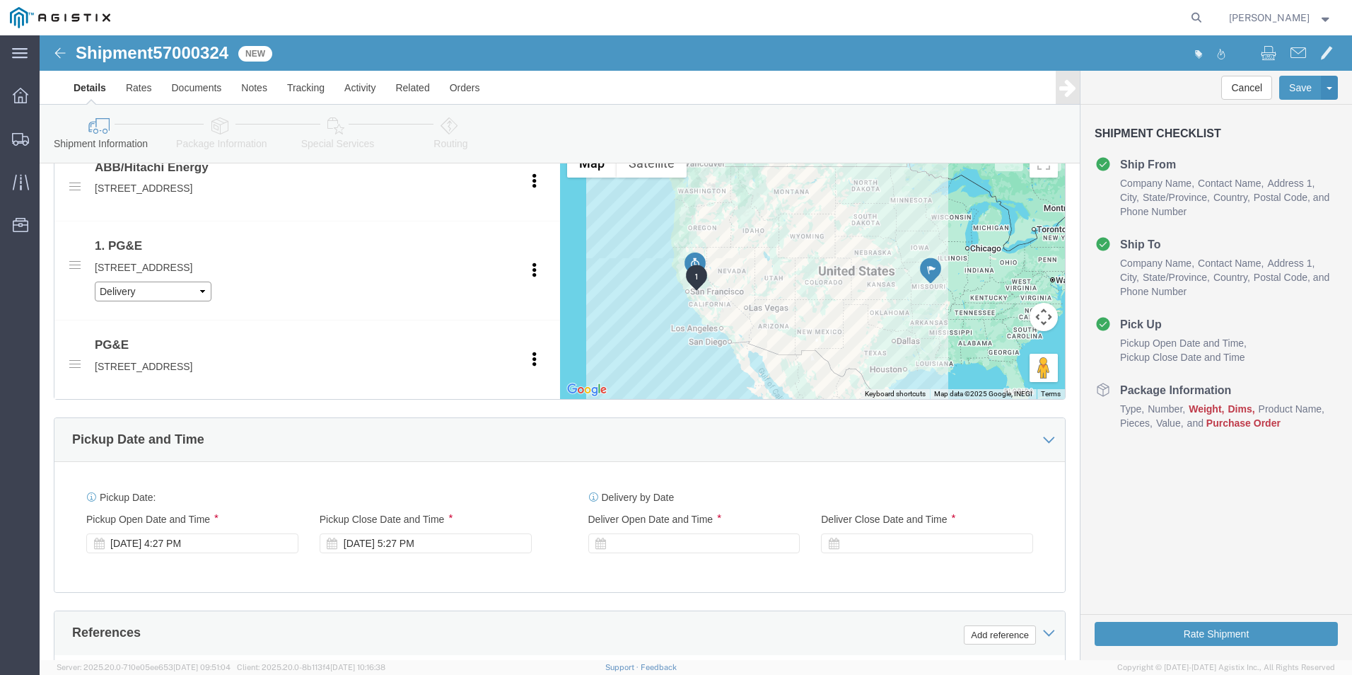
scroll to position [778, 0]
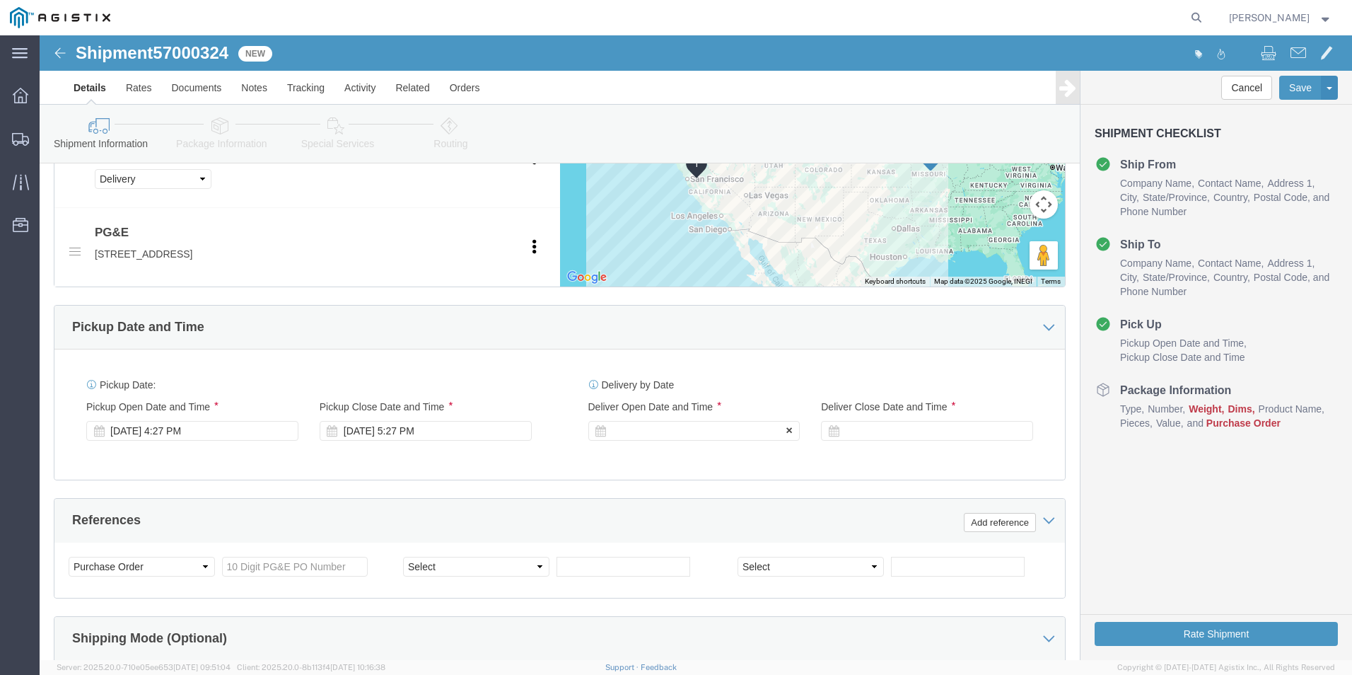
click div
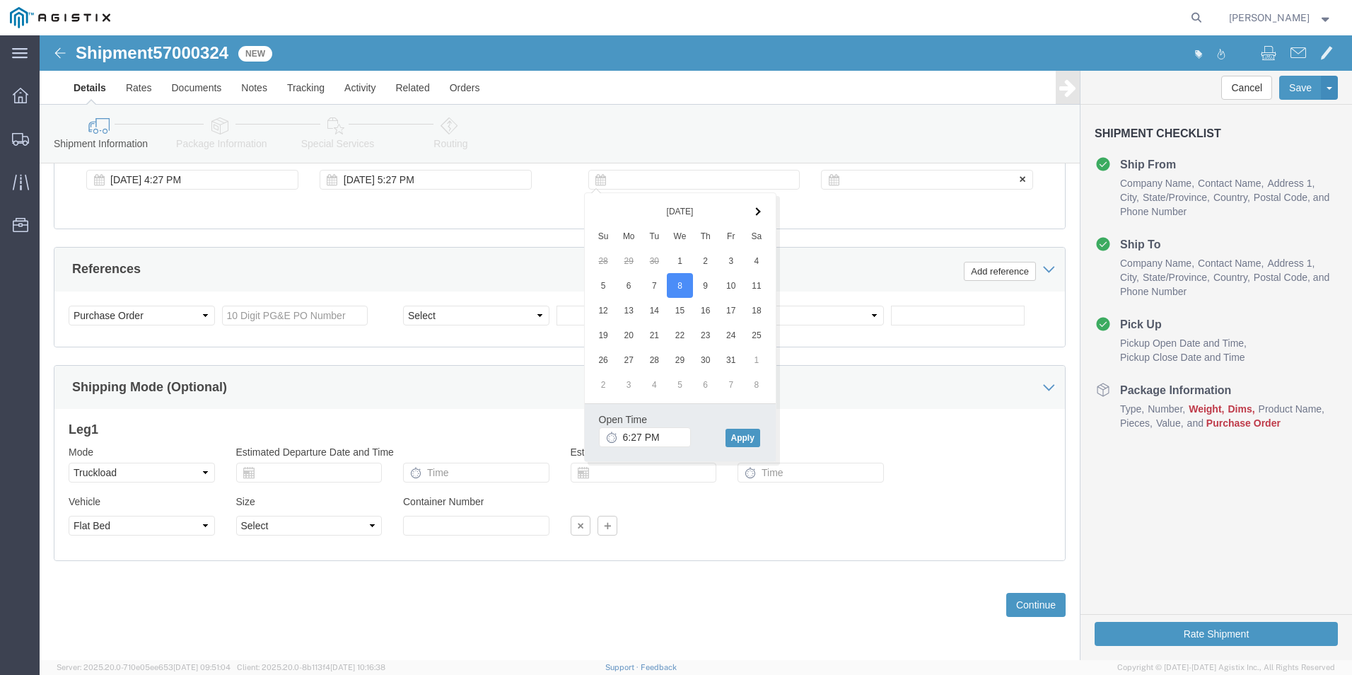
click div
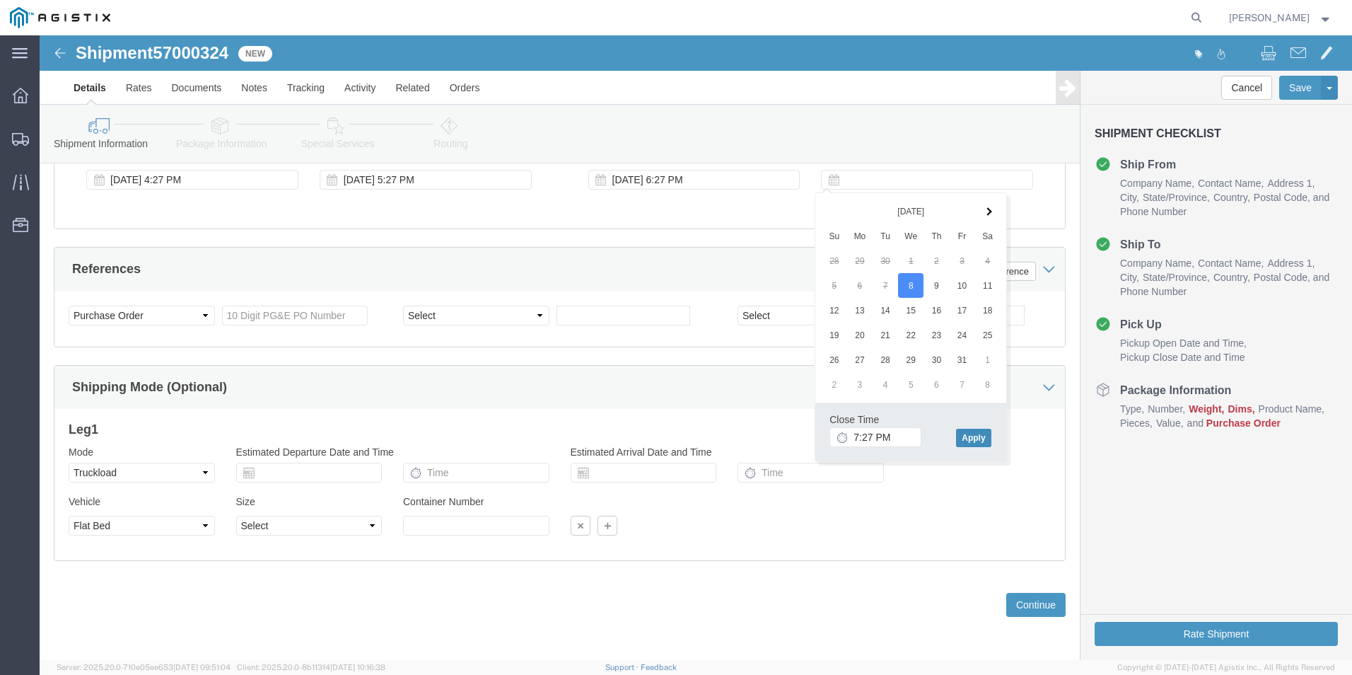
click button "Apply"
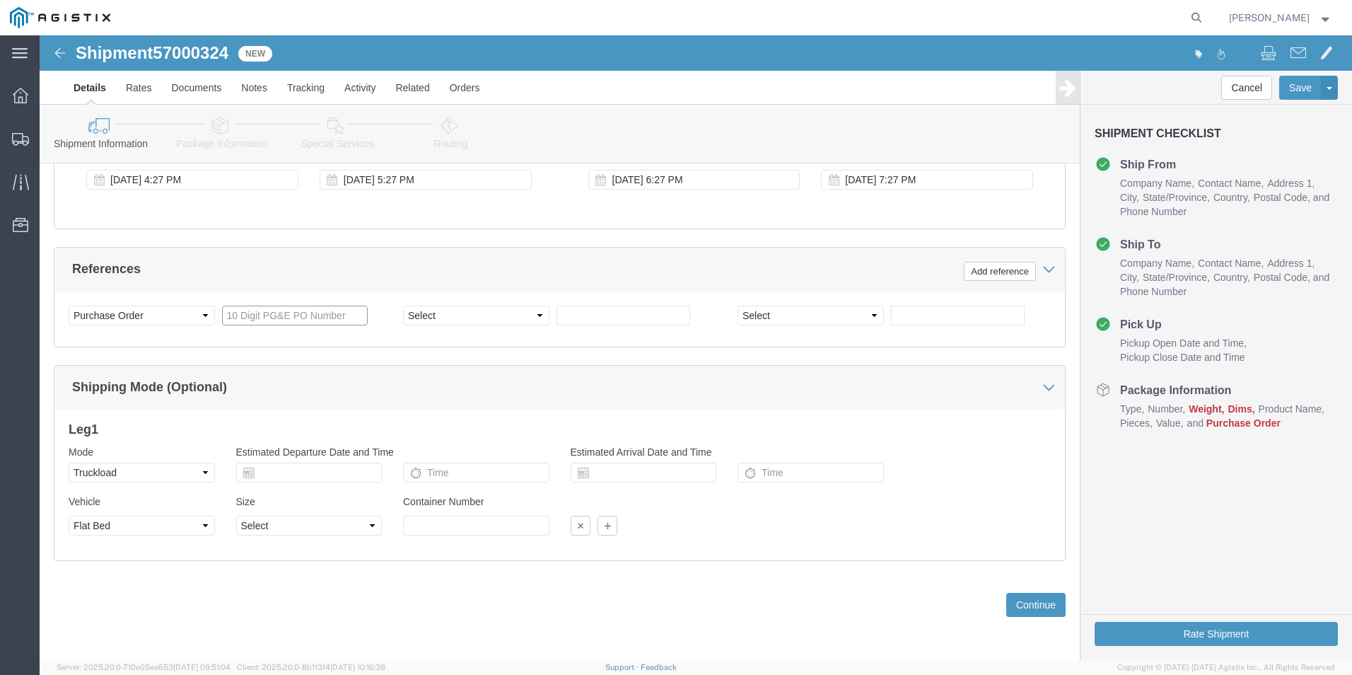
click input "text"
type input "3501417450"
click select "Select Account Type Activity ID Airline Appointment Number ASN Batch Request # …"
select select "BOL"
click select "Select Account Type Activity ID Airline Appointment Number ASN Batch Request # …"
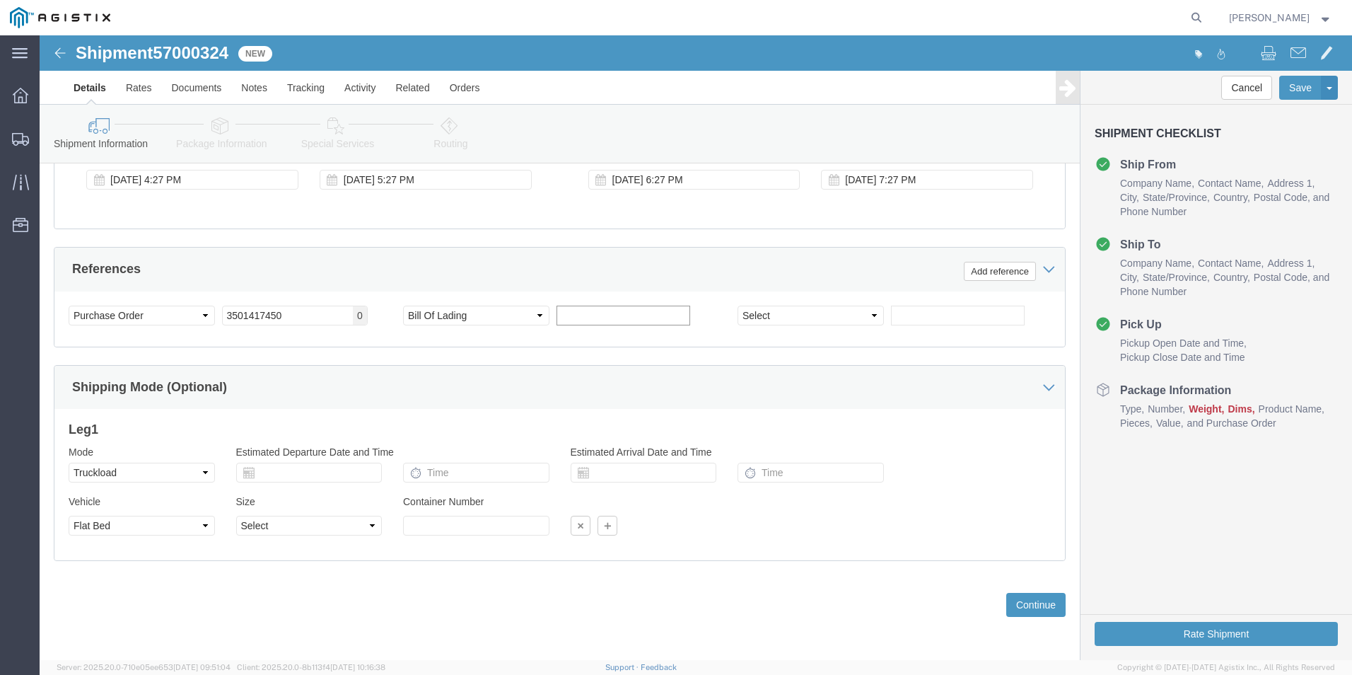
click input "text"
type input "j"
type input "JC0002A30"
click button "Continue"
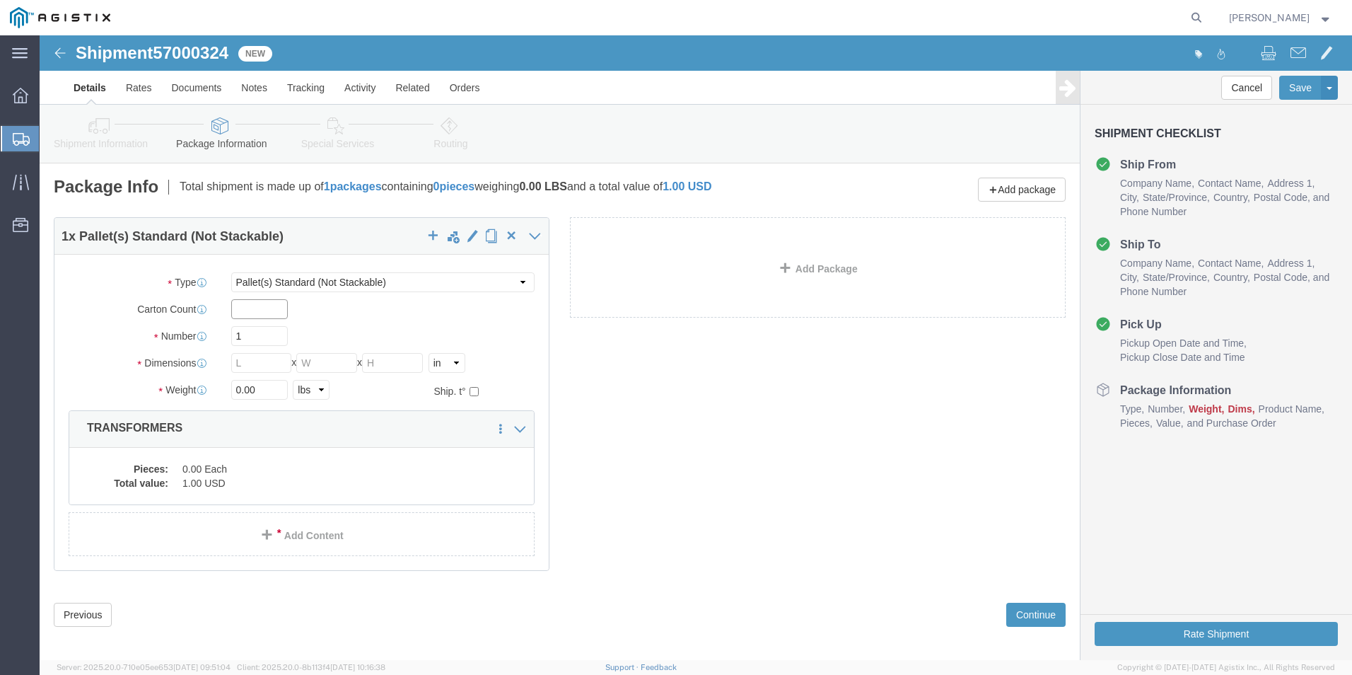
click input "text"
type input "1"
drag, startPoint x: 227, startPoint y: 293, endPoint x: 147, endPoint y: 303, distance: 80.5
click div "Number Number of packages of specified package type and dimensions 1"
type input "6"
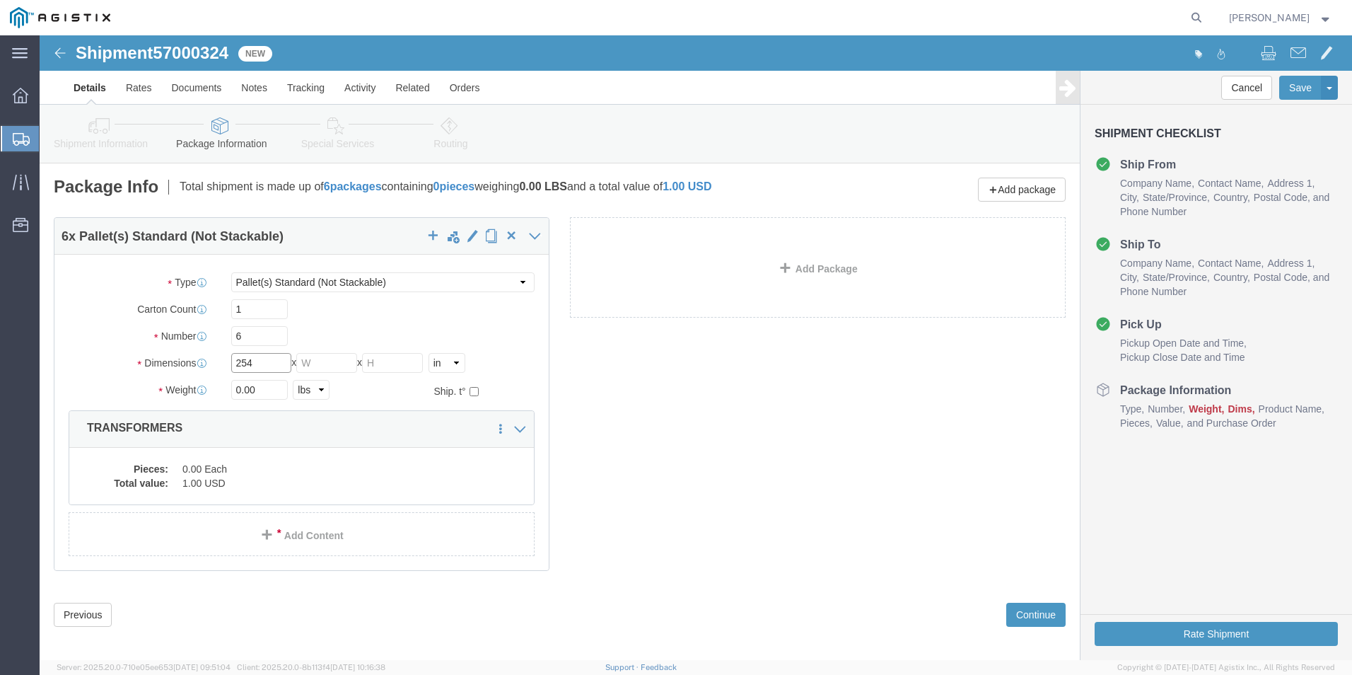
type input "254"
type input "72"
type input "3"
type input "10420.00"
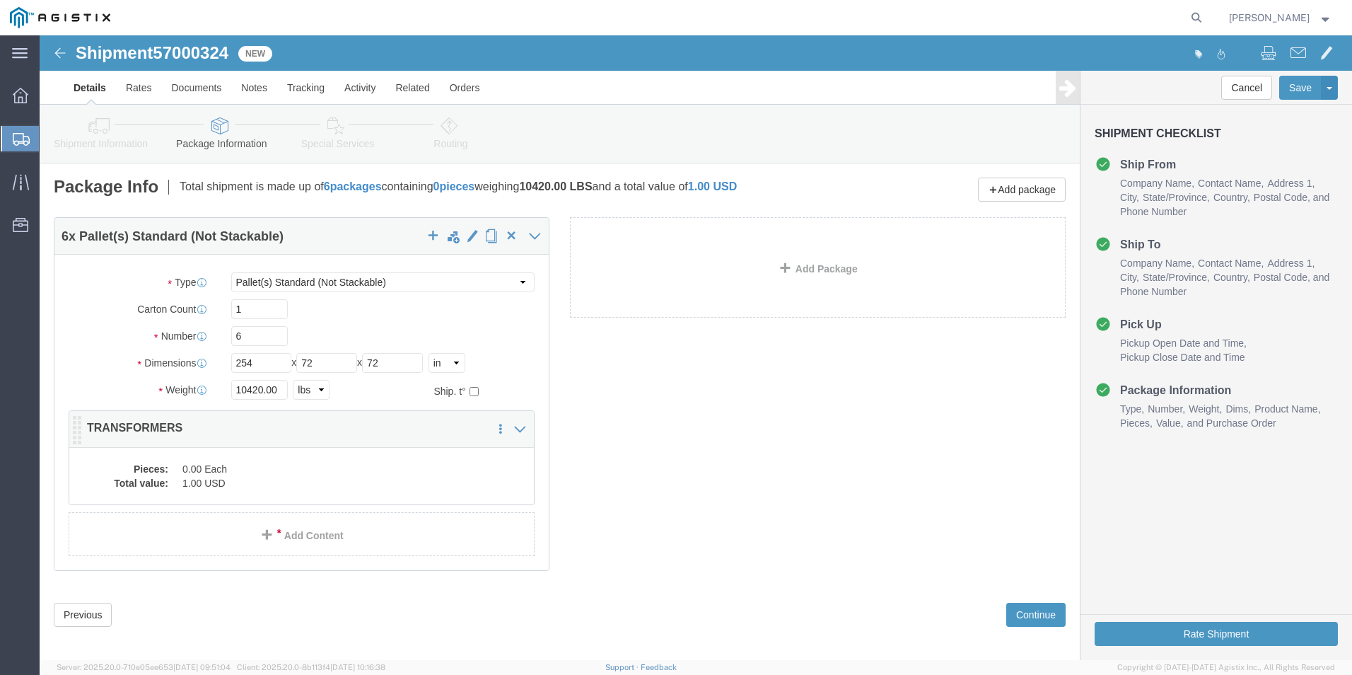
click div "6 x Pallet(s) Standard (Not Stackable) Package Type Select Bulk Bundle(s) Cardb…"
click dd "0.00 Each"
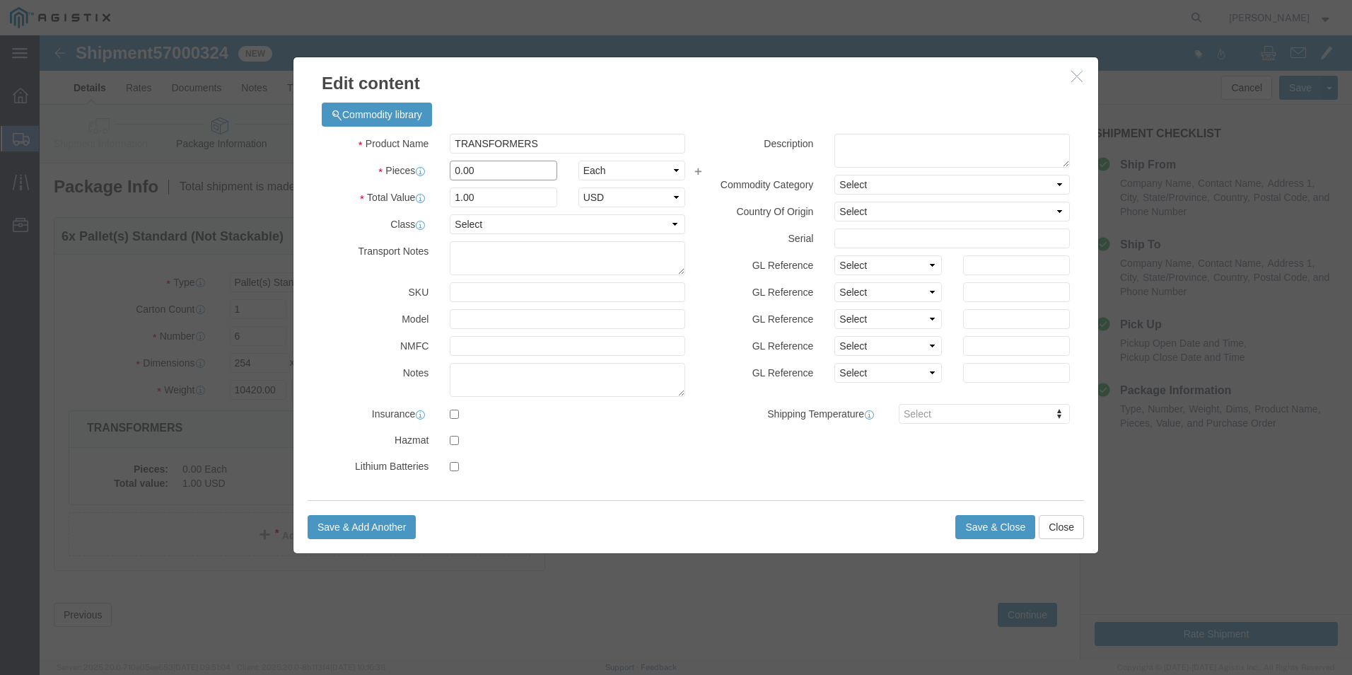
drag, startPoint x: 470, startPoint y: 136, endPoint x: 333, endPoint y: 127, distance: 136.7
click div "Pieces 0.00 Select Bag Barrels 100Board Feet Bottle Box Blister Pack Carats Can…"
type input "6"
click button "Save & Close"
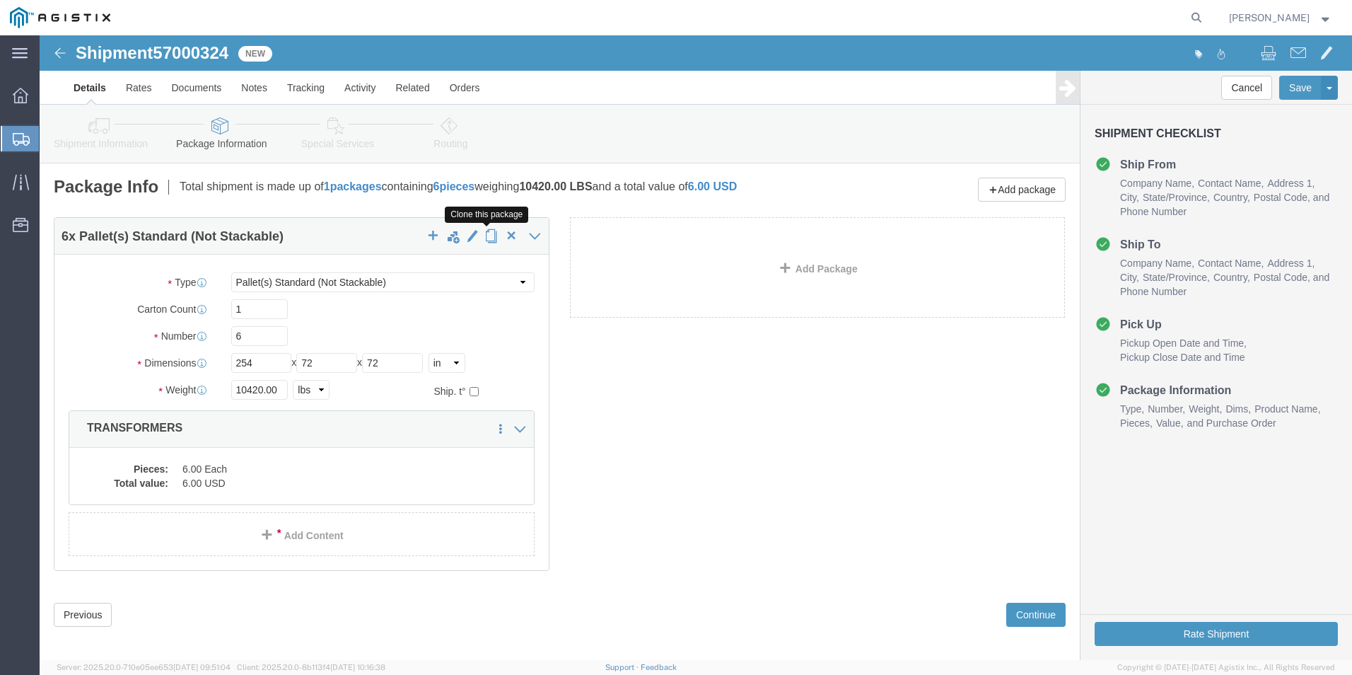
click span "button"
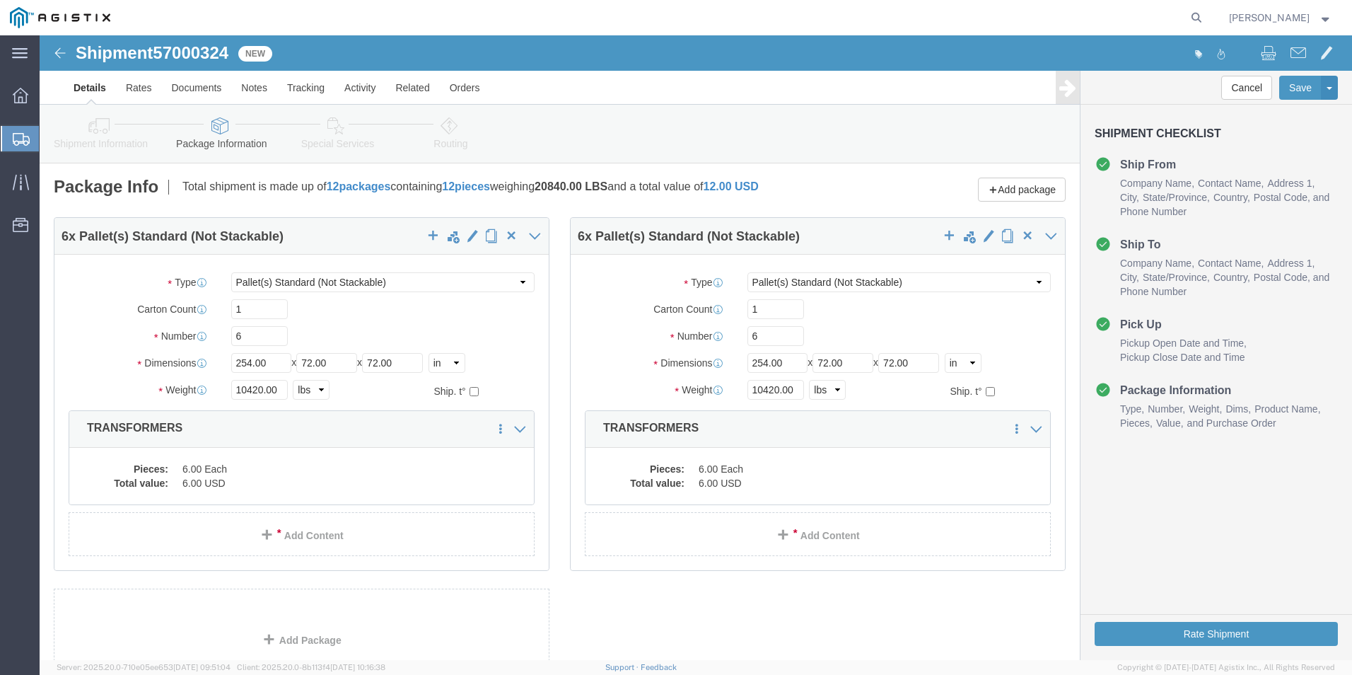
select select "PSNS"
drag, startPoint x: 734, startPoint y: 306, endPoint x: 699, endPoint y: 300, distance: 35.9
click div "6"
type input "15"
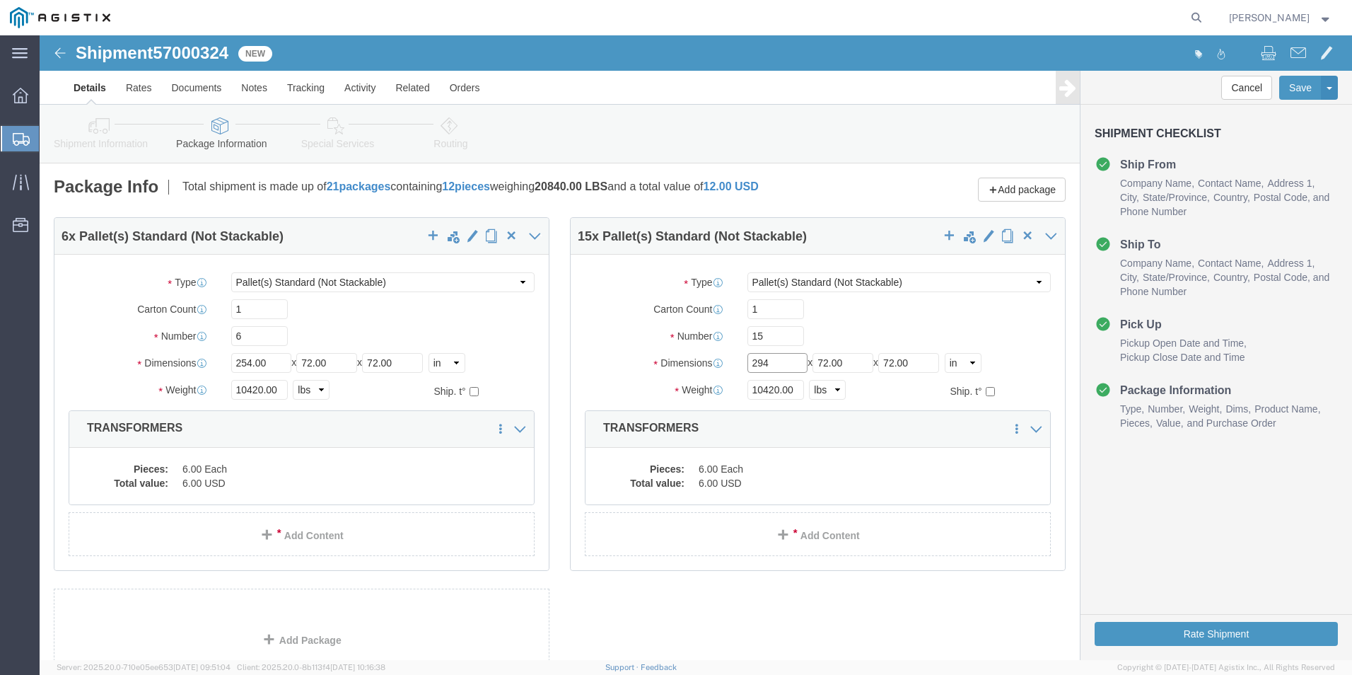
type input "294"
type input "20840.00"
click dd "6.00 Each"
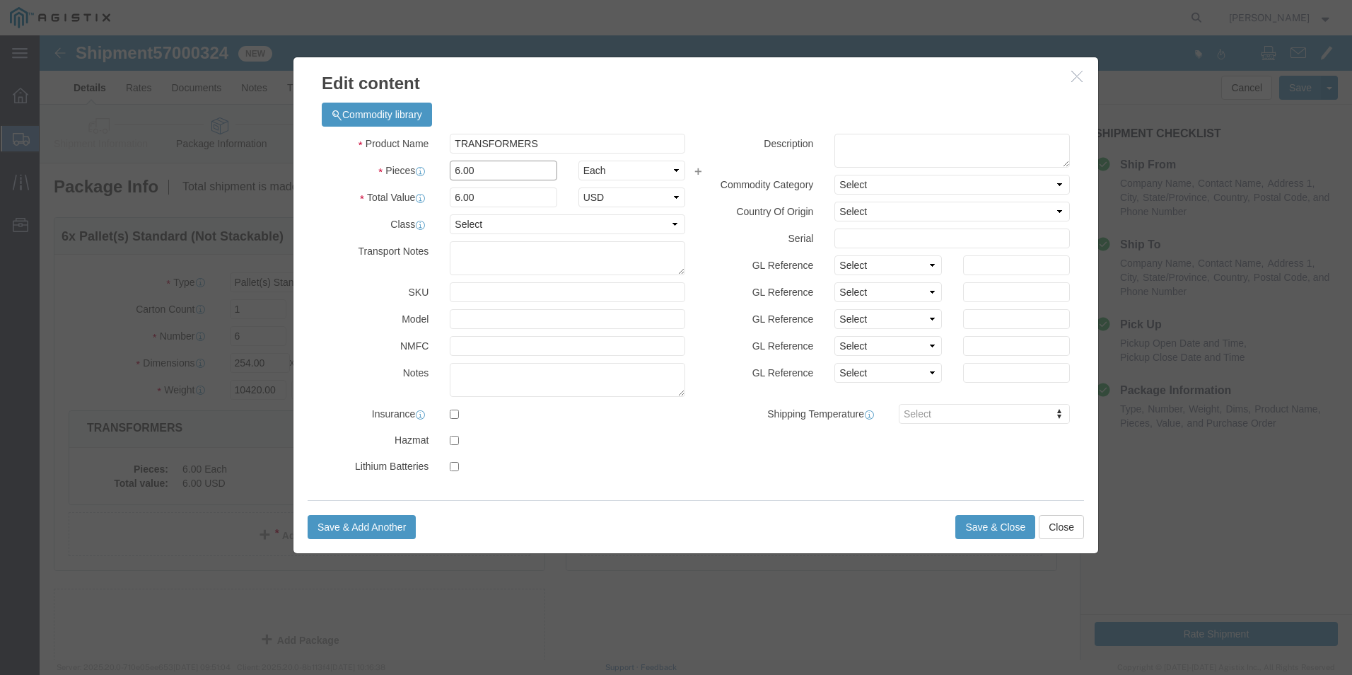
drag, startPoint x: 455, startPoint y: 137, endPoint x: 401, endPoint y: 121, distance: 56.1
click div "Product Name TRANSFORMERS Pieces 6.00 Select Bag Barrels 100Board Feet Bottle B…"
type input "15"
click button "Save & Close"
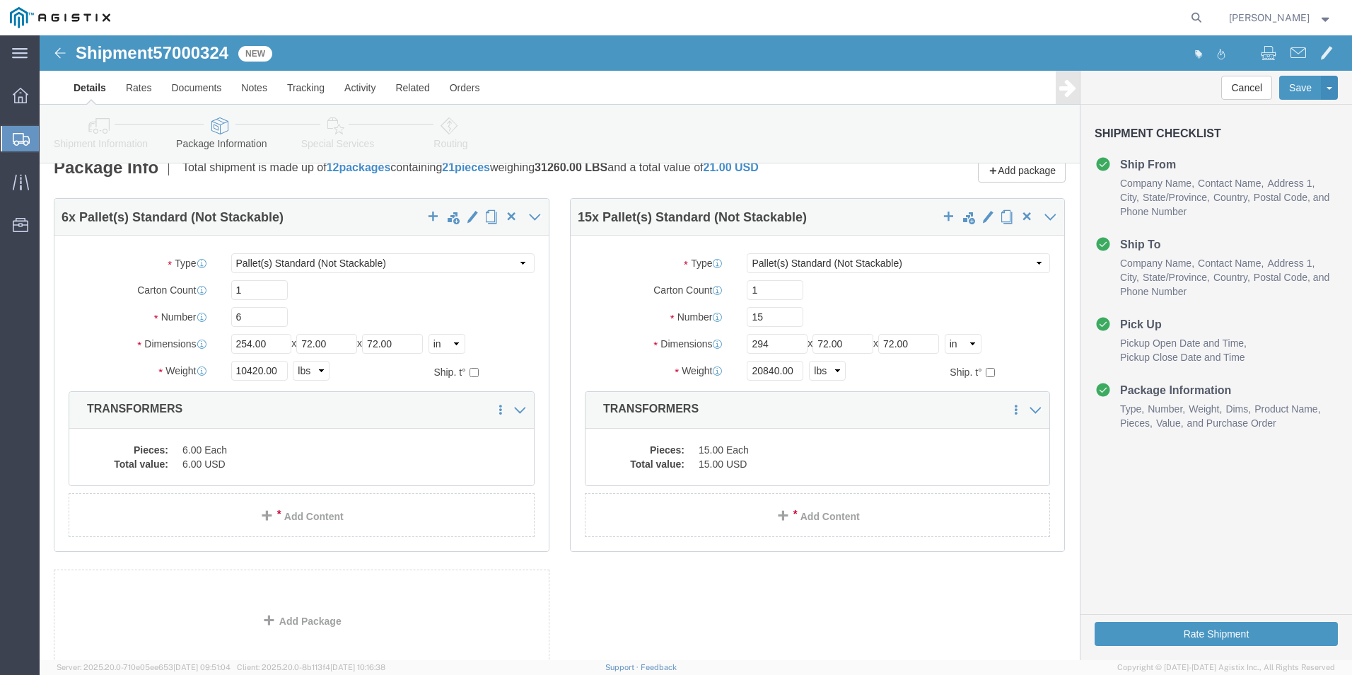
scroll to position [121, 0]
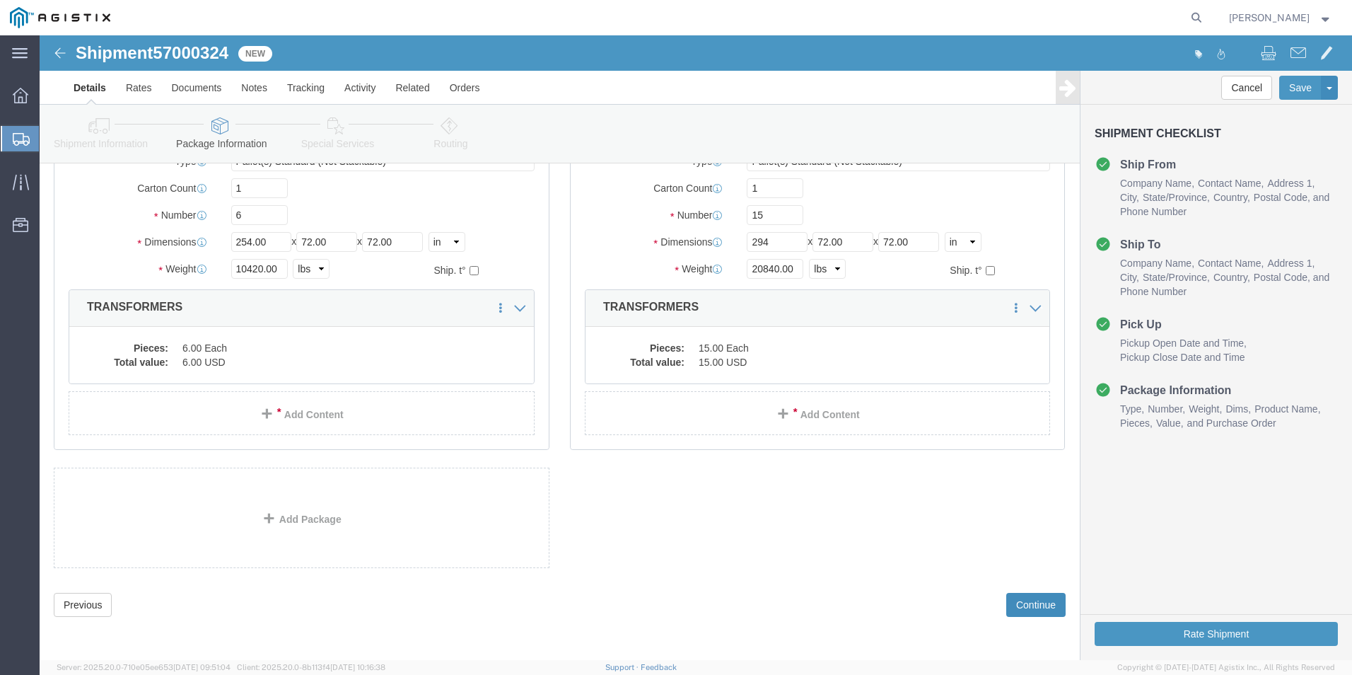
click button "Continue"
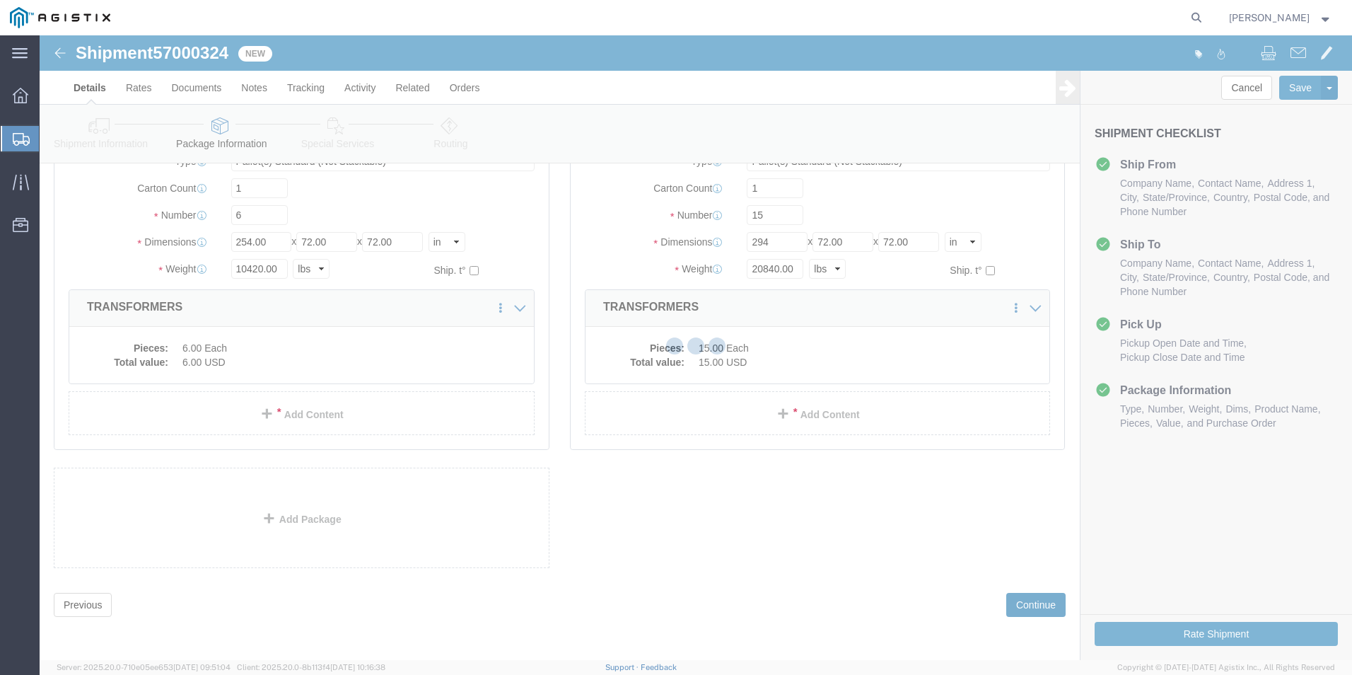
select select
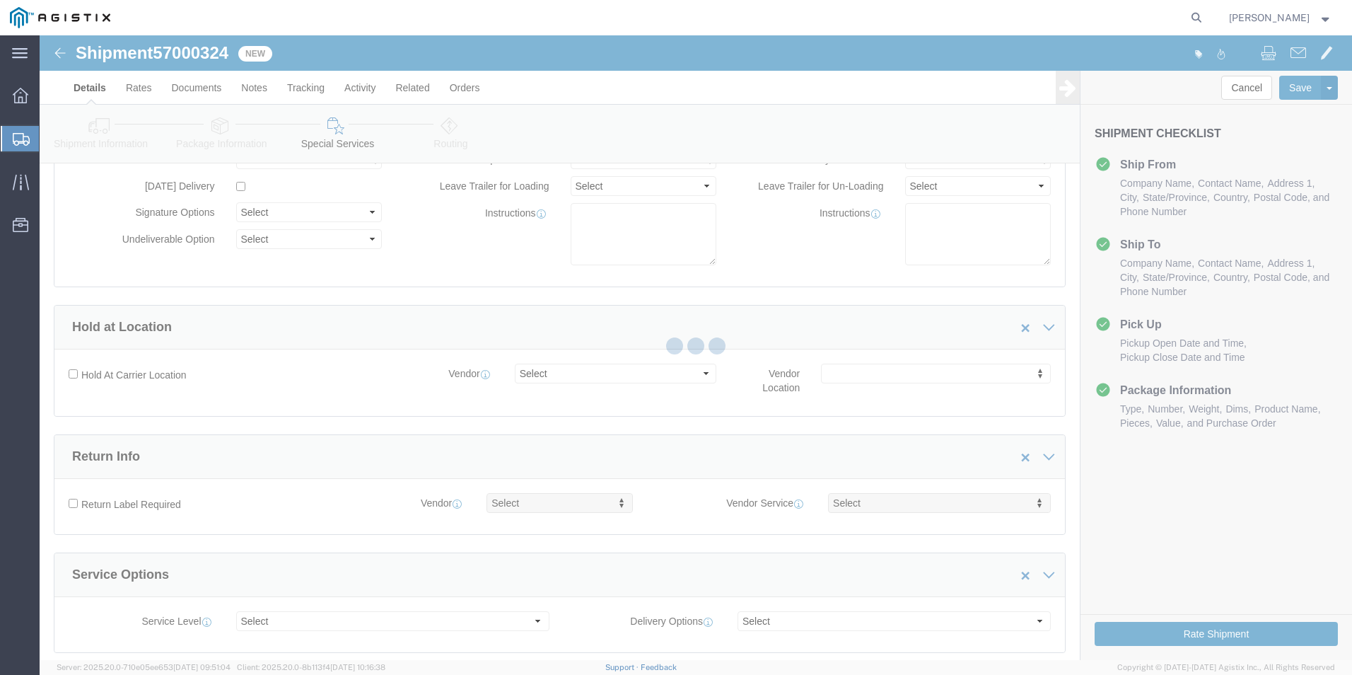
select select "COSTCENTER"
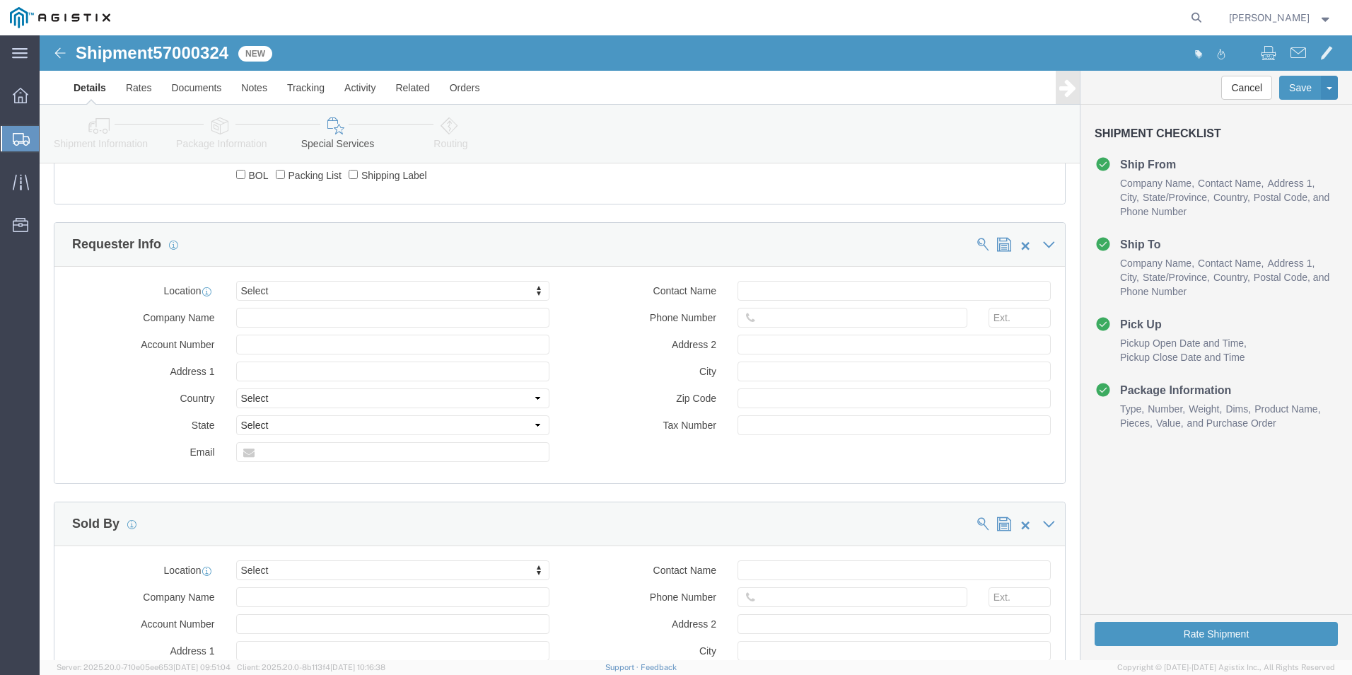
scroll to position [1382, 0]
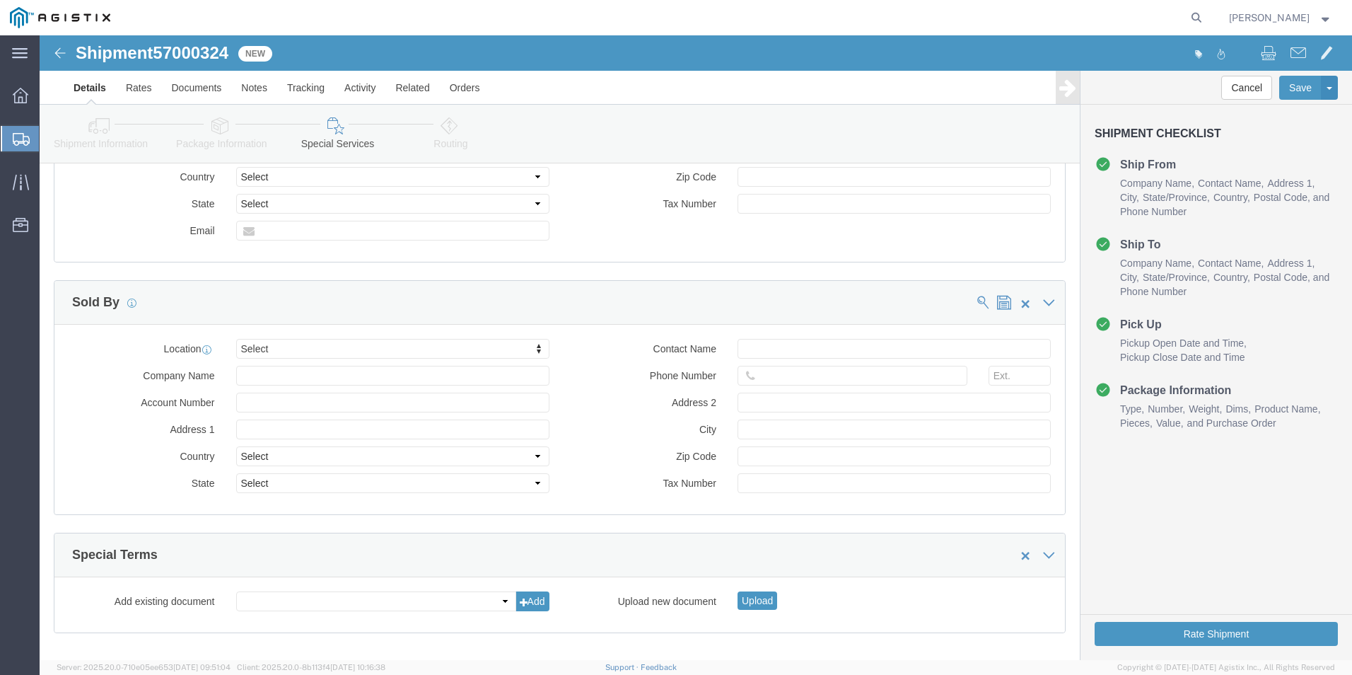
click button "Continue"
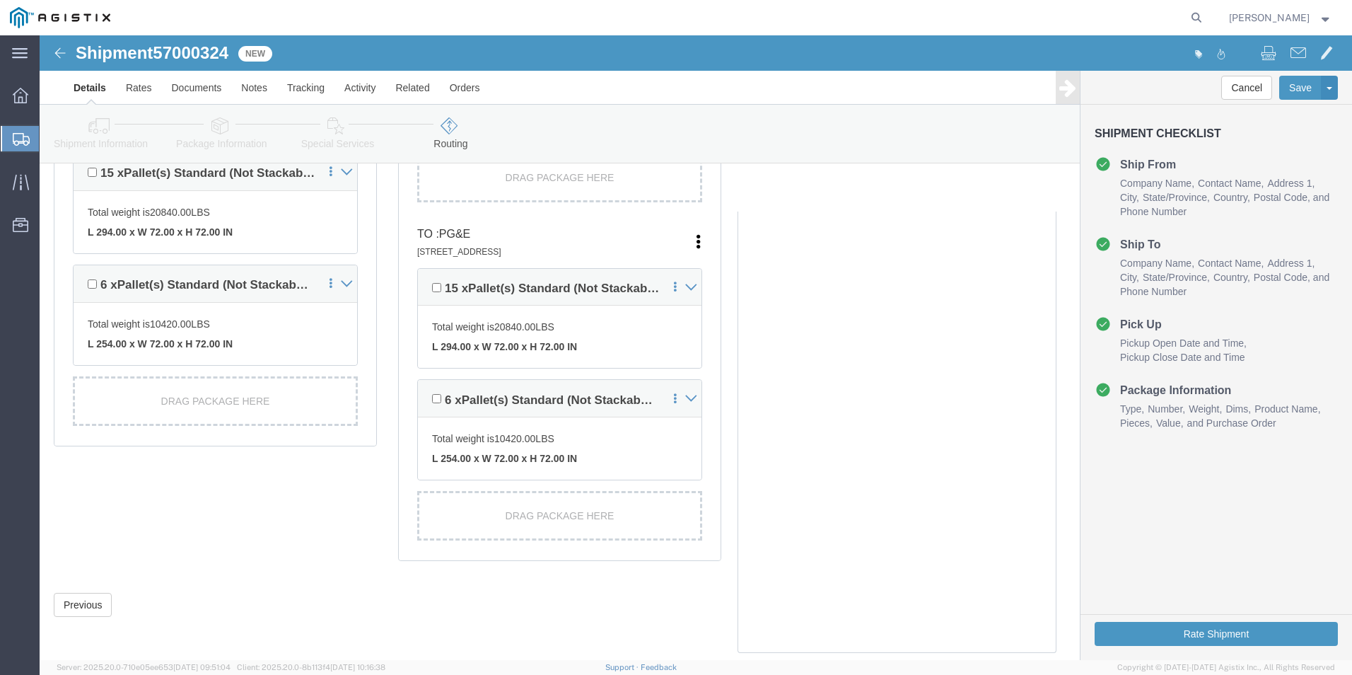
scroll to position [380, 0]
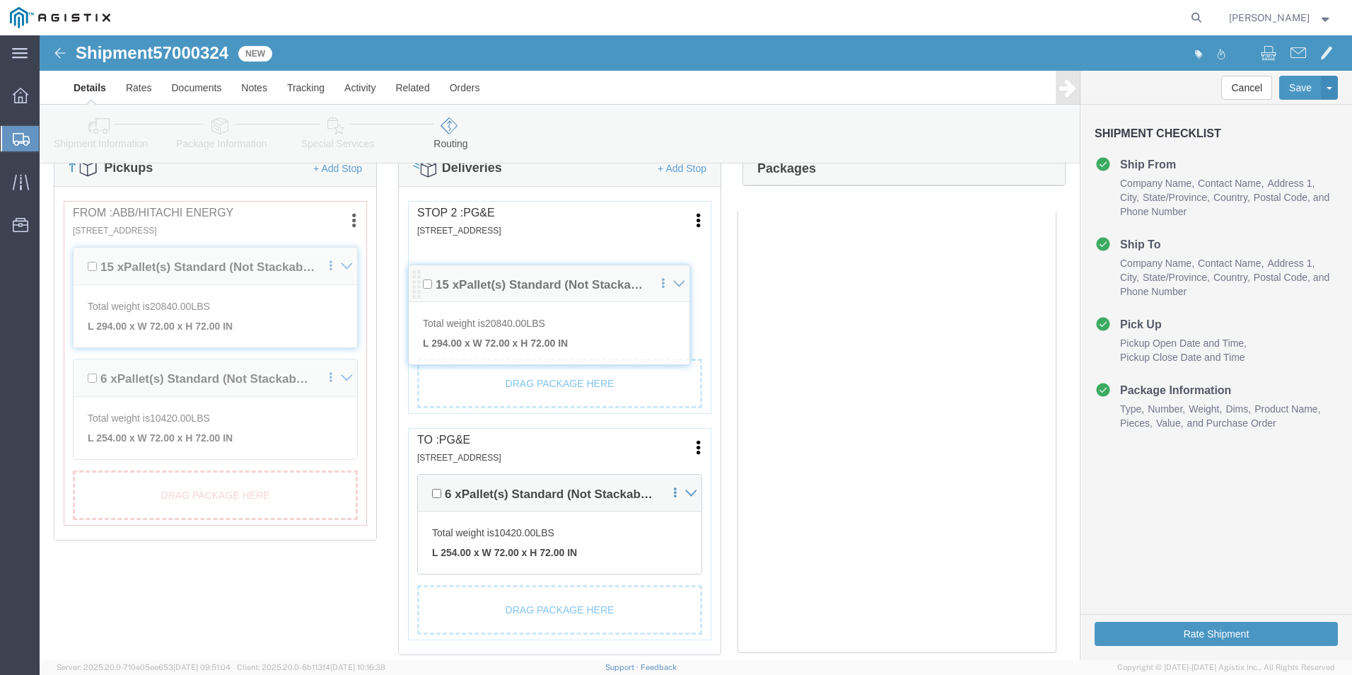
drag, startPoint x: 380, startPoint y: 247, endPoint x: 374, endPoint y: 244, distance: 7.3
click div "Pickups + Add Stop From : ABB/Hitachi Energy 500 MO-94, [GEOGRAPHIC_DATA], [GEO…"
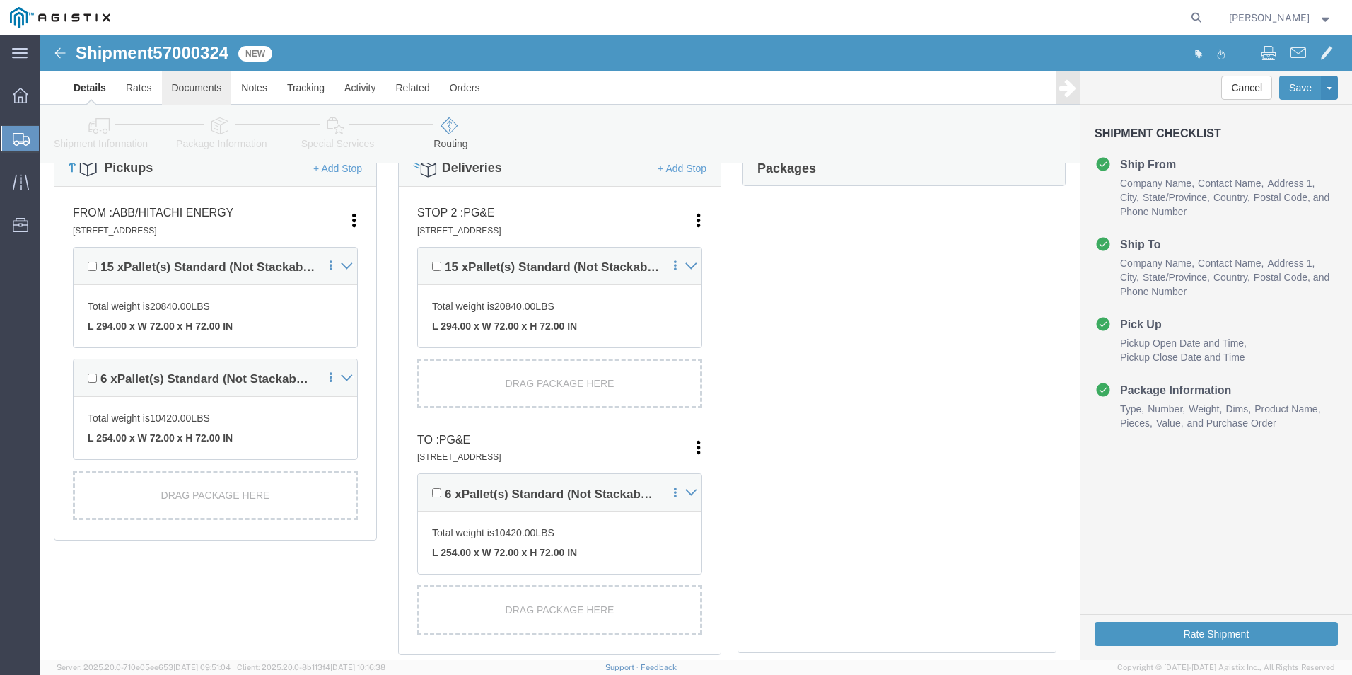
click link "Documents"
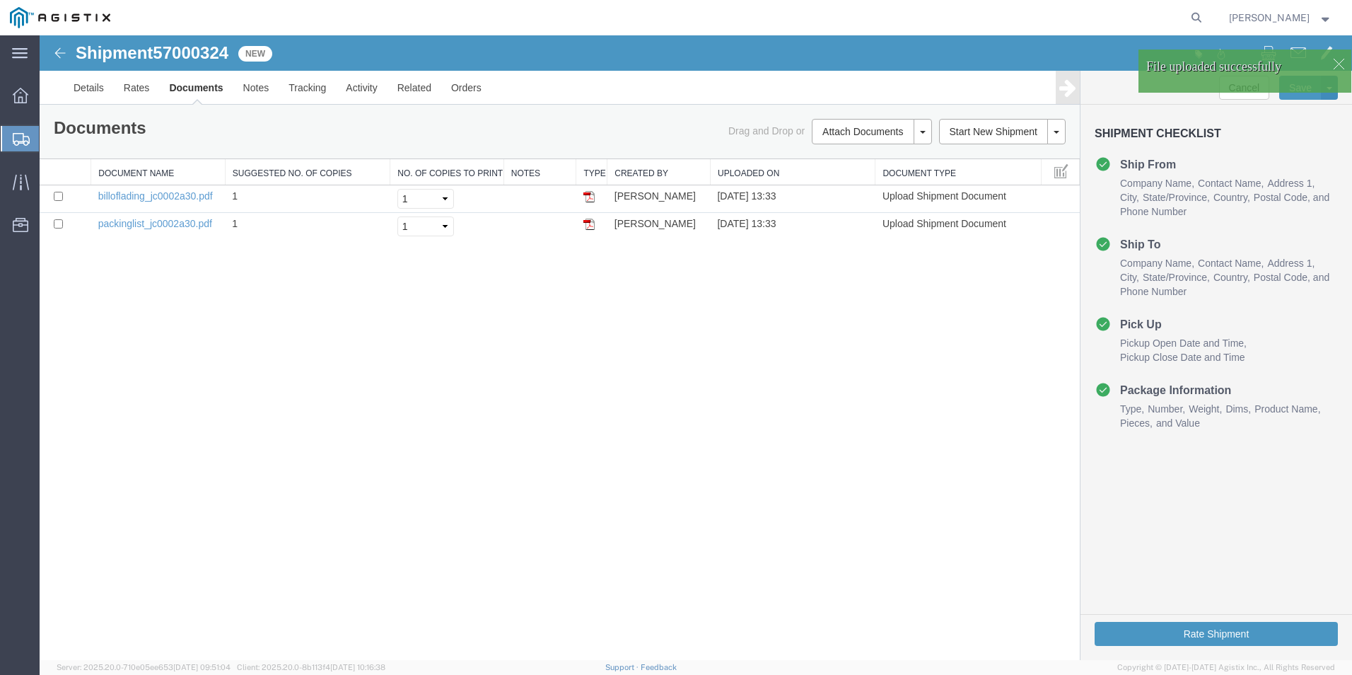
click at [204, 52] on span "57000324" at bounding box center [191, 52] width 76 height 19
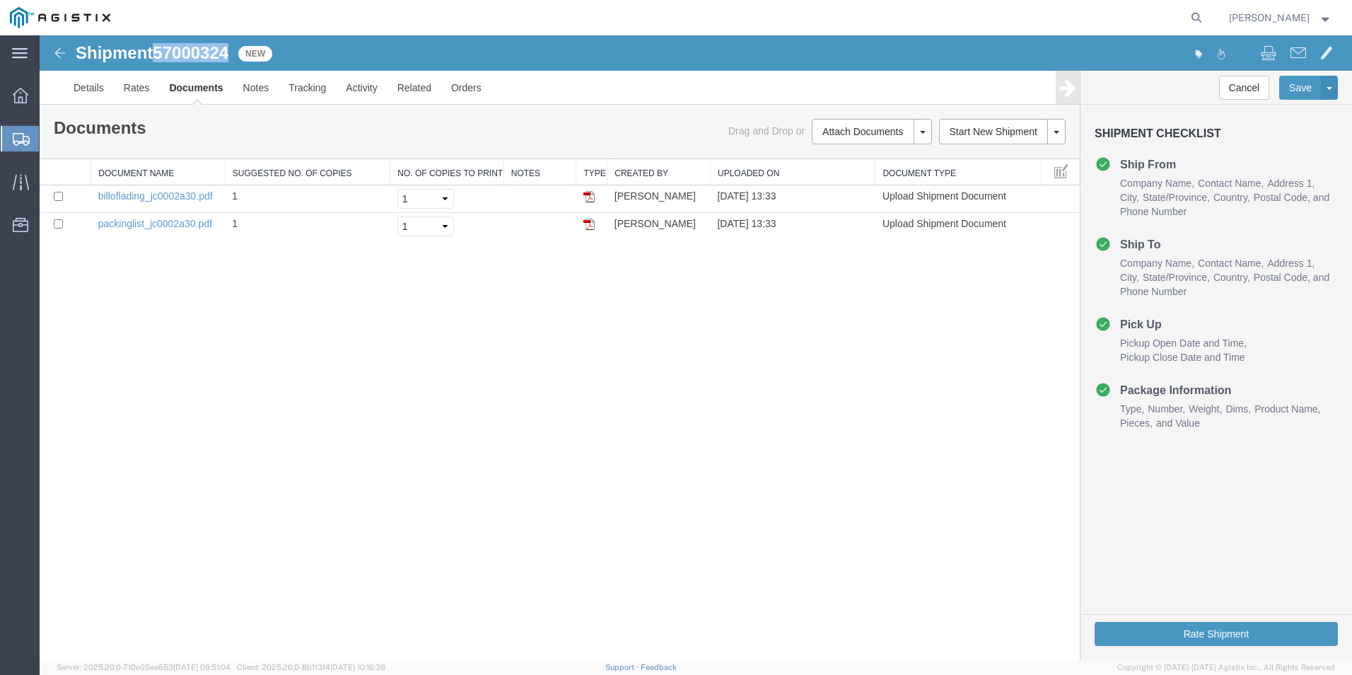
copy span "57000324"
click at [0, 0] on span "Create from Template" at bounding box center [0, 0] width 0 height 0
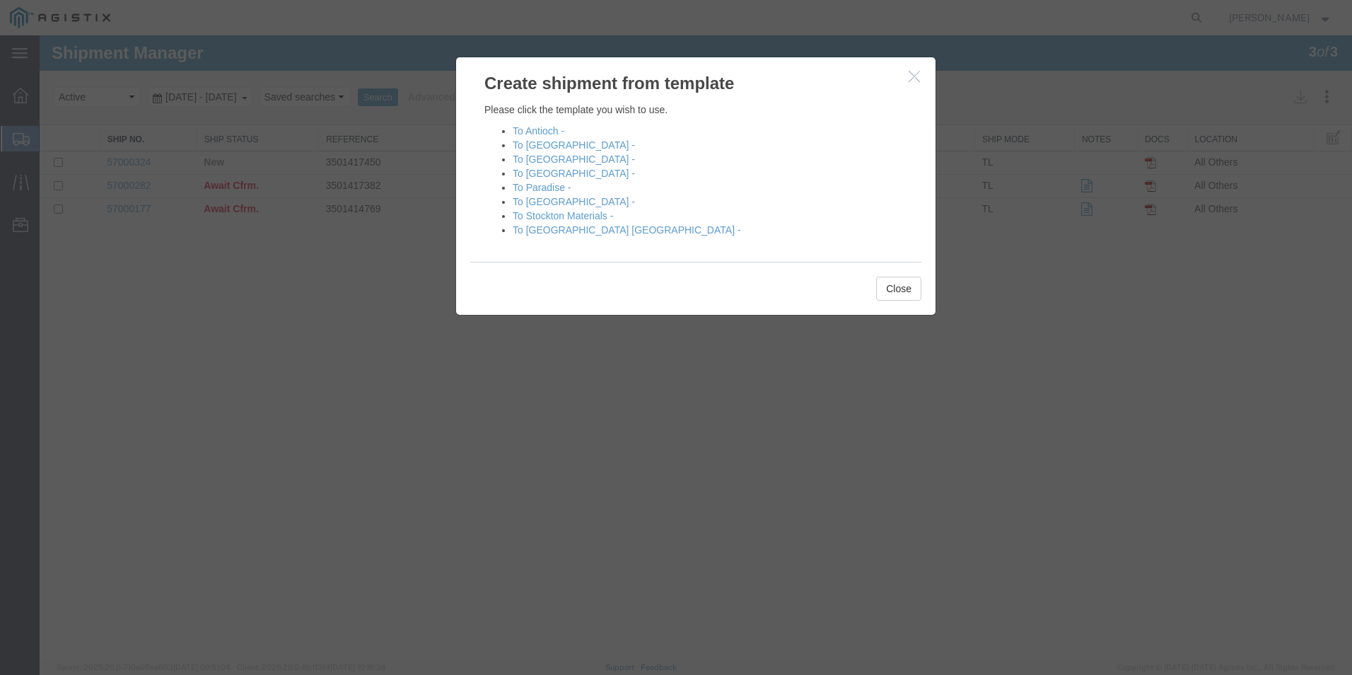
click at [293, 295] on div at bounding box center [696, 347] width 1312 height 624
click at [914, 80] on icon "button" at bounding box center [914, 76] width 11 height 12
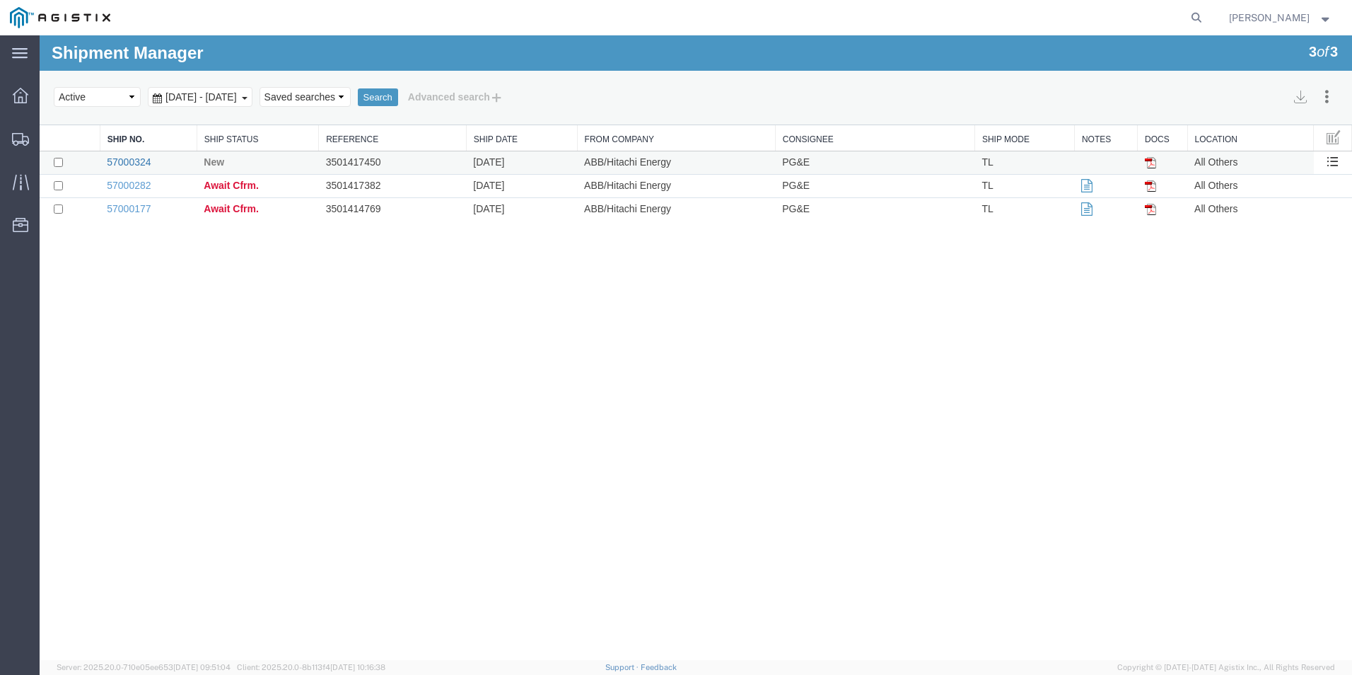
click at [132, 161] on link "57000324" at bounding box center [129, 161] width 44 height 11
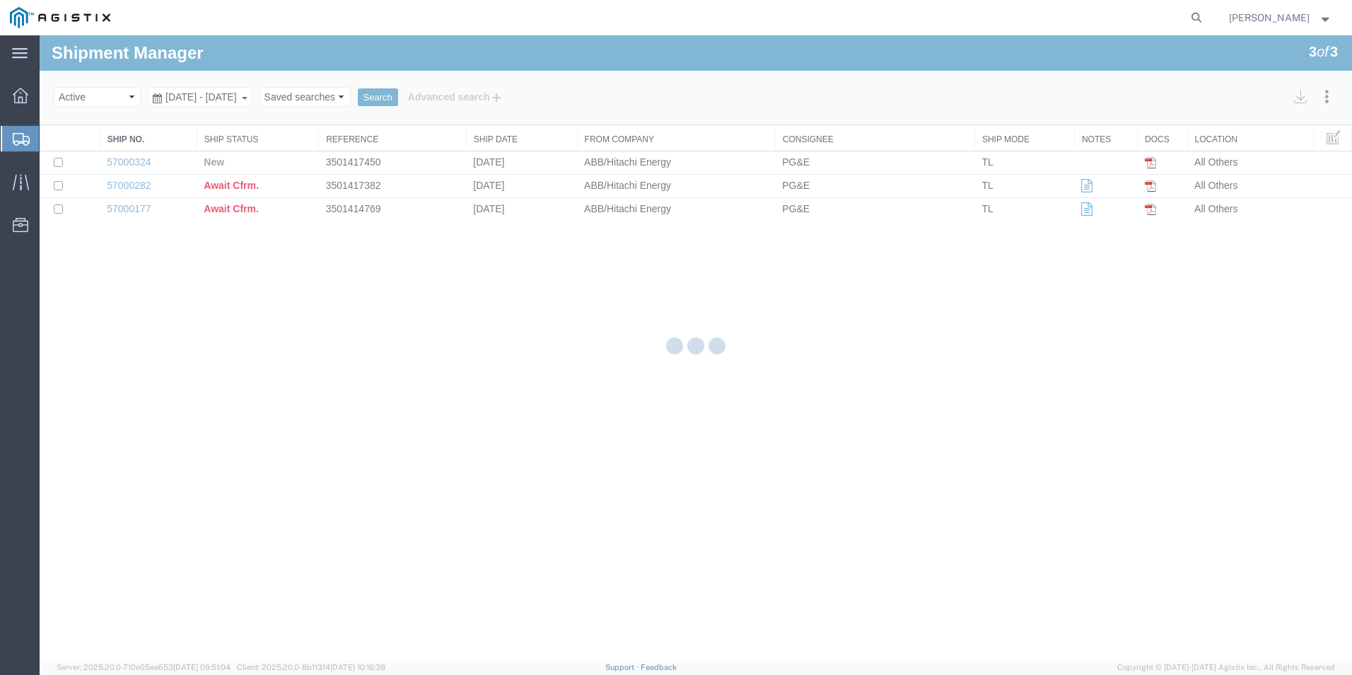
select select "54011"
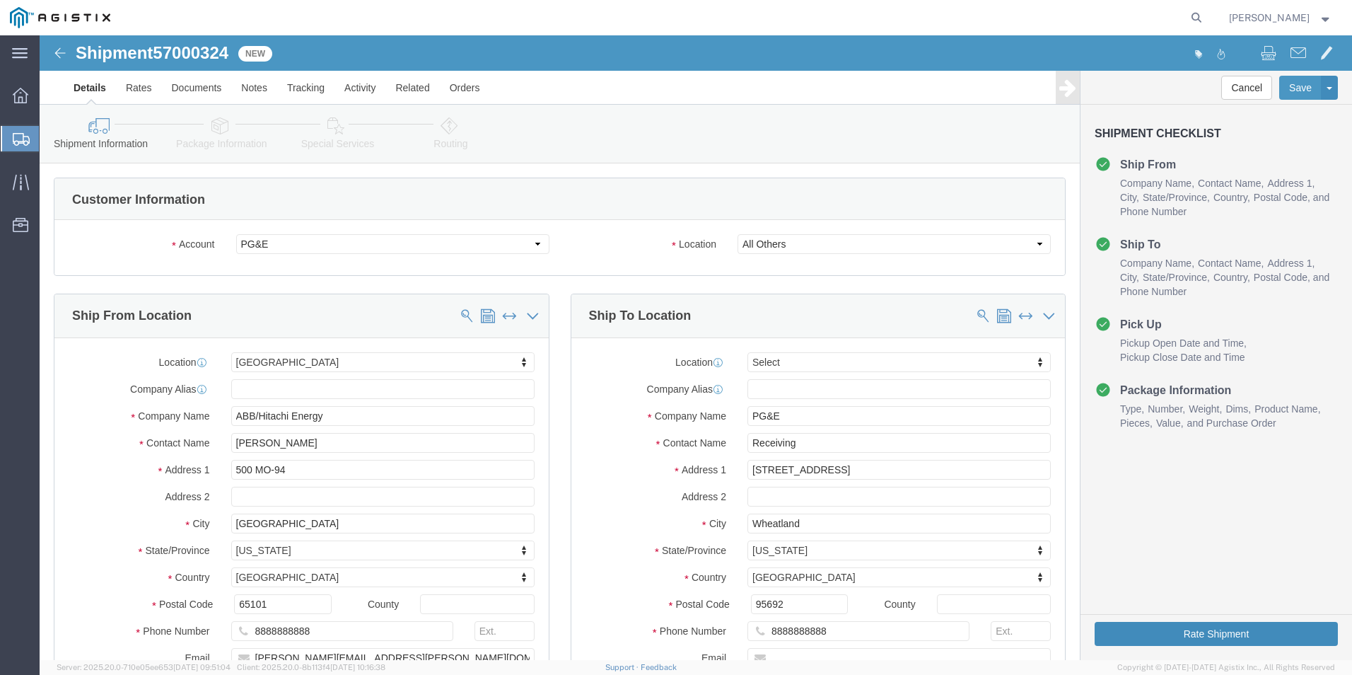
click button "Rate Shipment"
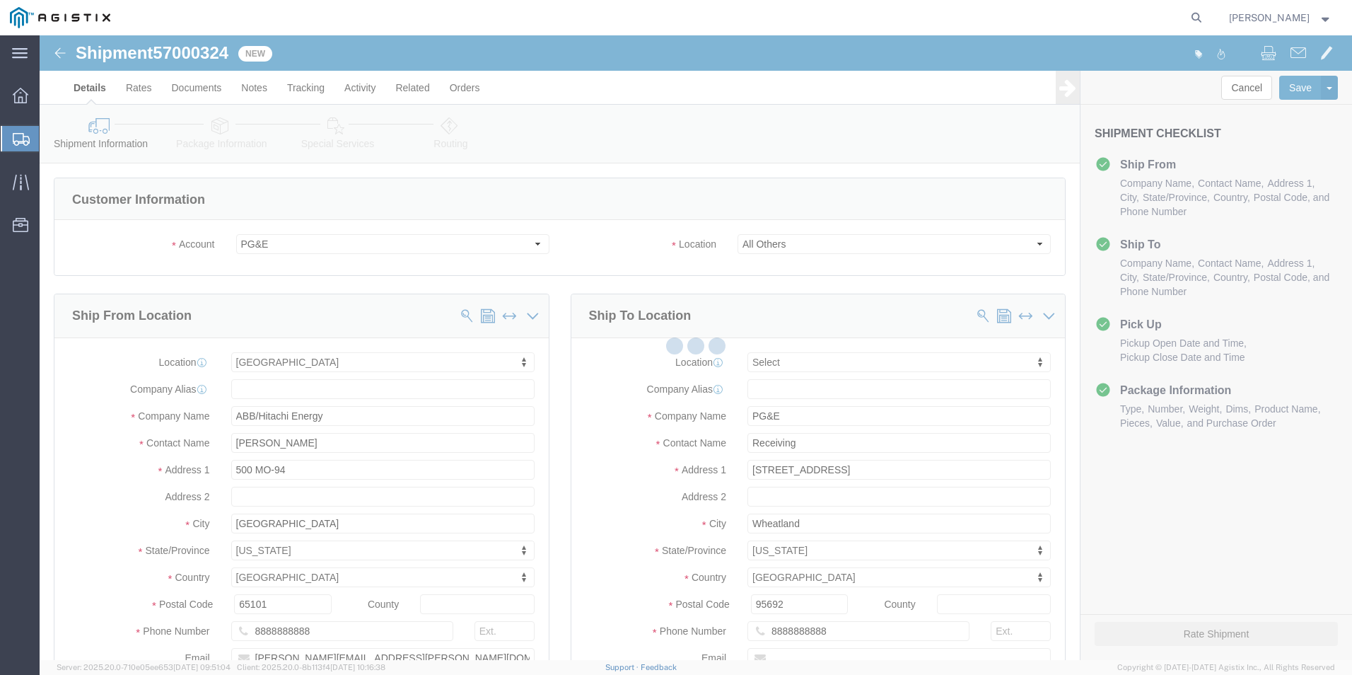
select select
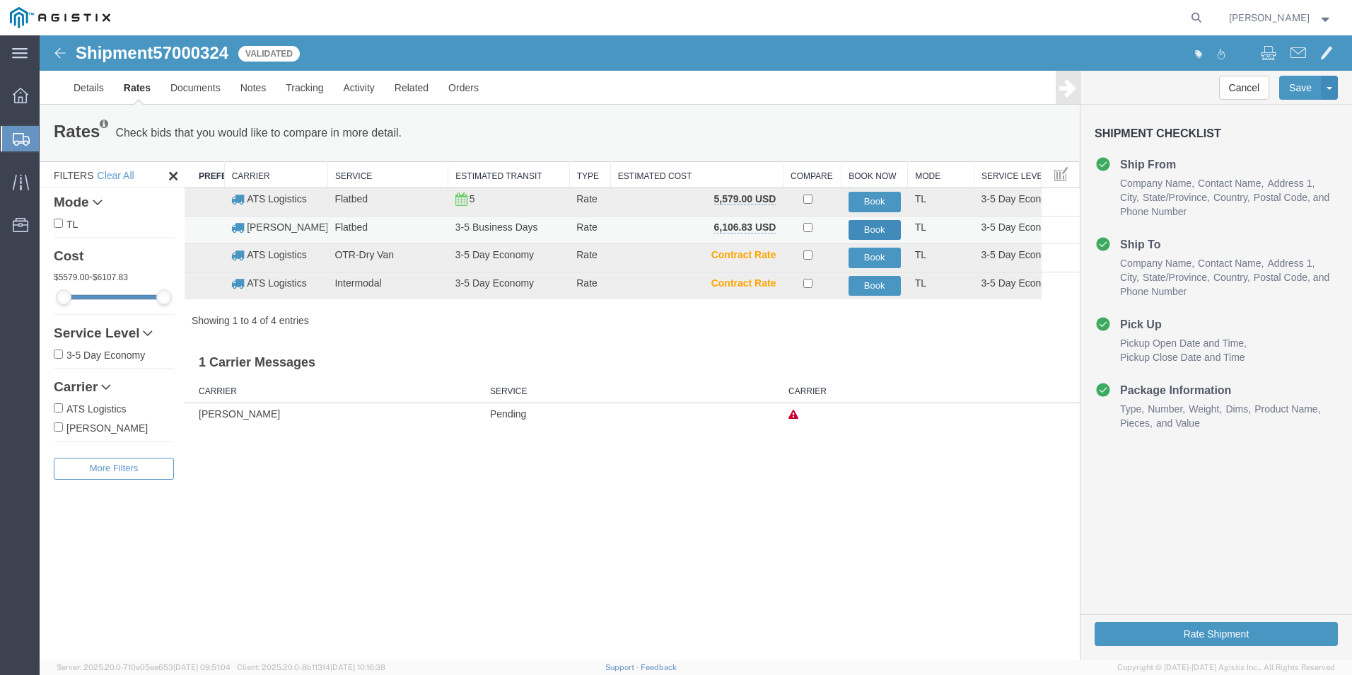
click at [864, 224] on button "Book" at bounding box center [875, 230] width 52 height 21
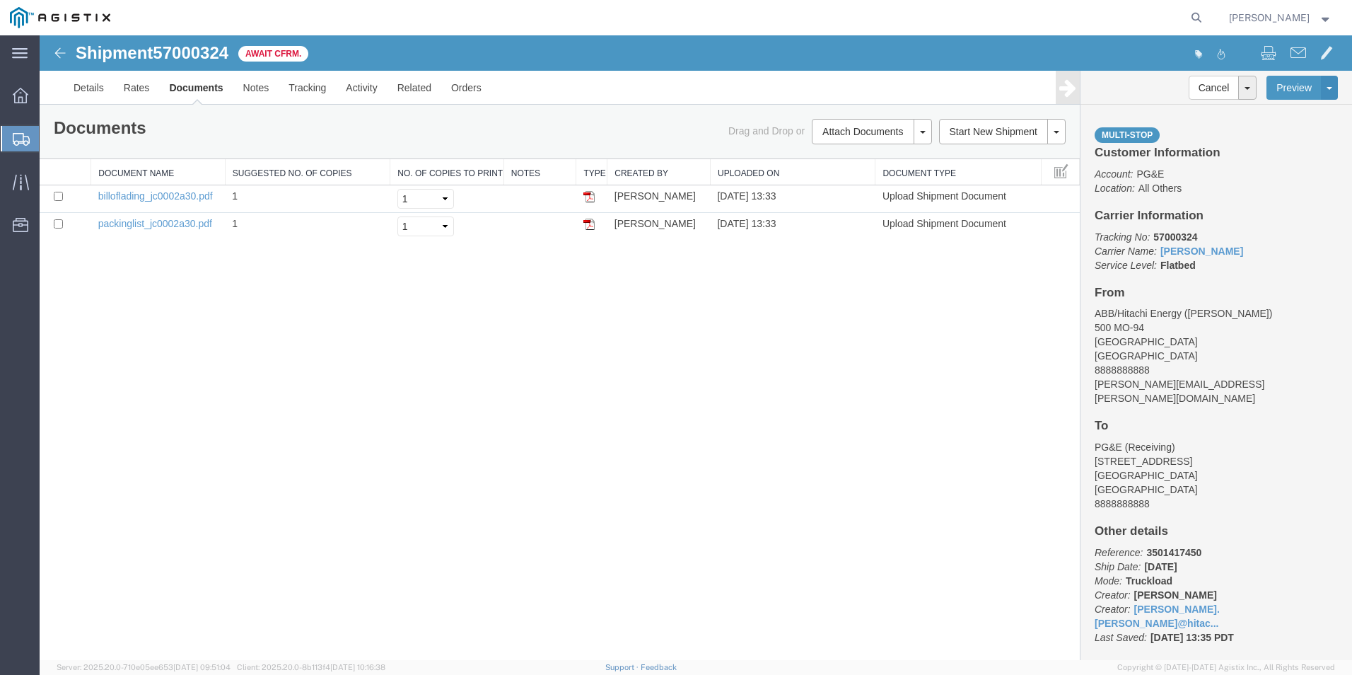
click at [0, 0] on span "Create from Template" at bounding box center [0, 0] width 0 height 0
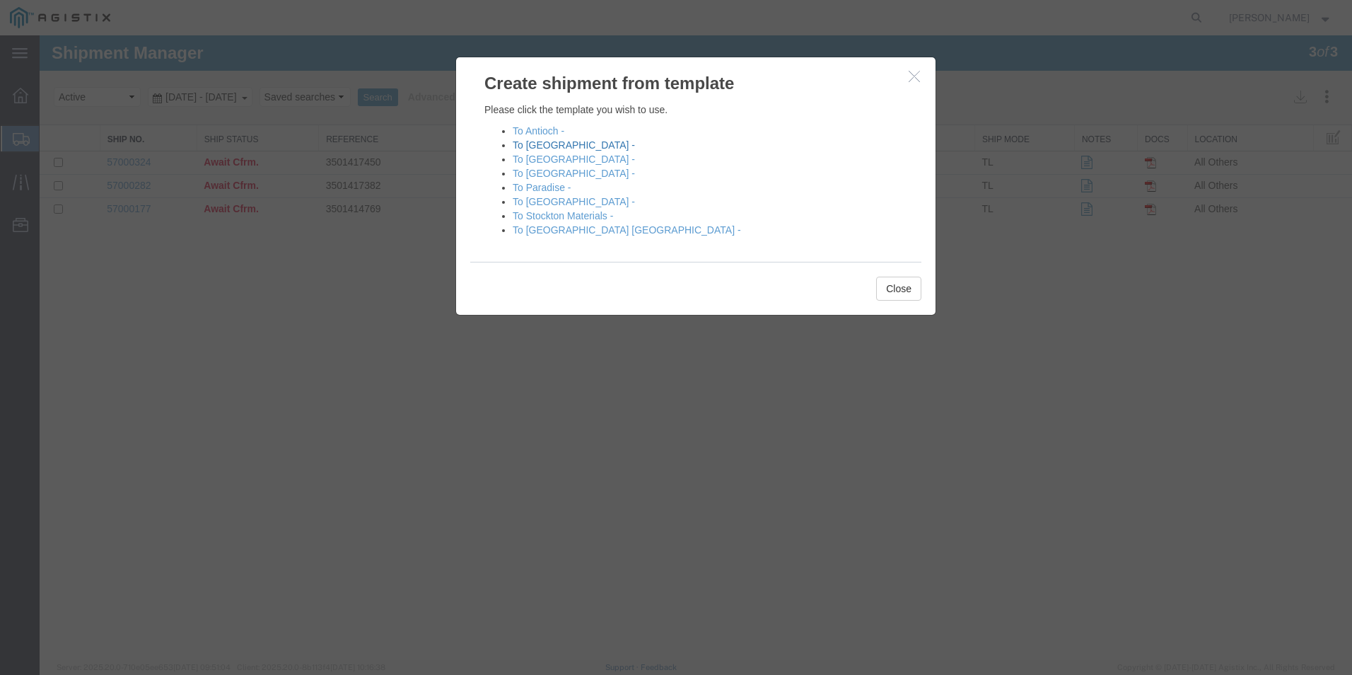
click at [558, 145] on link "To [GEOGRAPHIC_DATA] -" at bounding box center [574, 144] width 122 height 11
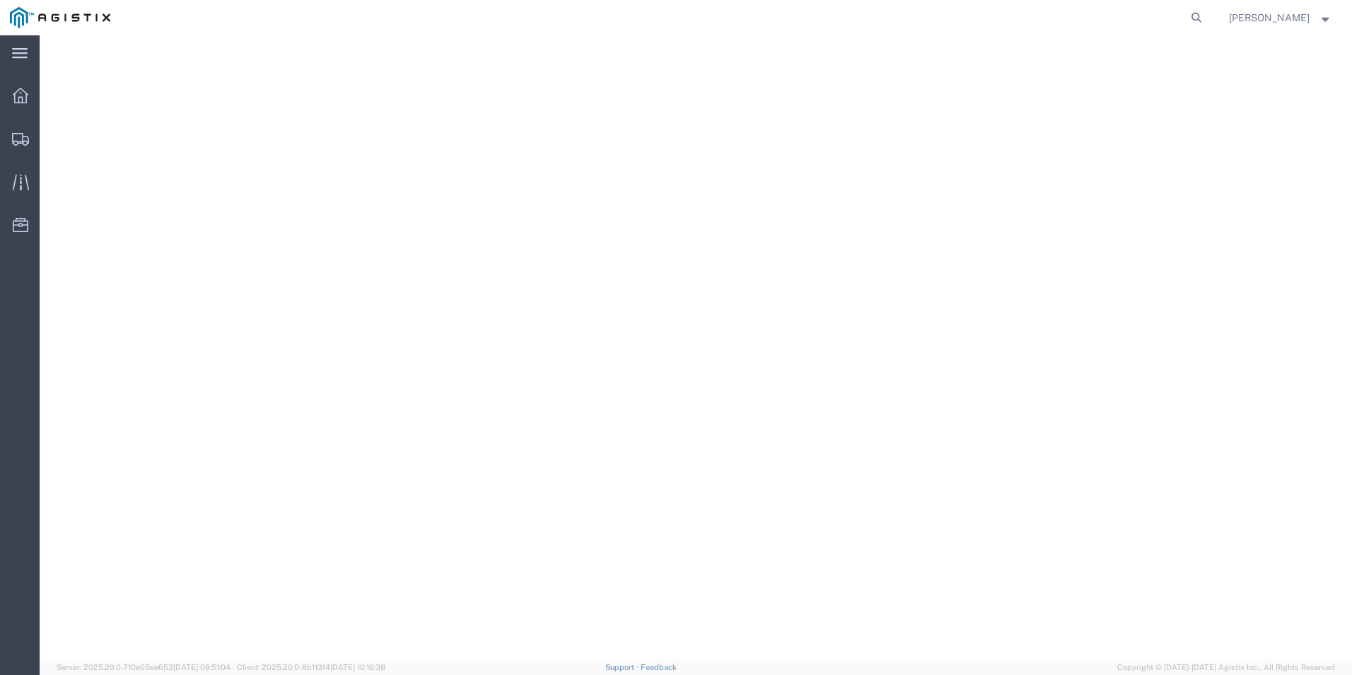
select select "54011"
select select "19740"
select select "PURCHORD"
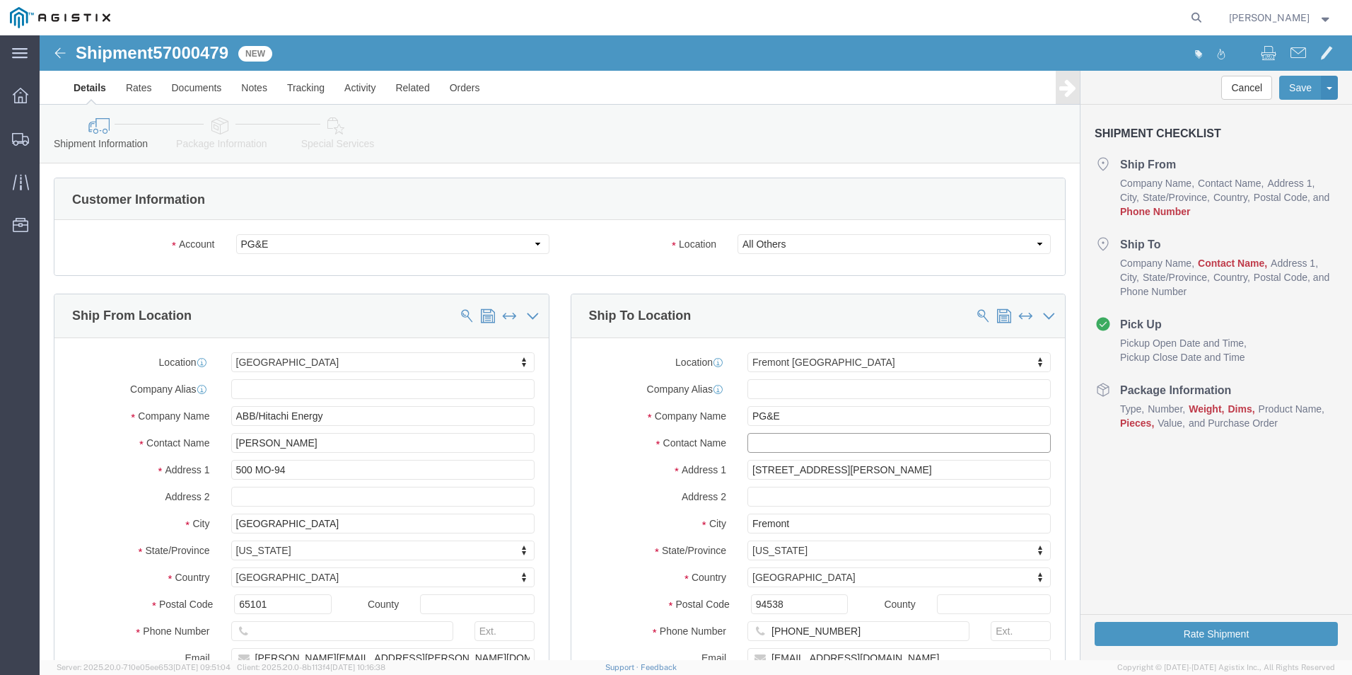
click input "text"
type input "r"
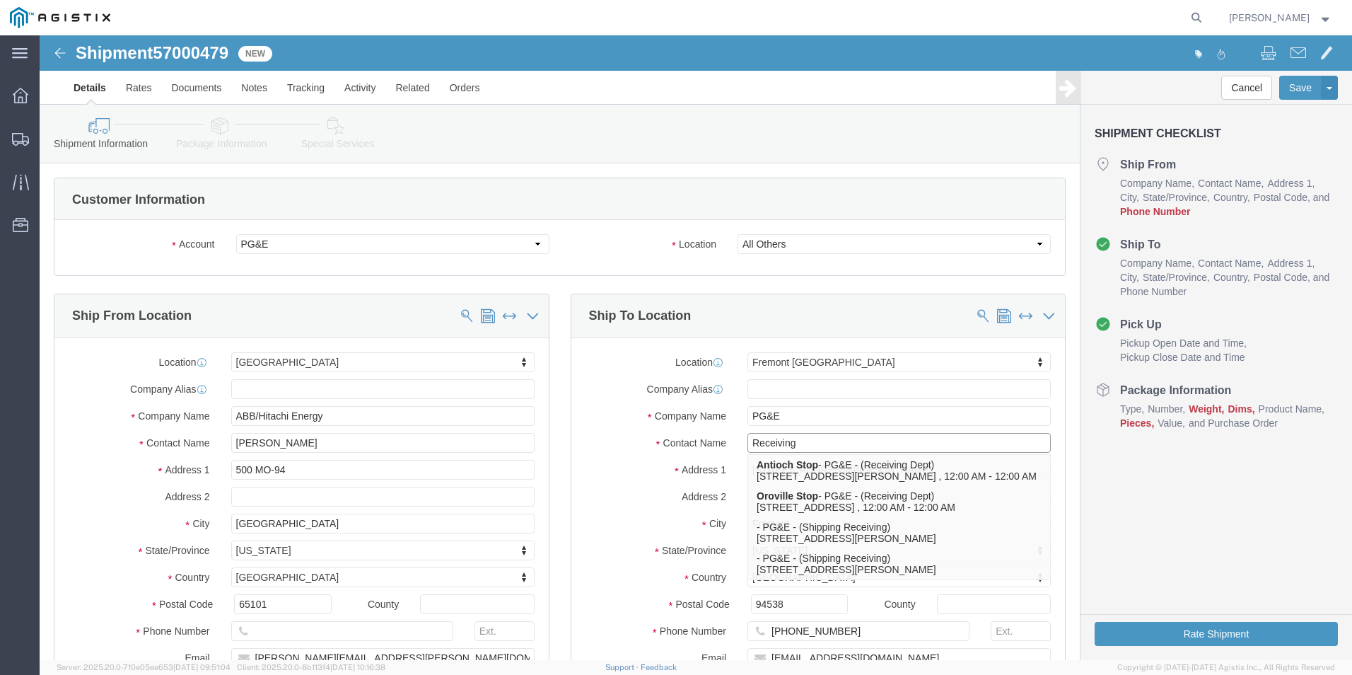
type input "Receiving"
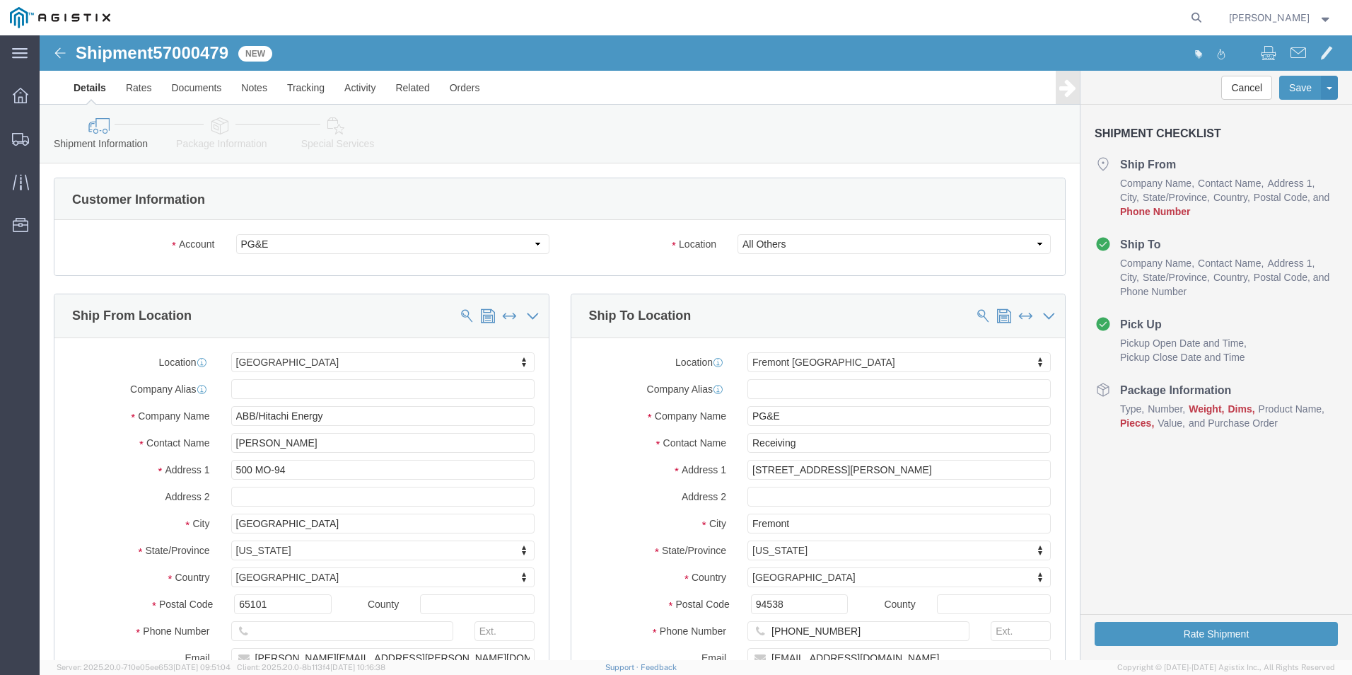
click label "Address 2"
click input "text"
type input "8888888888"
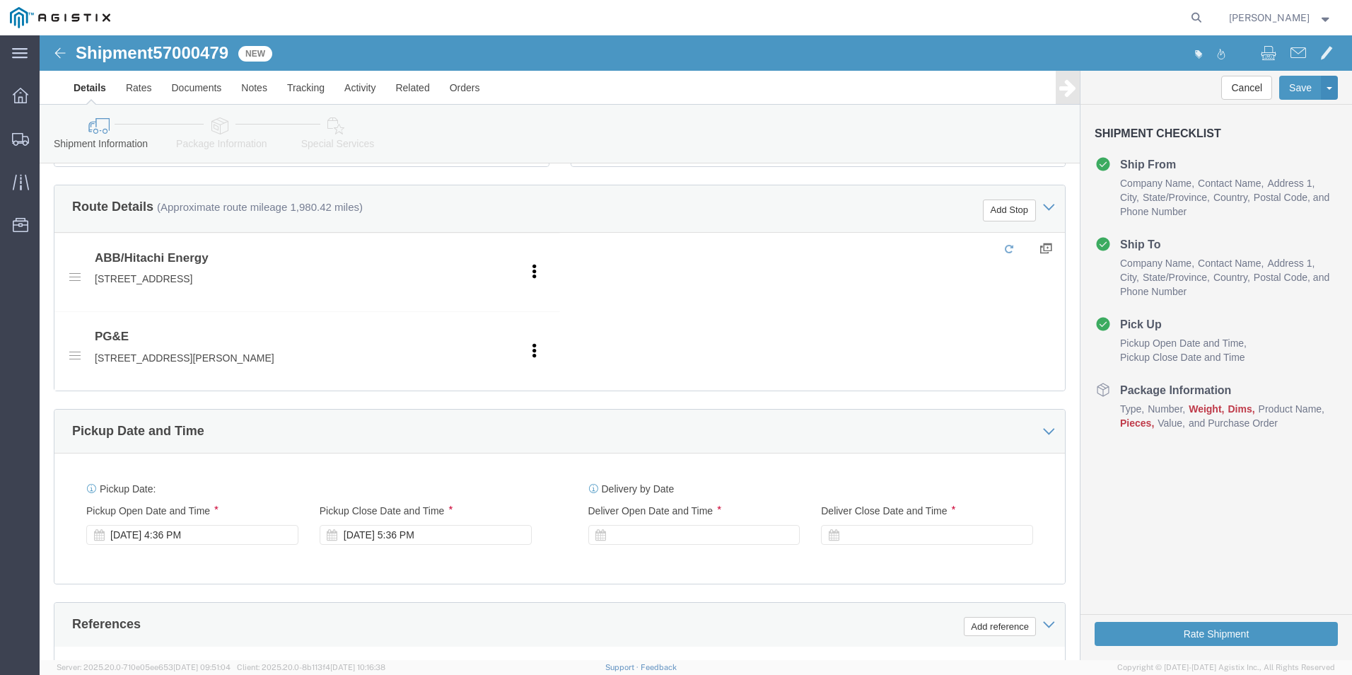
scroll to position [778, 0]
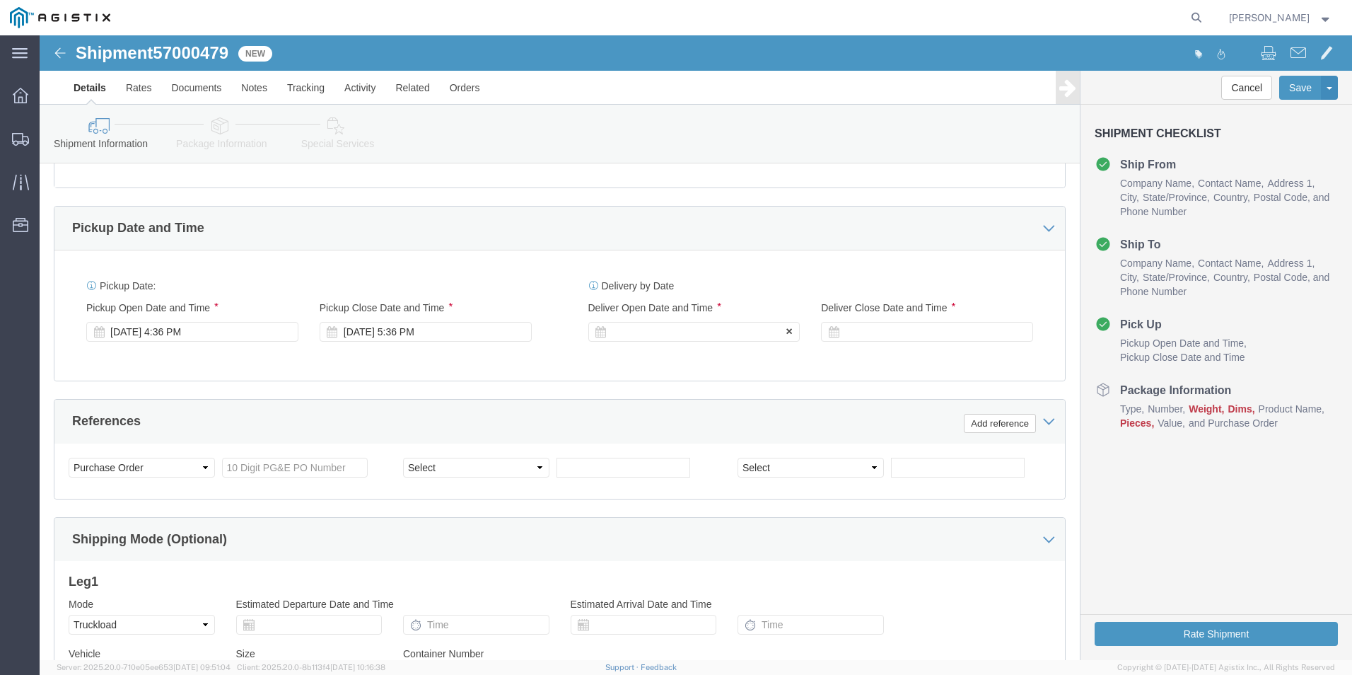
click div
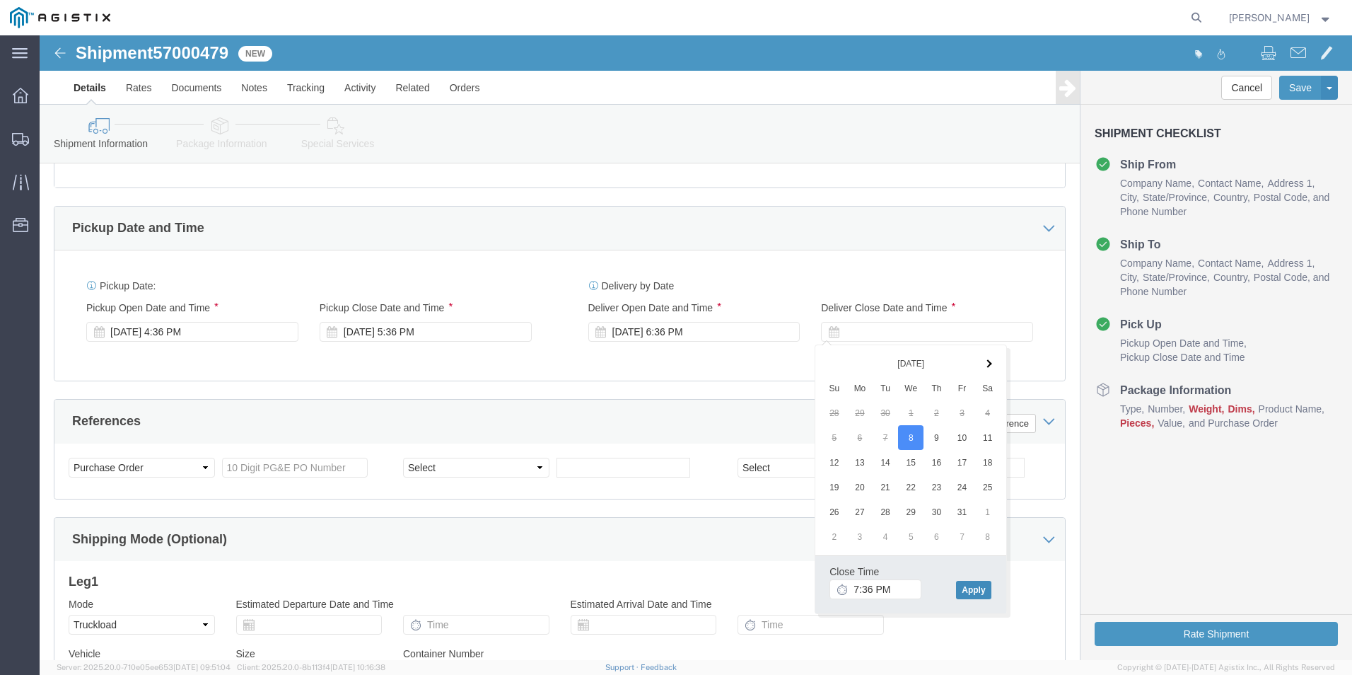
click button "Apply"
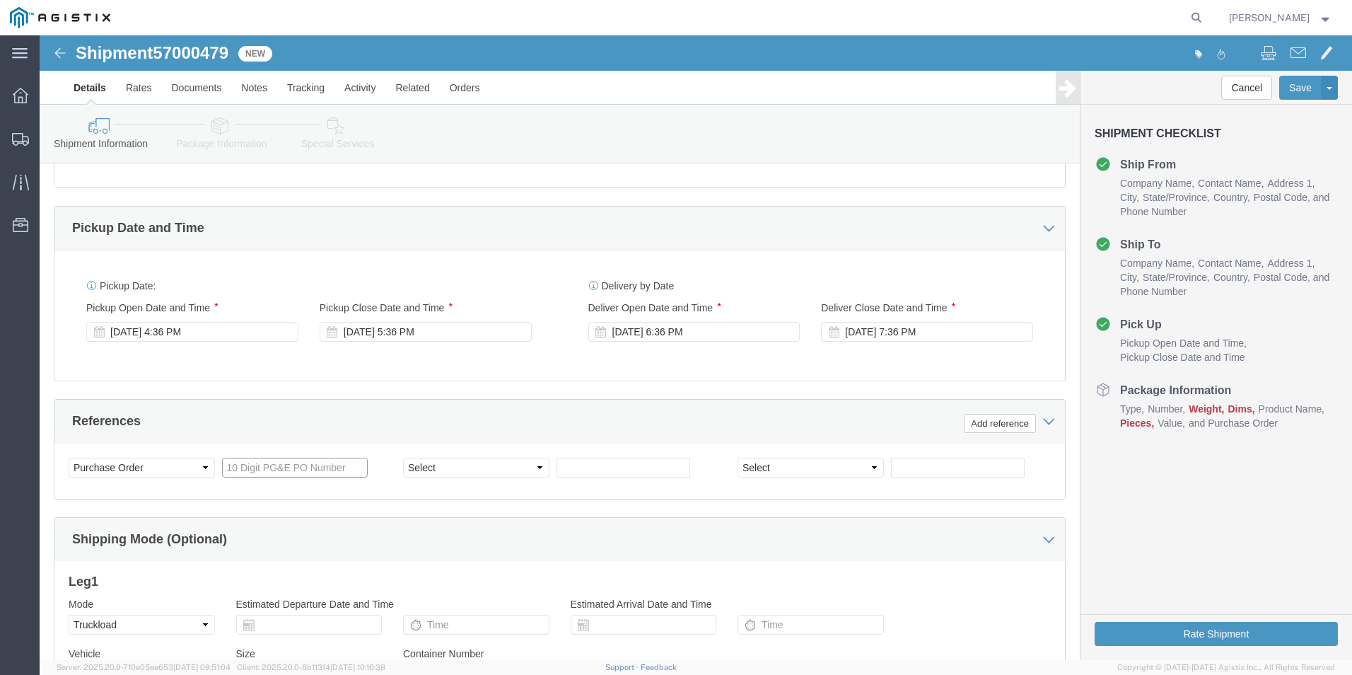
click input "text"
type input "3501399926"
select select "BOL"
type input "j"
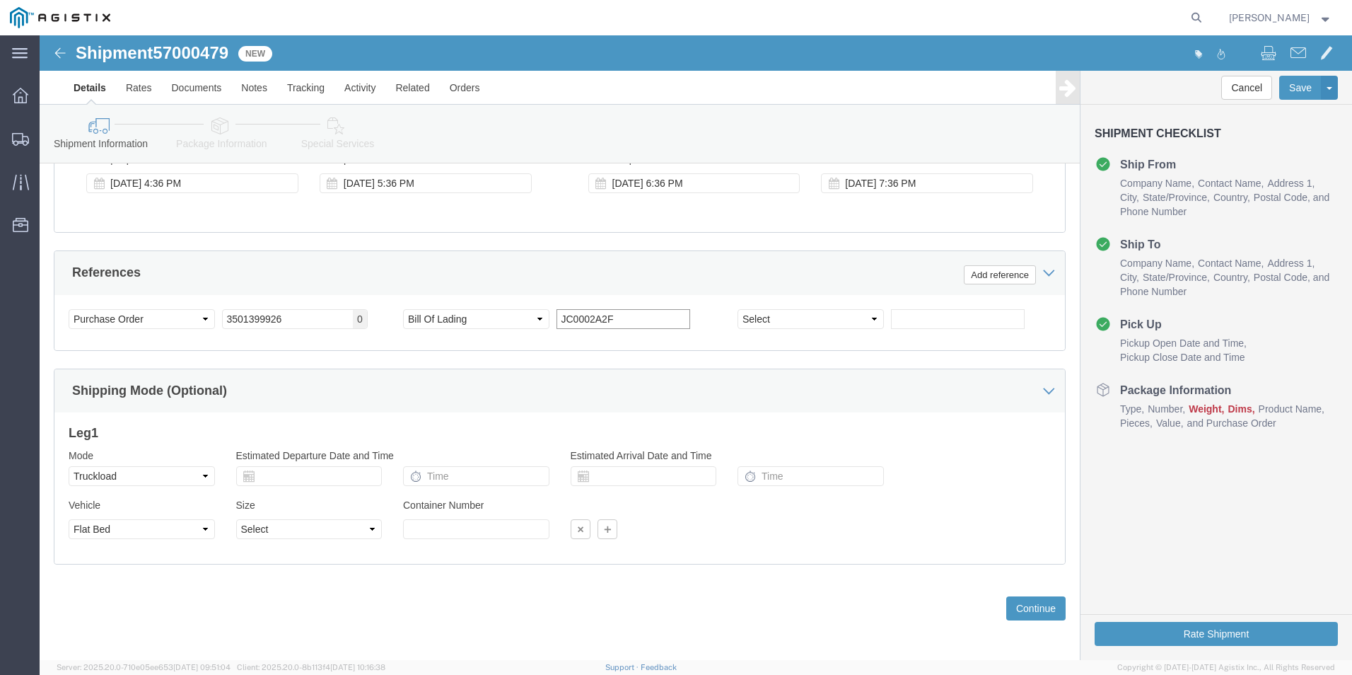
scroll to position [930, 0]
type input "JC0002A2F"
click button "Continue"
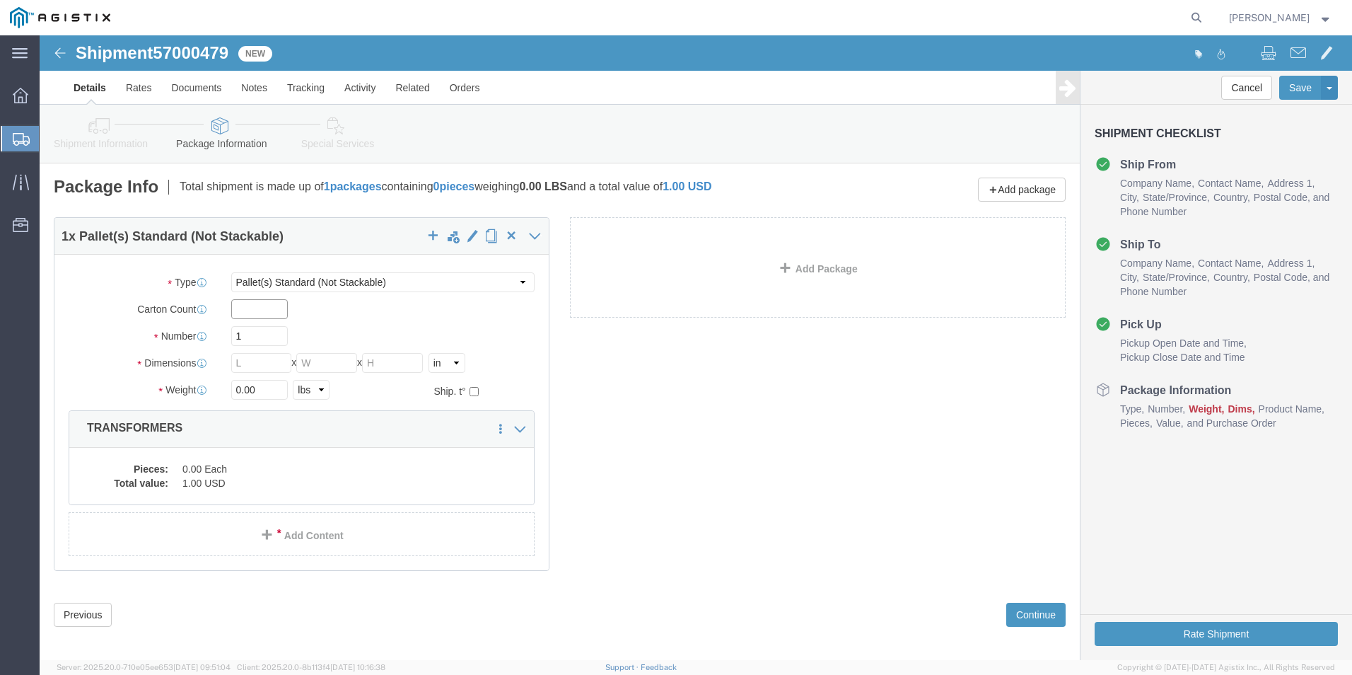
click input "text"
type input "1"
type input "11"
type input "448"
type input "72"
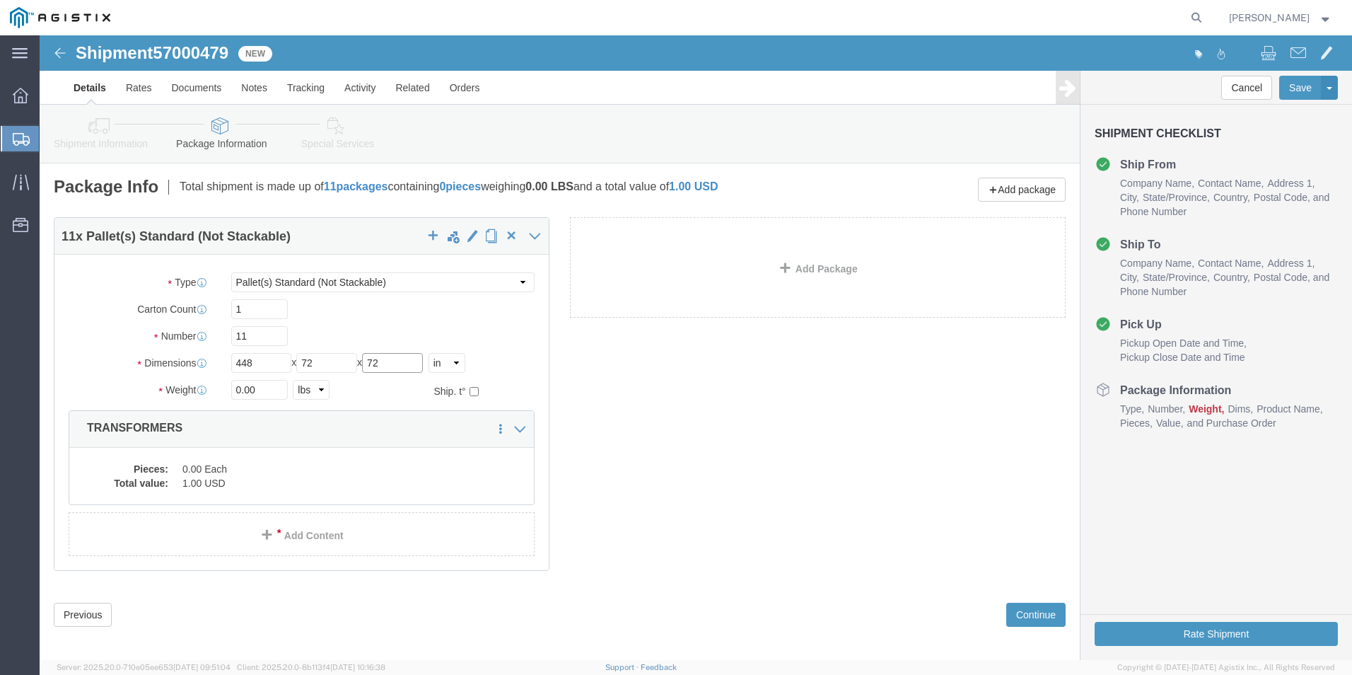
type input "72"
type input "28160.00"
click dd "0.00 Each"
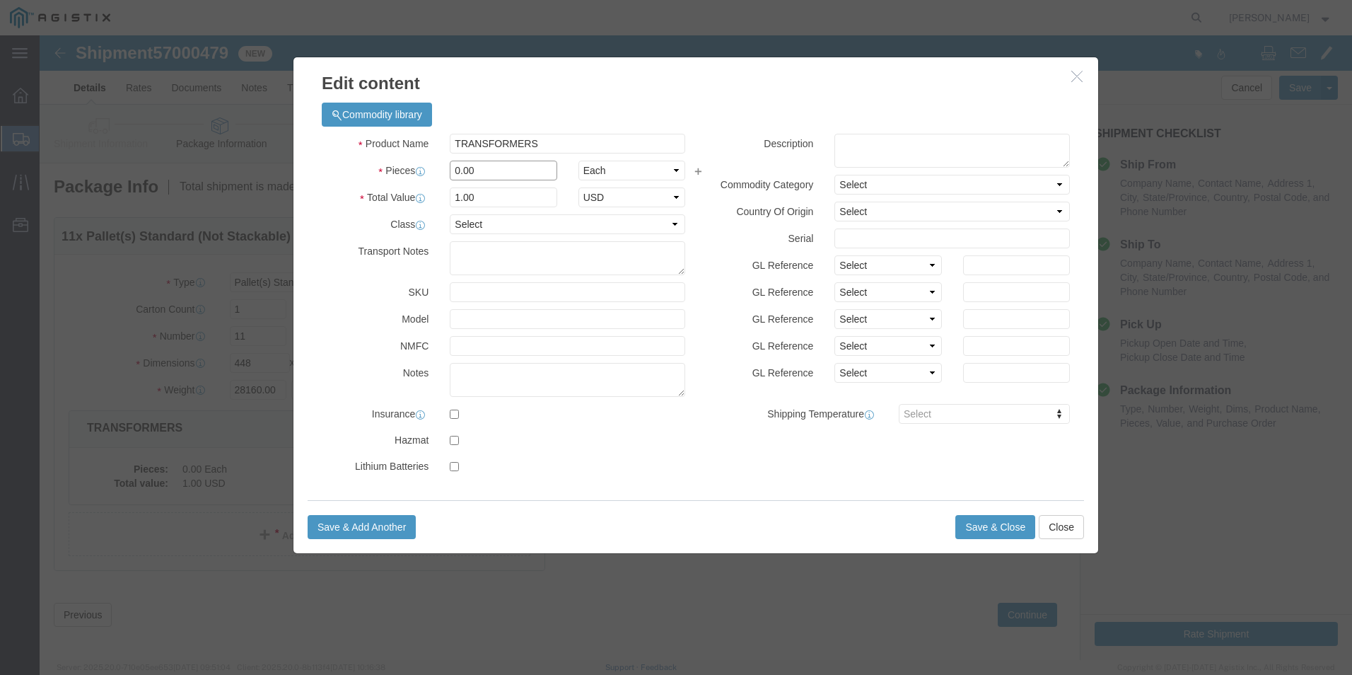
drag, startPoint x: 448, startPoint y: 133, endPoint x: 397, endPoint y: 139, distance: 51.2
click div "0.00"
type input "11"
click button "Save & Close"
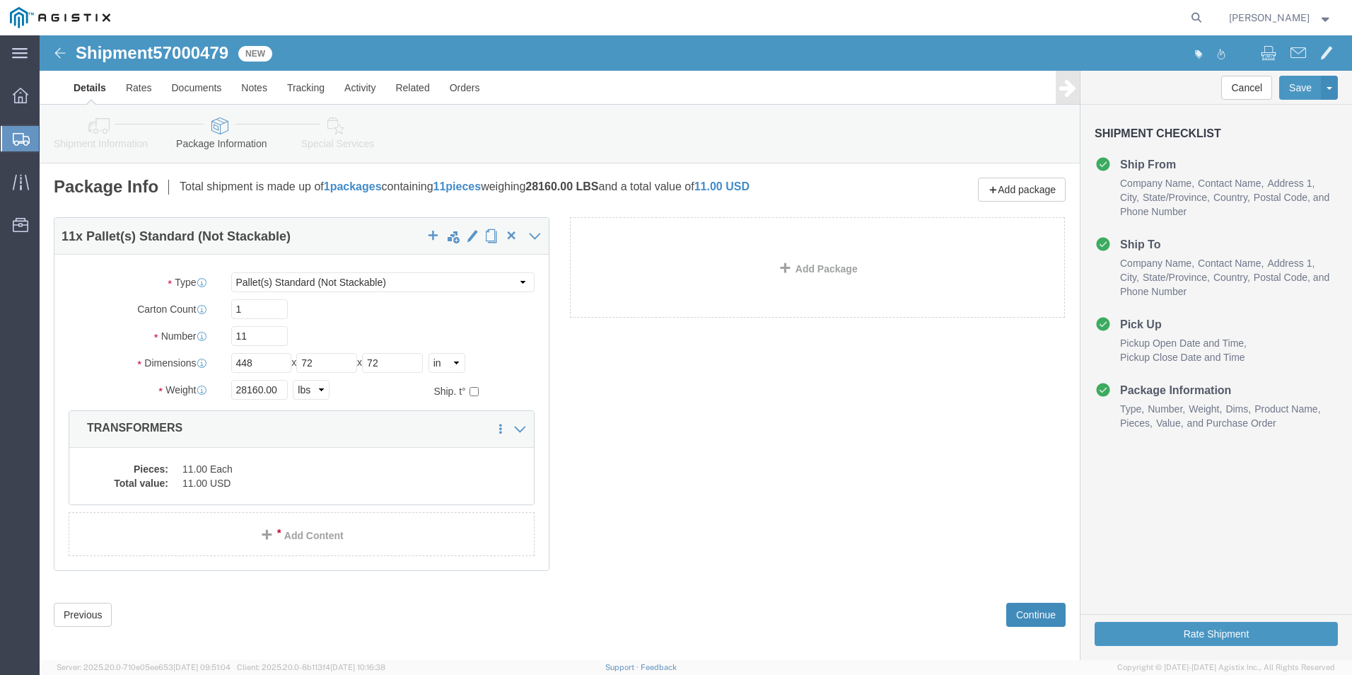
click button "Continue"
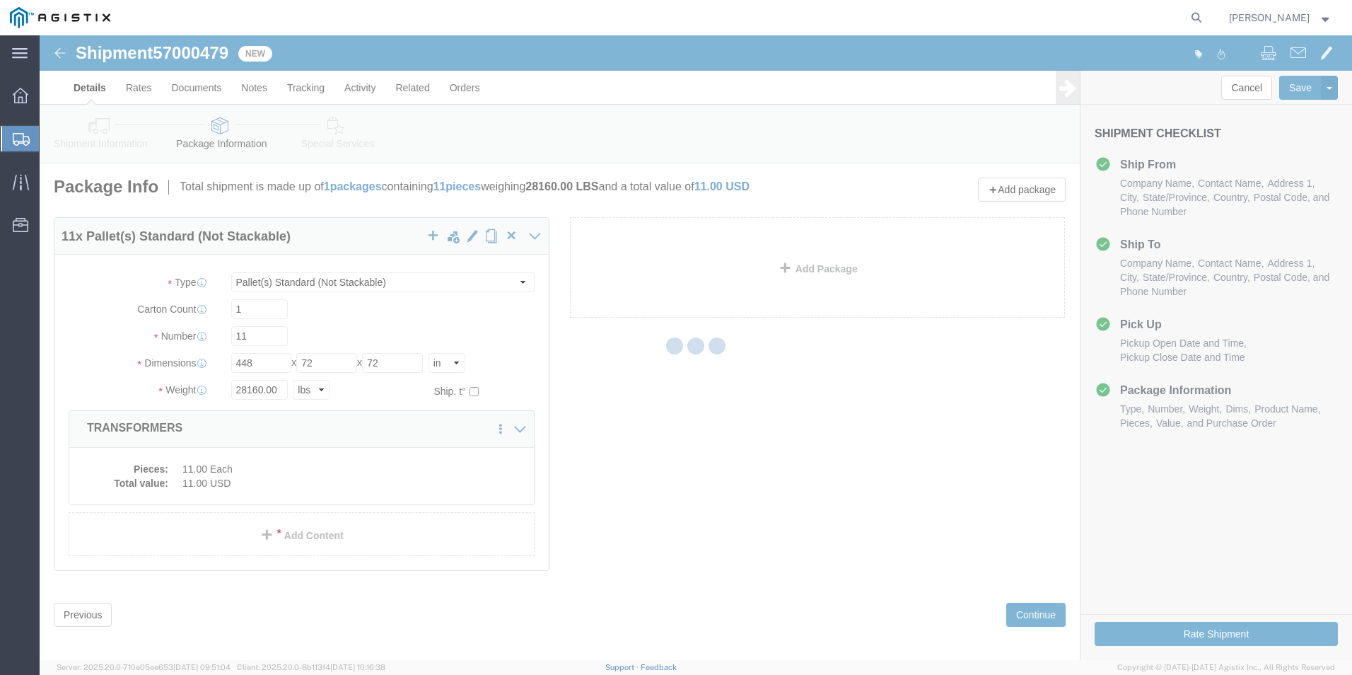
select select
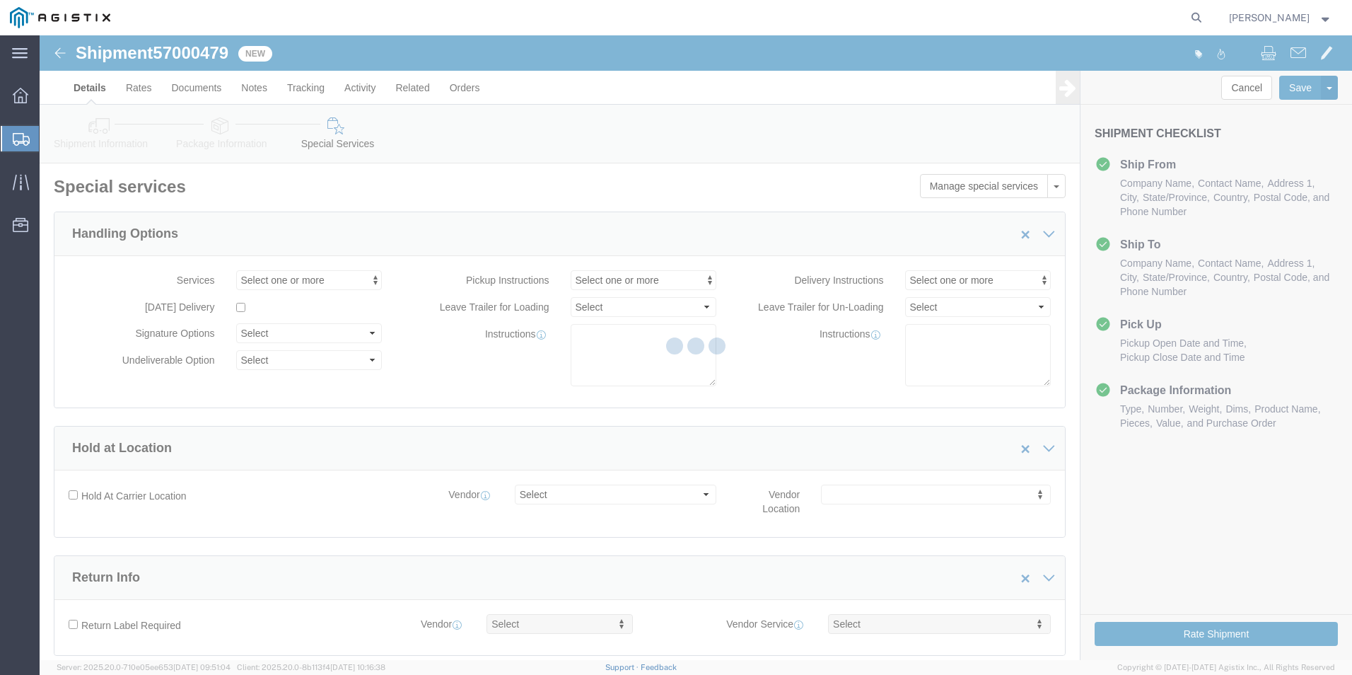
select select "COSTCENTER"
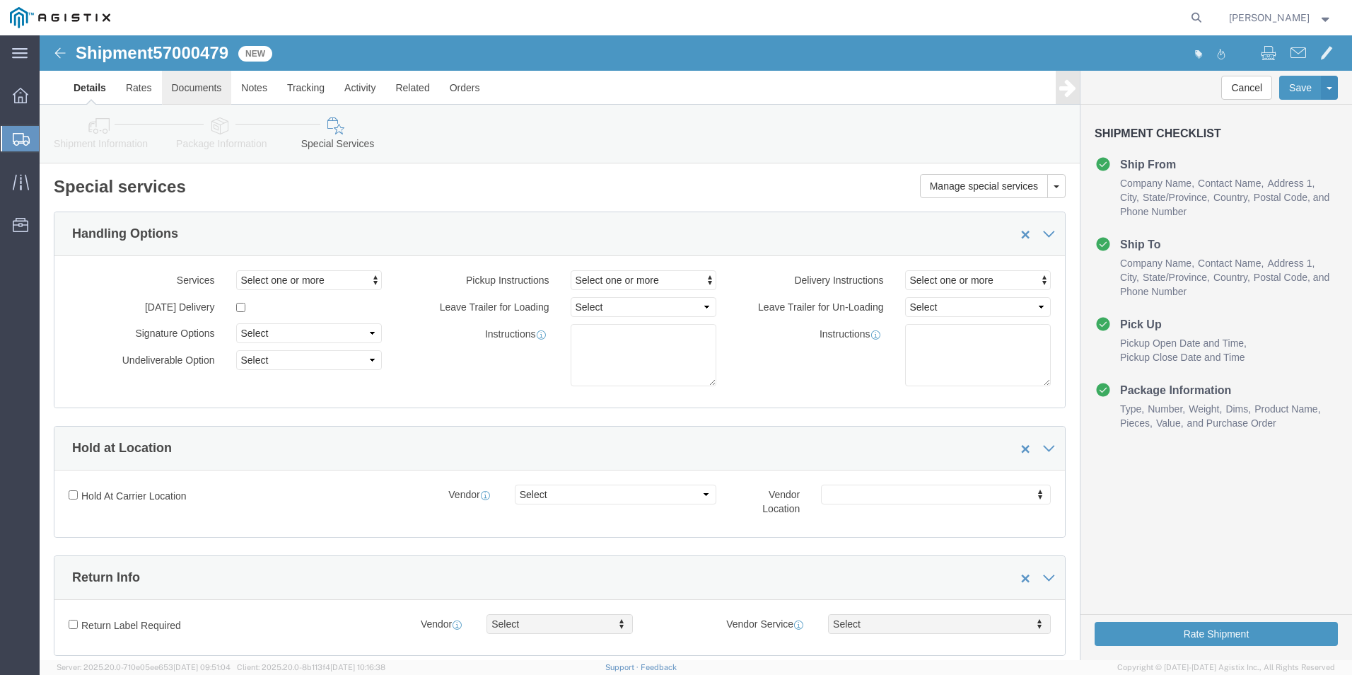
click link "Documents"
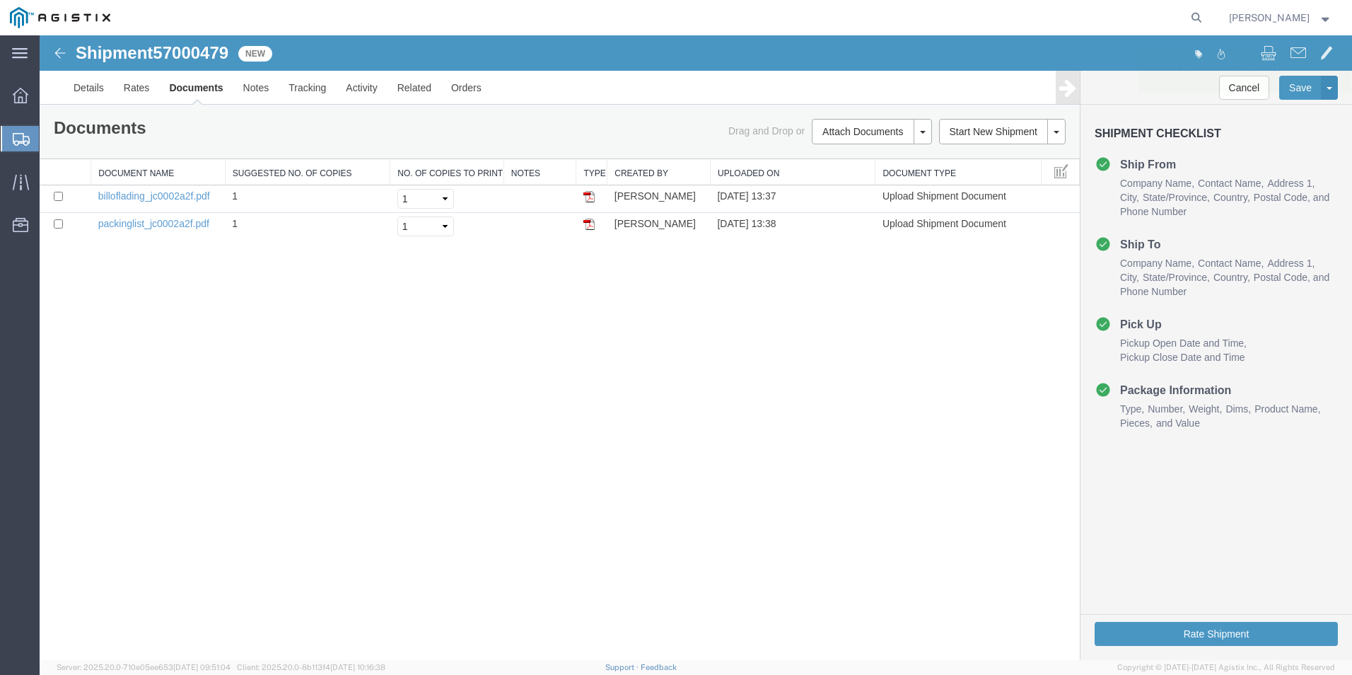
click at [206, 52] on span "57000479" at bounding box center [191, 52] width 76 height 19
copy span "57000479"
click at [1212, 631] on button "Rate Shipment" at bounding box center [1216, 634] width 243 height 24
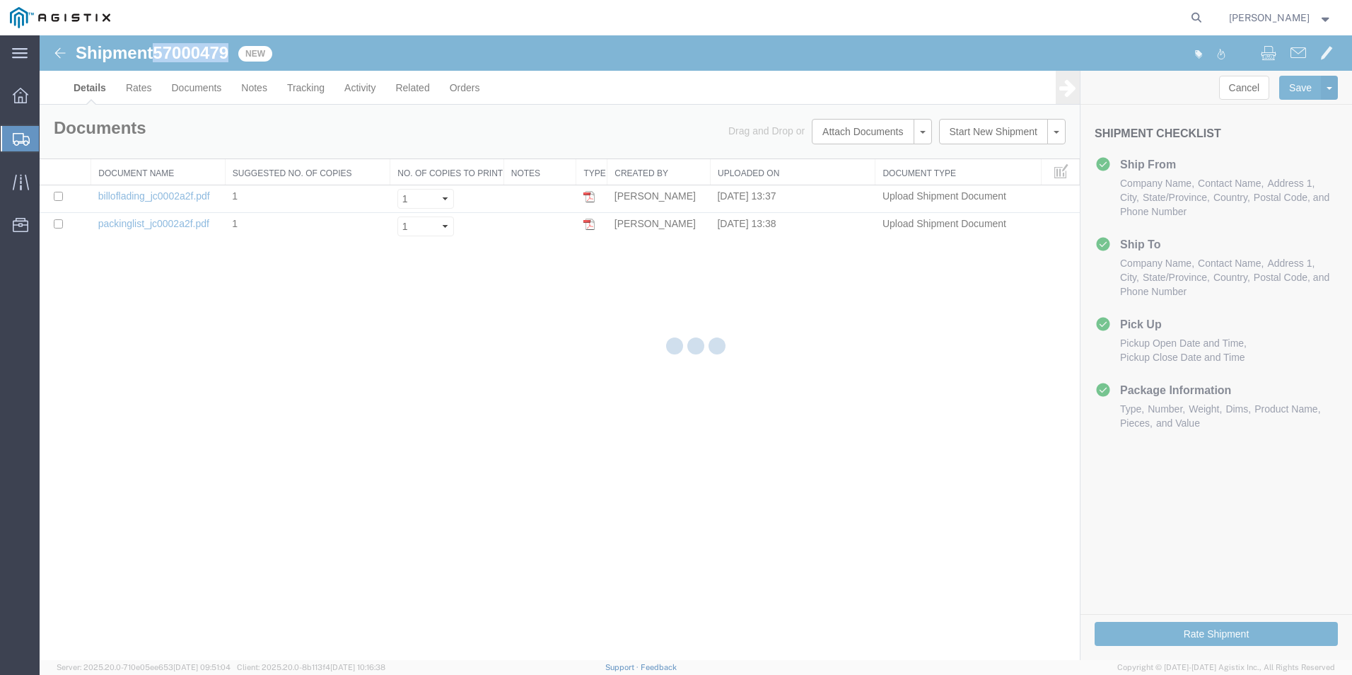
select select "54011"
select select "19740"
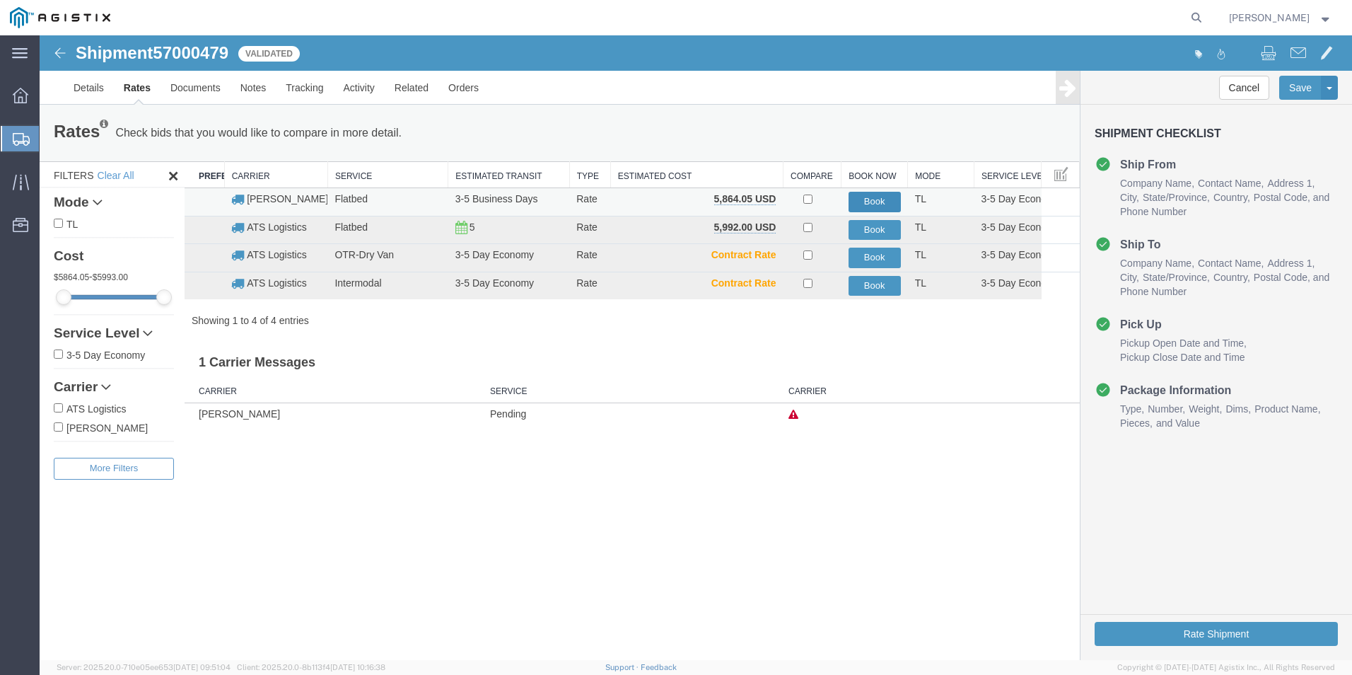
click at [874, 199] on button "Book" at bounding box center [875, 202] width 52 height 21
